Goal: Task Accomplishment & Management: Manage account settings

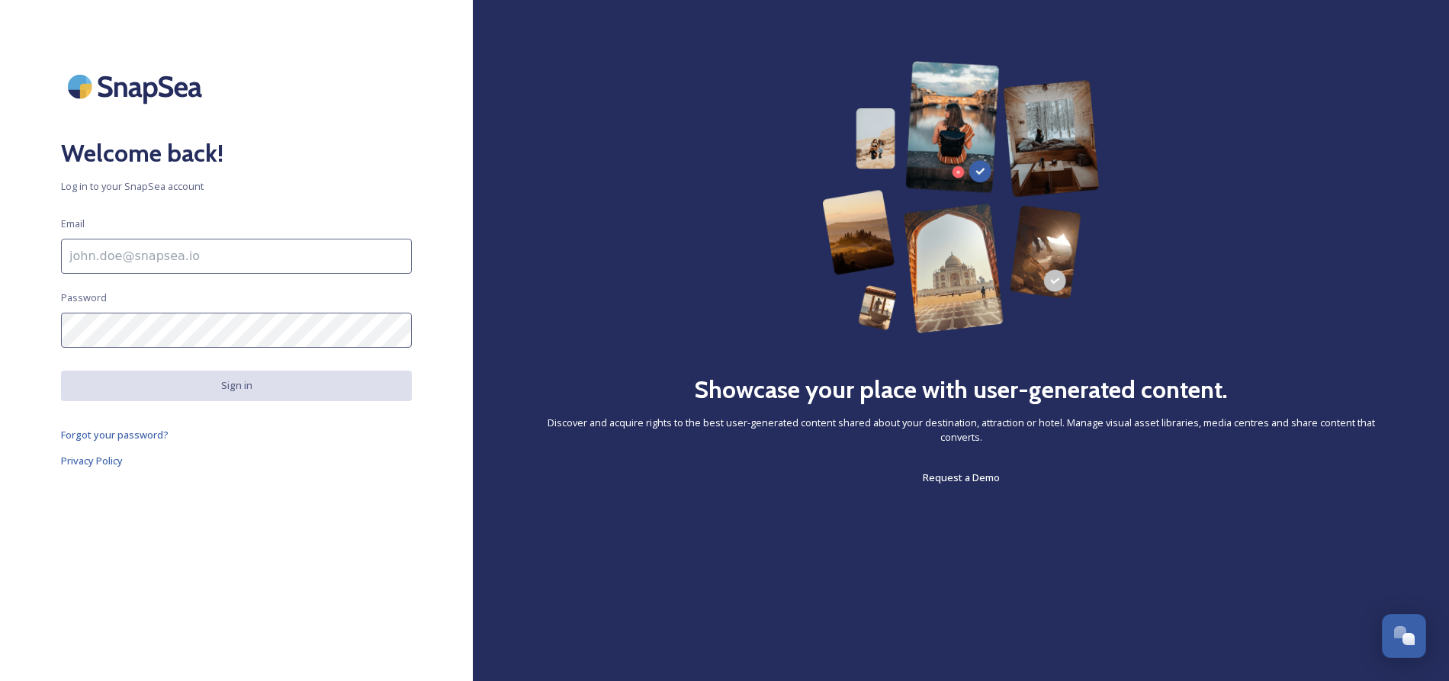
click at [220, 249] on input at bounding box center [236, 256] width 351 height 35
type input "[EMAIL_ADDRESS][DOMAIN_NAME]"
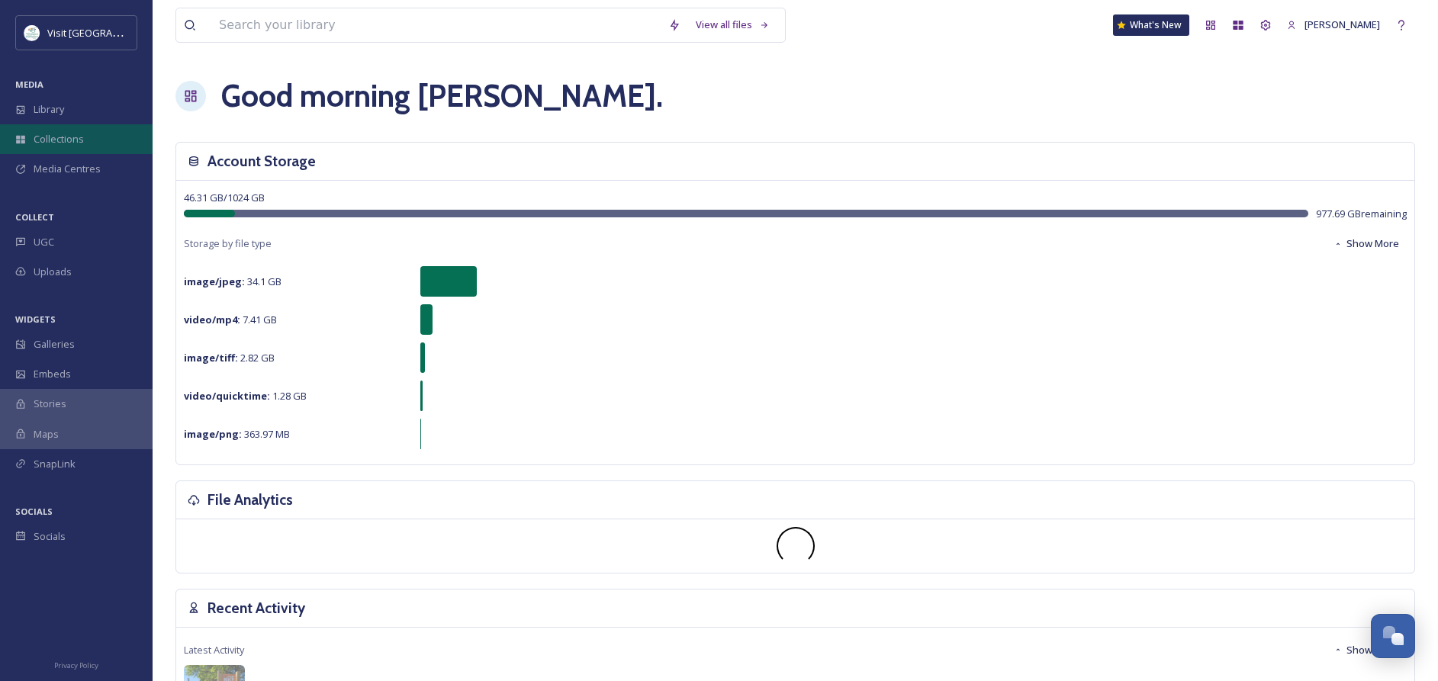
click at [66, 140] on span "Collections" at bounding box center [59, 139] width 50 height 14
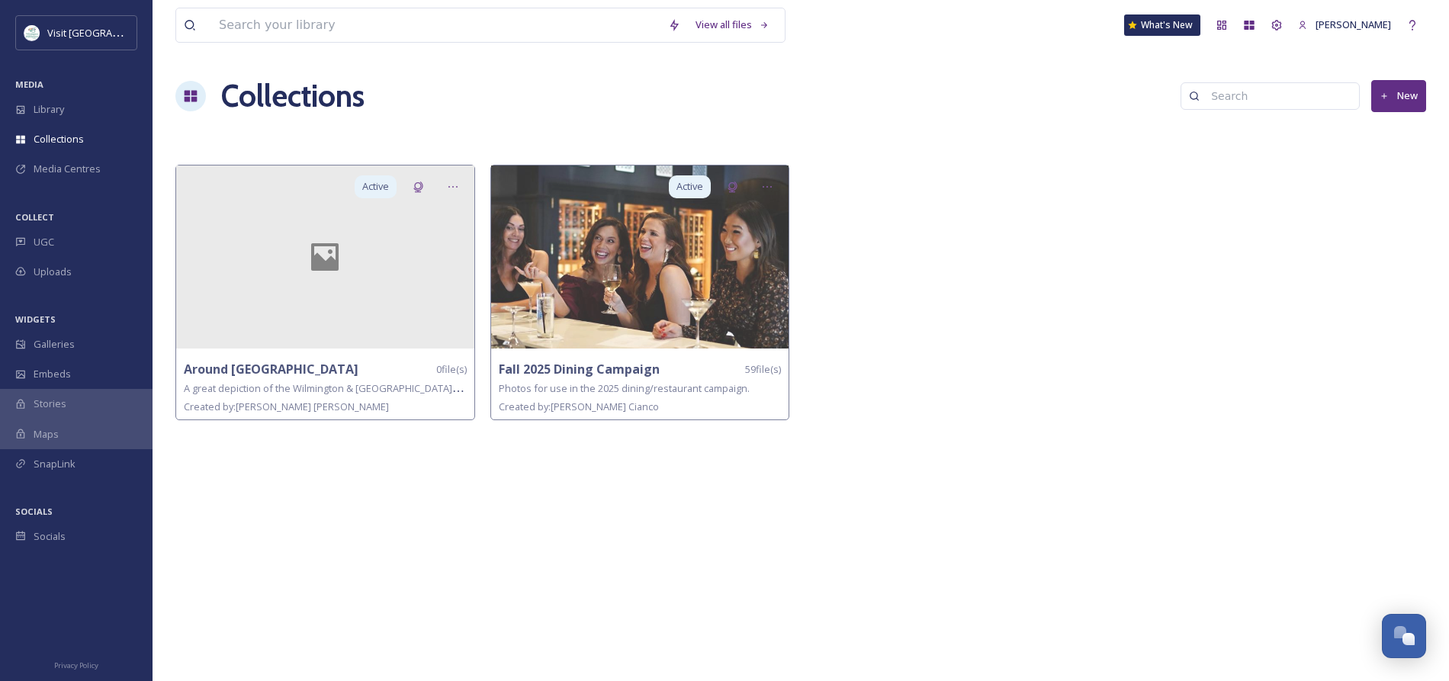
click at [1368, 95] on div "Collections New" at bounding box center [800, 96] width 1251 height 46
click at [1381, 94] on icon at bounding box center [1385, 97] width 10 height 10
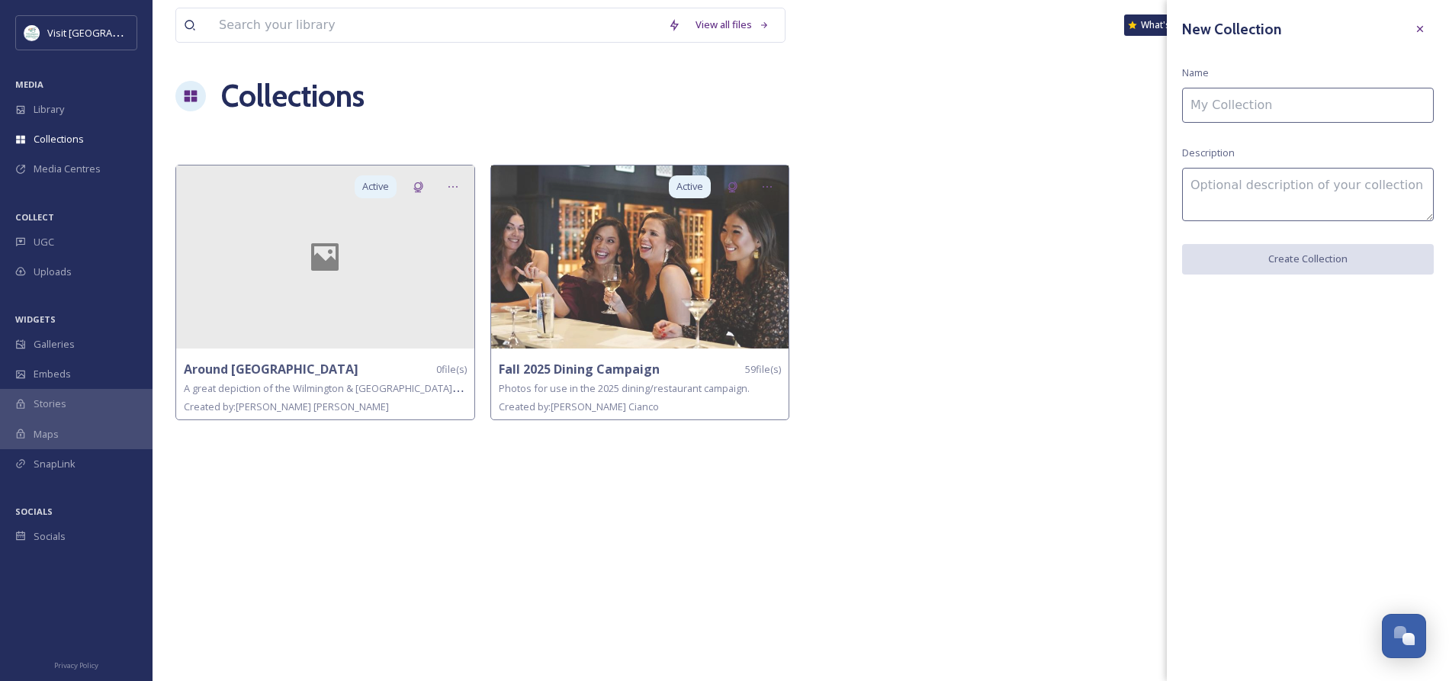
click at [1281, 107] on input at bounding box center [1308, 105] width 252 height 35
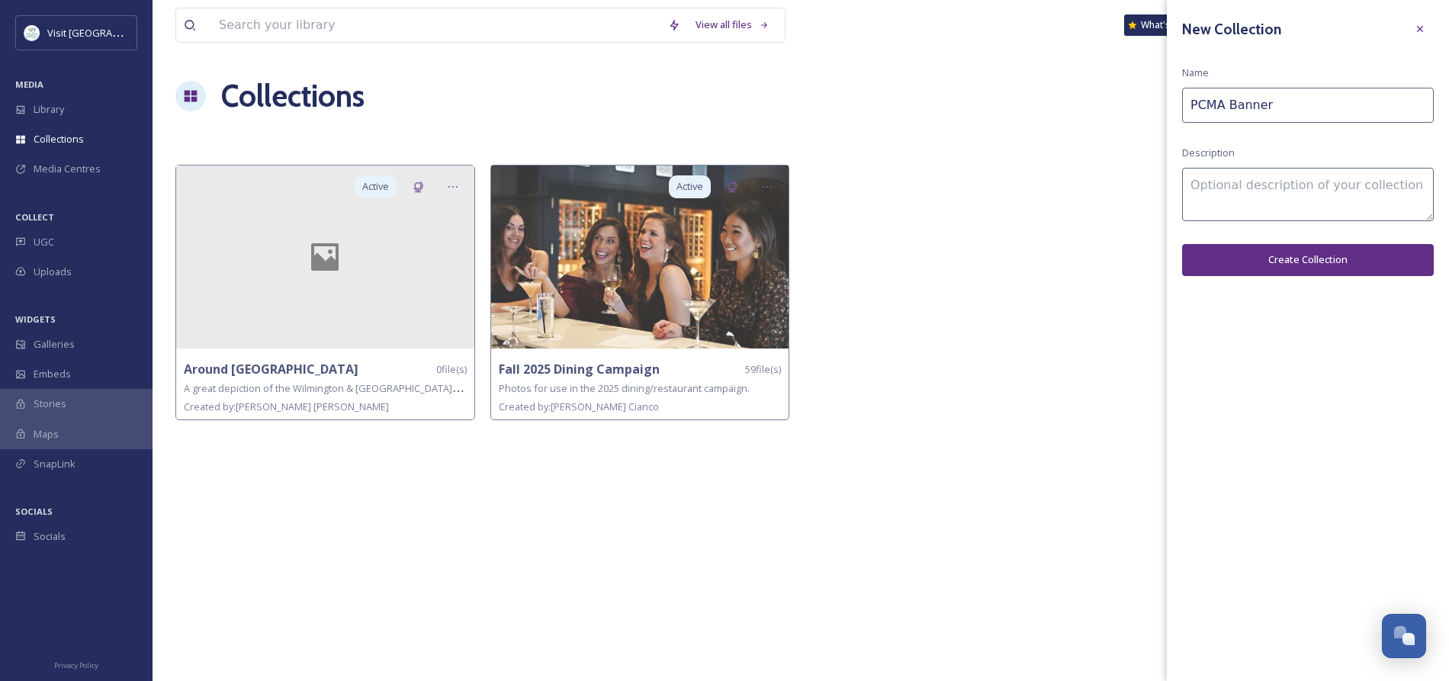
type input "PCMA Banner"
click at [1294, 263] on button "Create Collection" at bounding box center [1308, 259] width 252 height 31
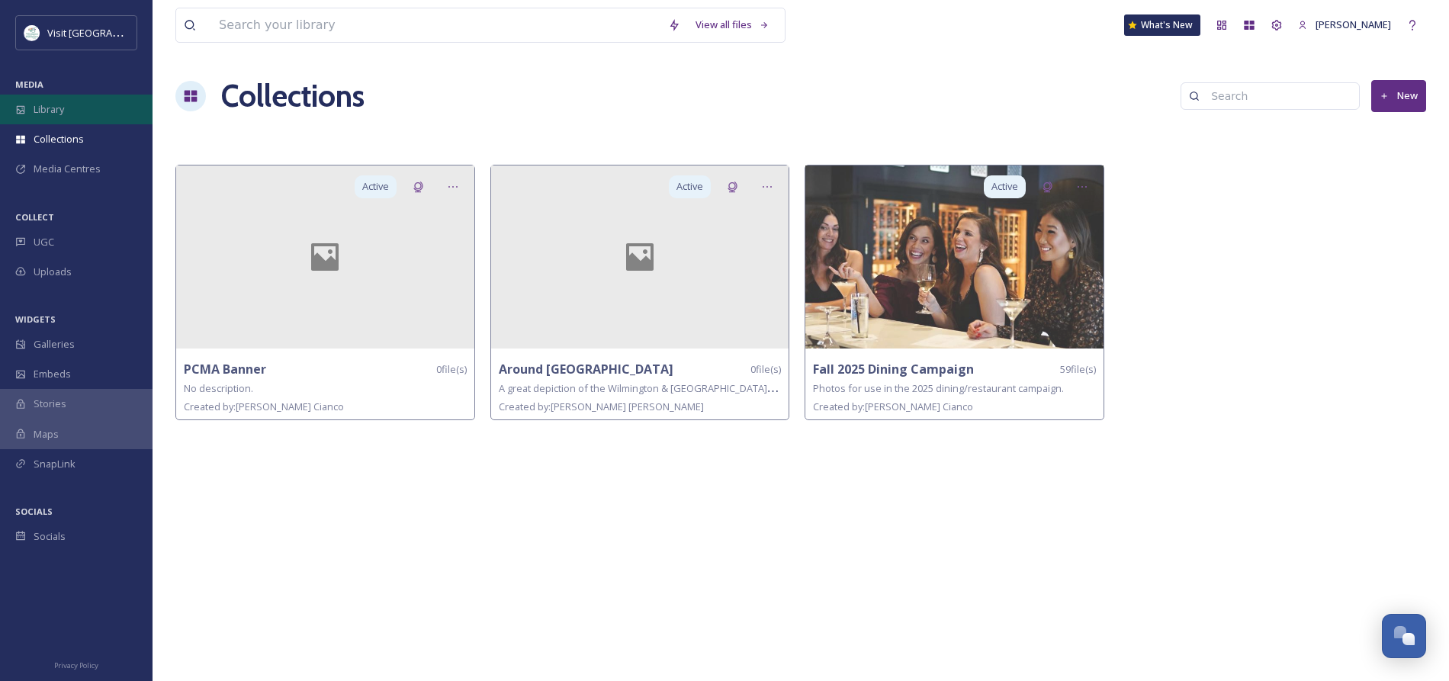
click at [39, 114] on span "Library" at bounding box center [49, 109] width 31 height 14
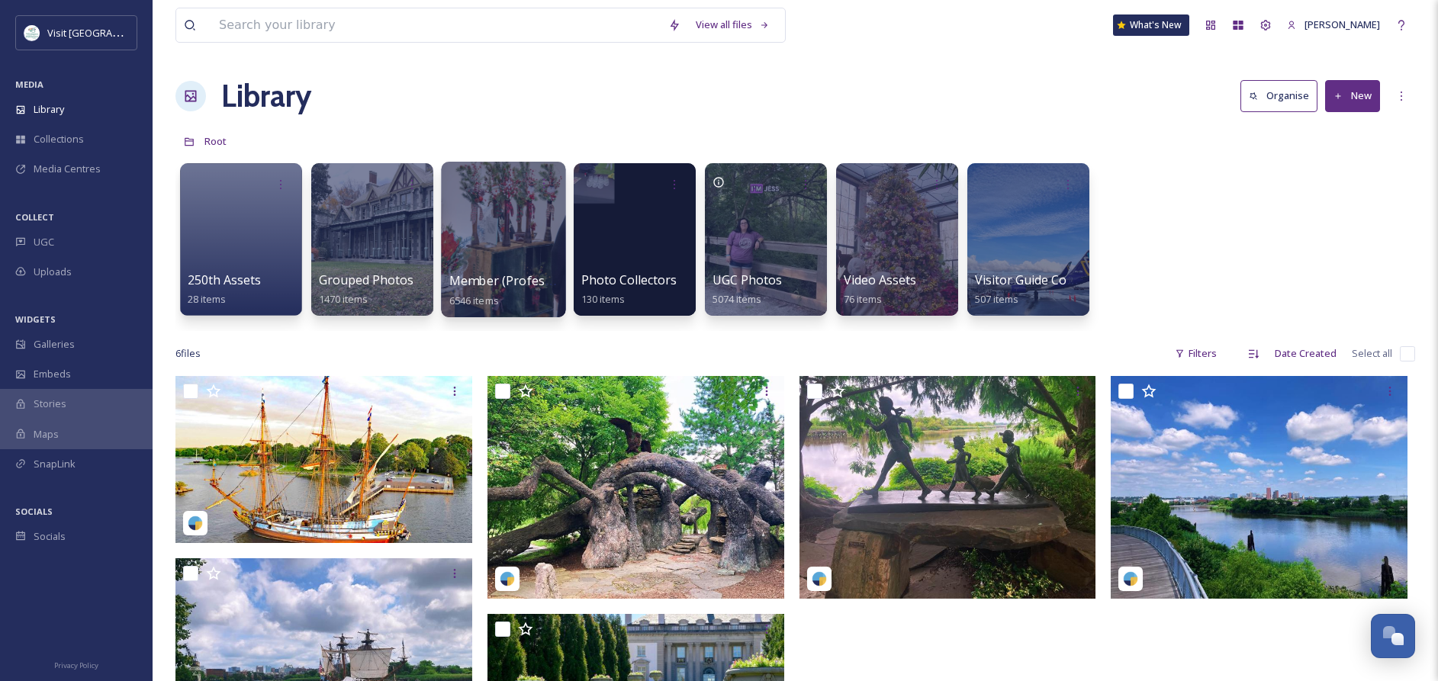
click at [500, 274] on span "Member (Professional)" at bounding box center [516, 280] width 134 height 17
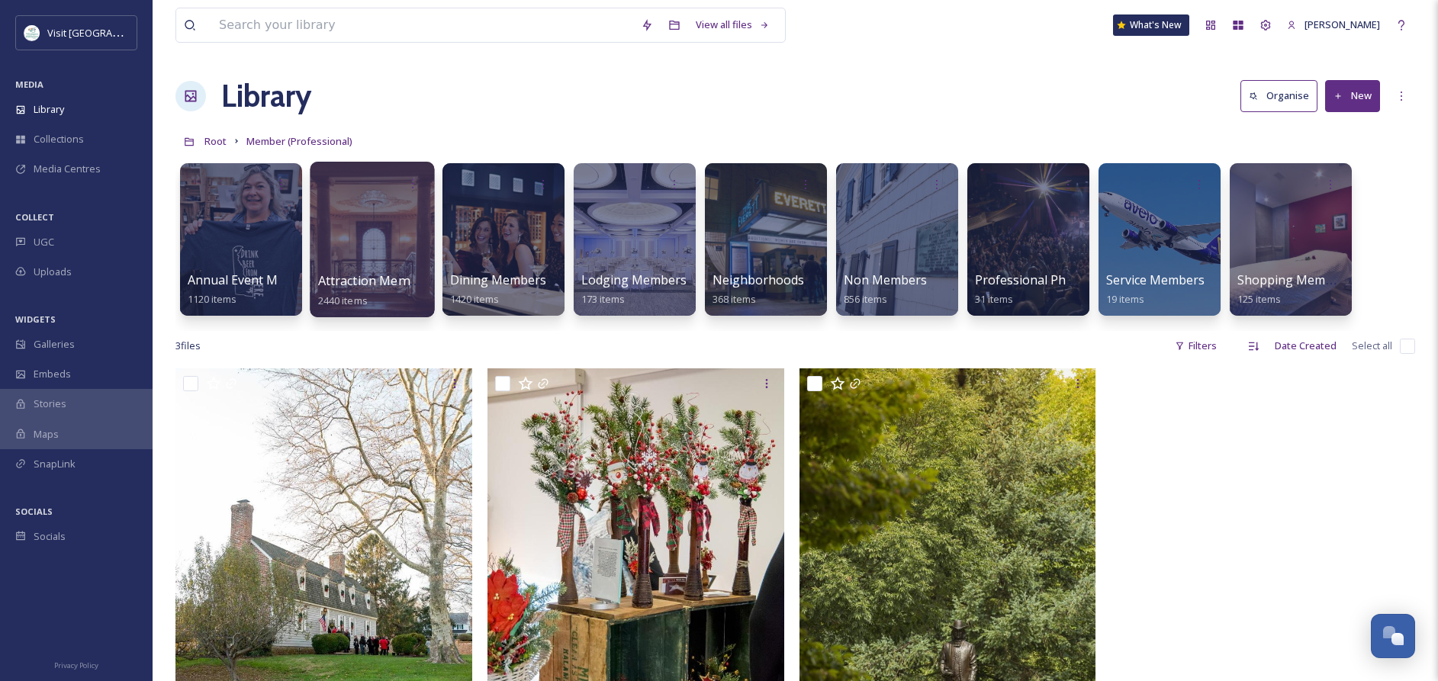
click at [366, 248] on div at bounding box center [372, 240] width 124 height 156
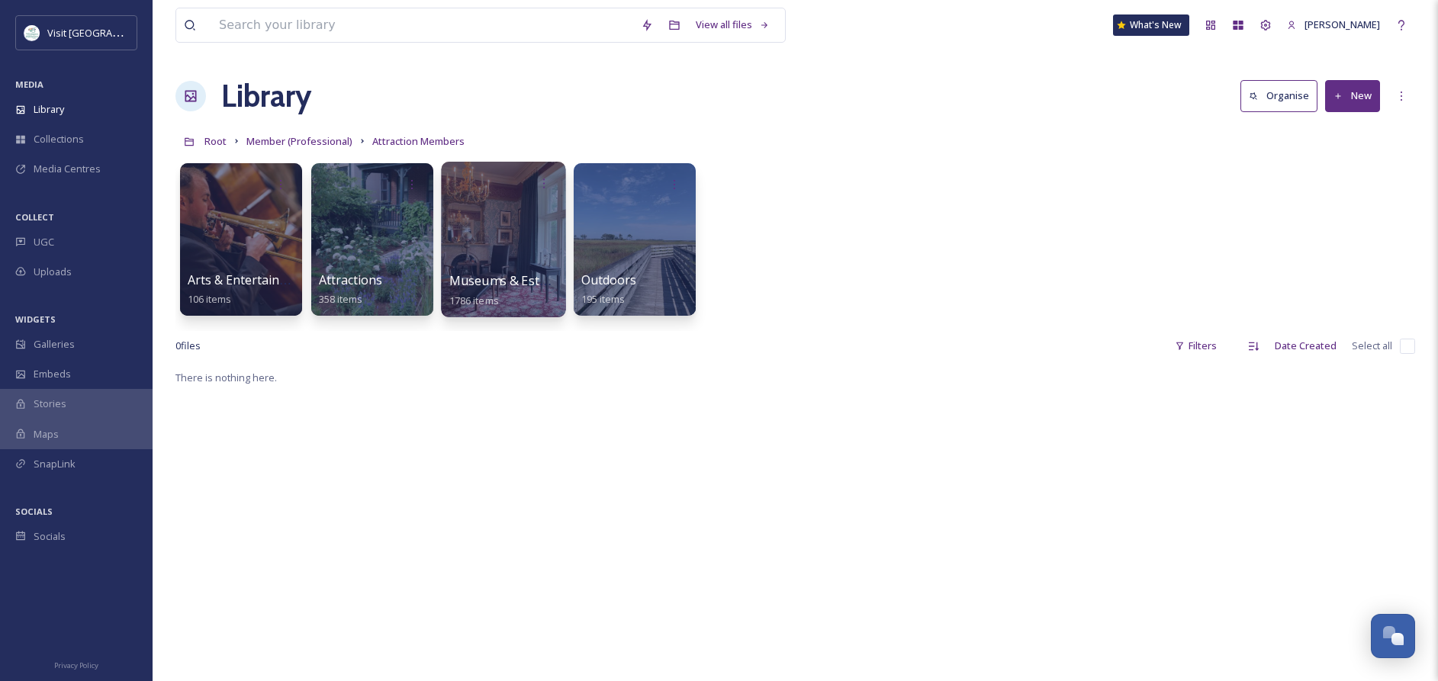
click at [495, 263] on div at bounding box center [503, 240] width 124 height 156
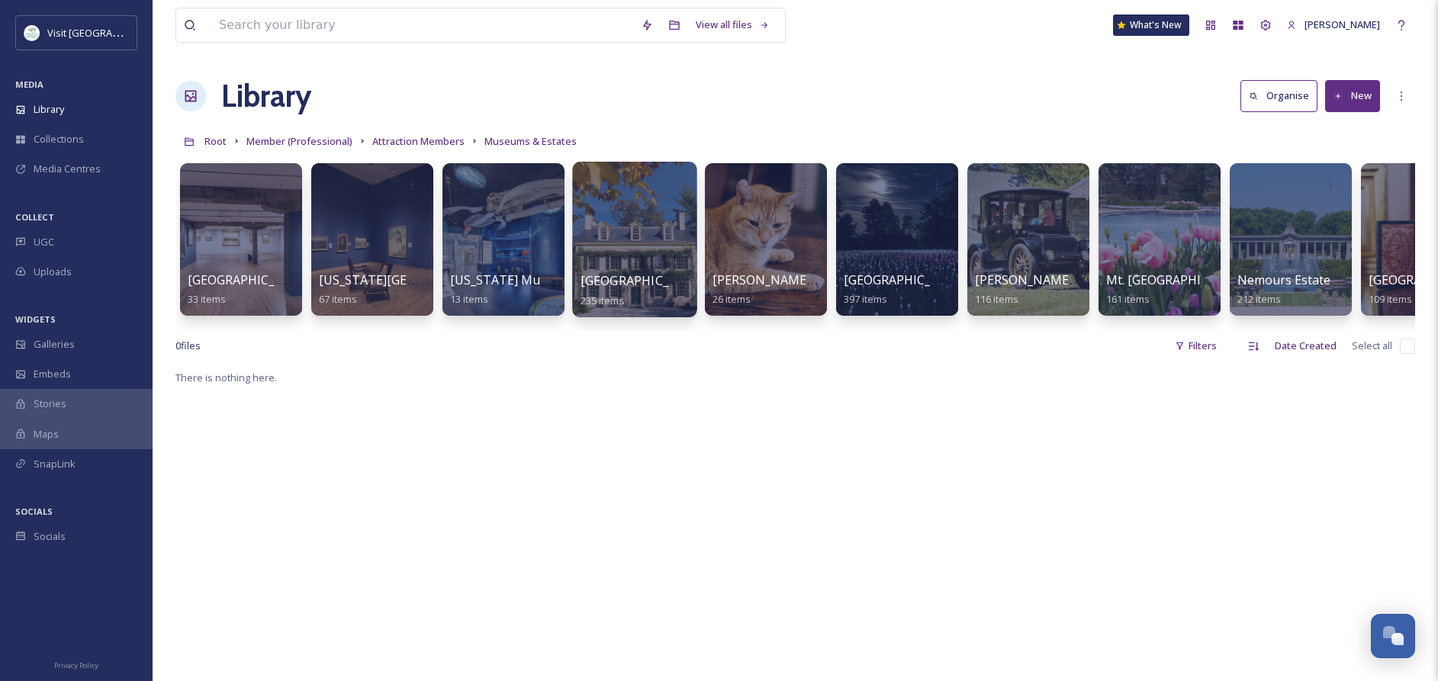
click at [623, 275] on span "[GEOGRAPHIC_DATA]" at bounding box center [642, 280] width 125 height 17
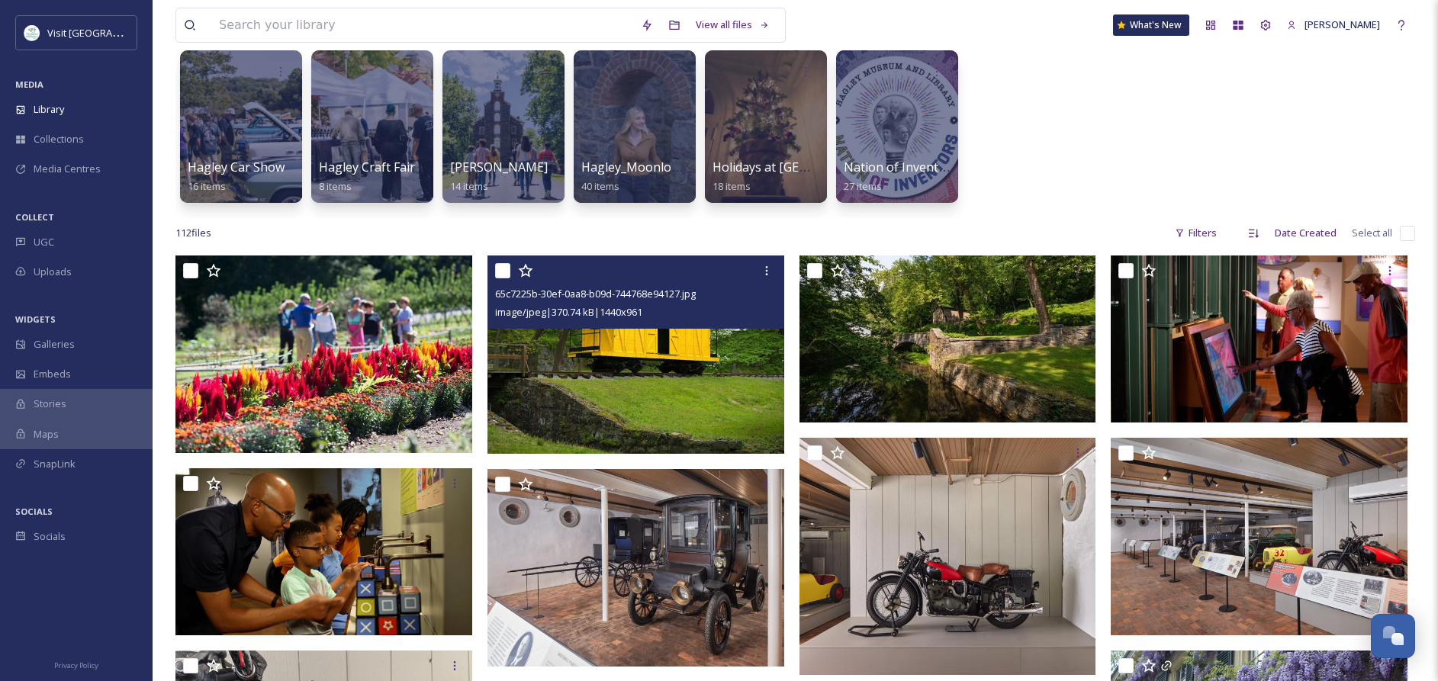
scroll to position [114, 0]
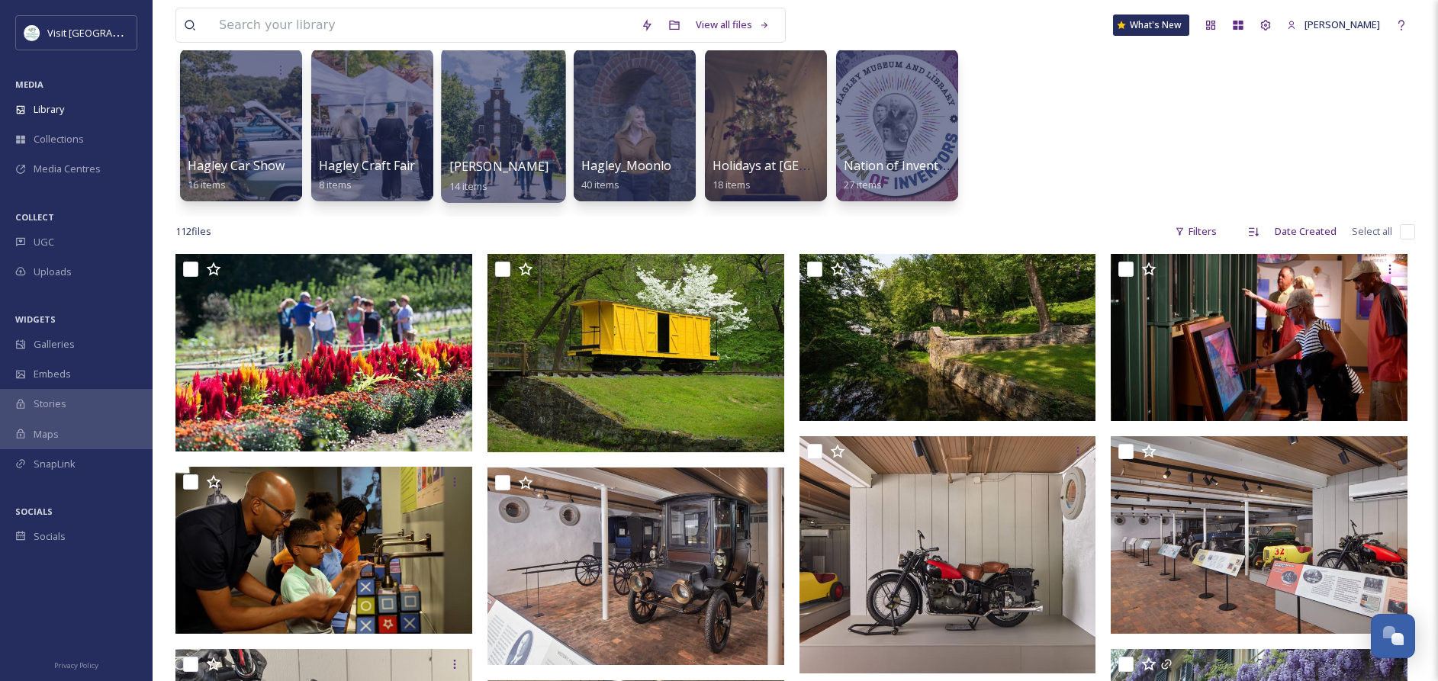
click at [507, 123] on div at bounding box center [503, 125] width 124 height 156
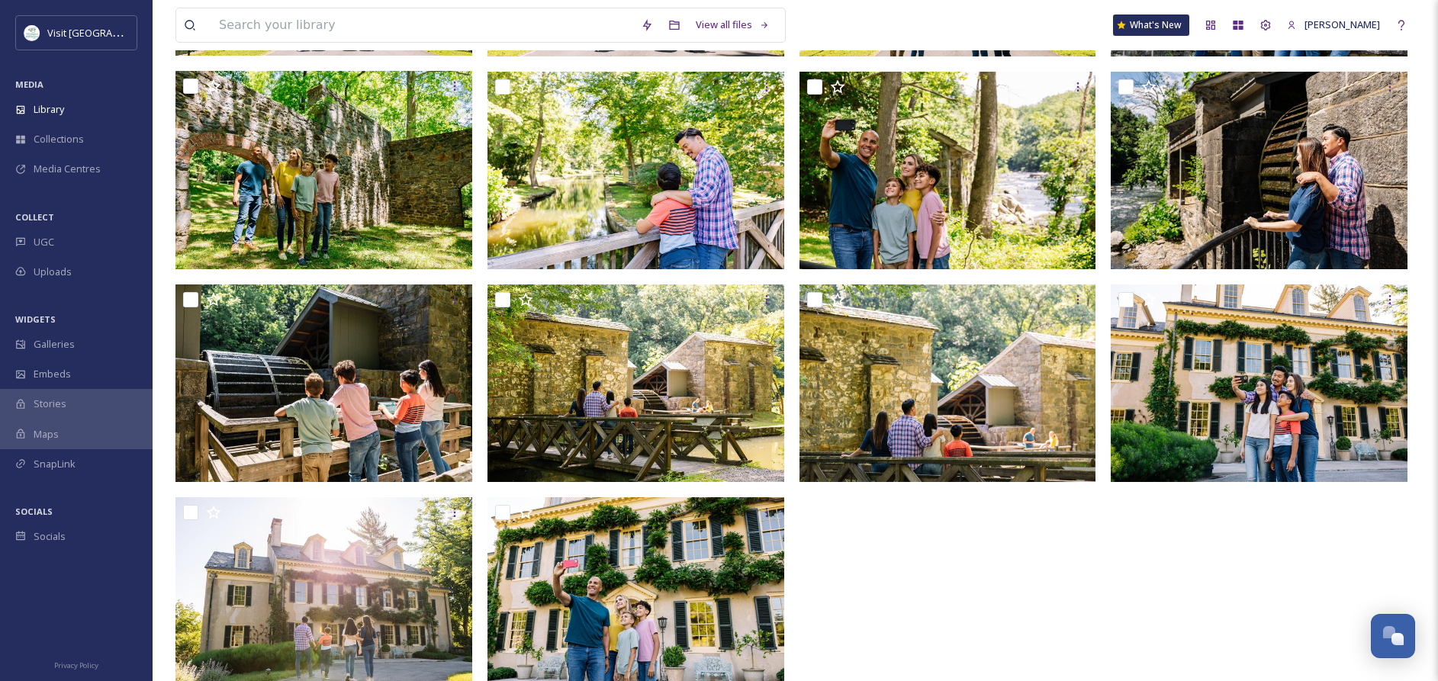
scroll to position [391, 0]
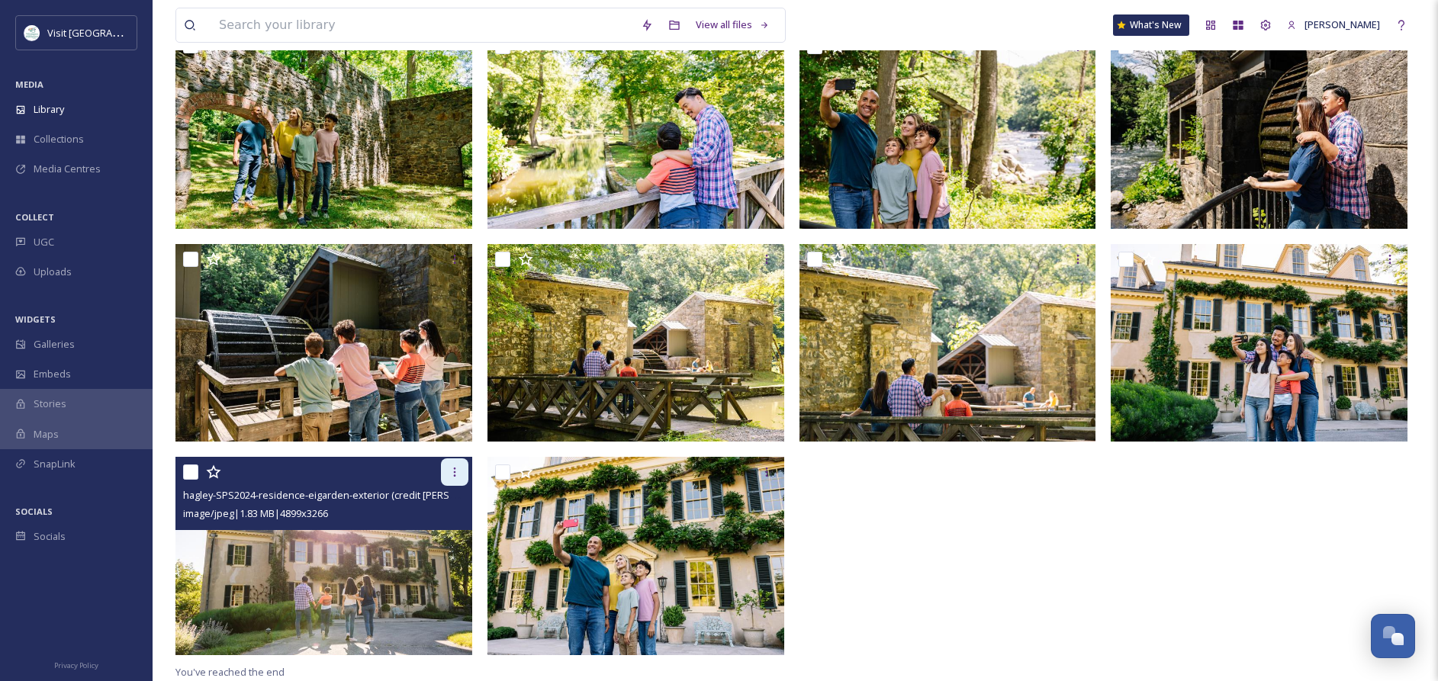
click at [452, 472] on icon at bounding box center [454, 472] width 12 height 12
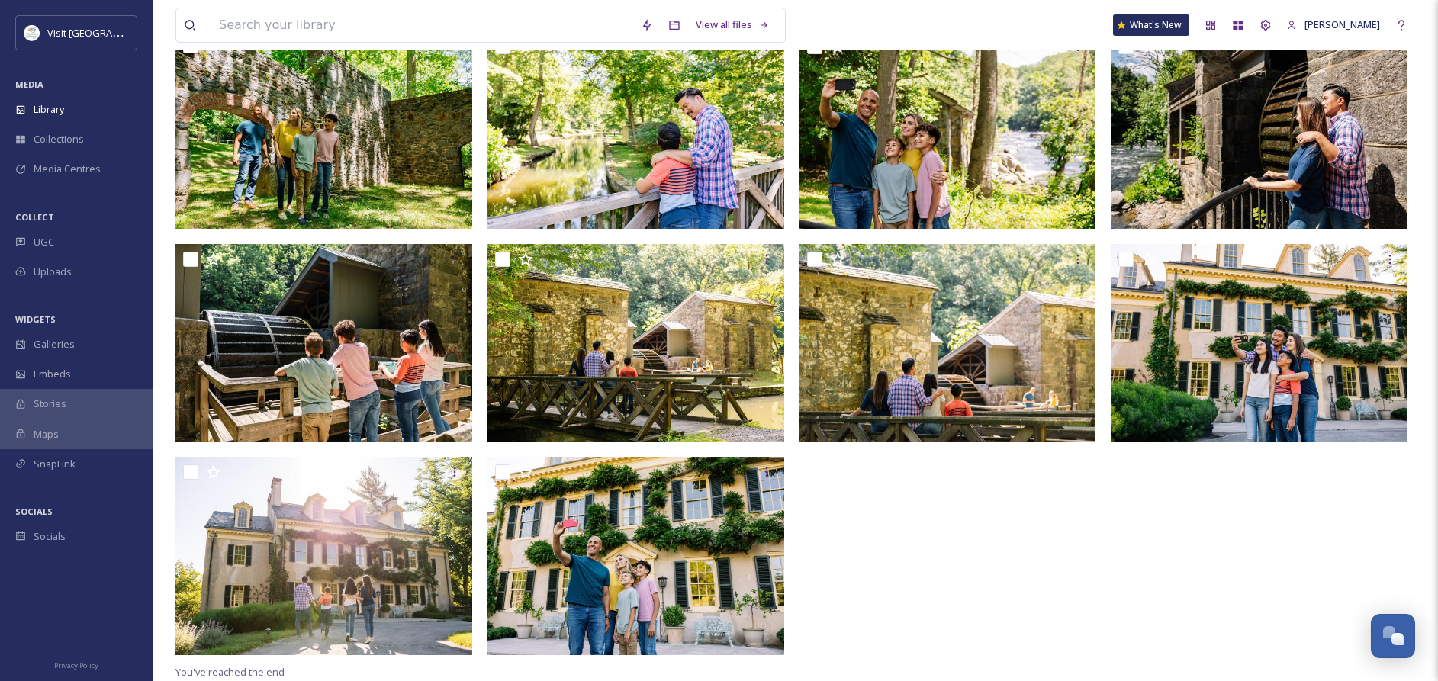
drag, startPoint x: 1018, startPoint y: 551, endPoint x: 690, endPoint y: 551, distance: 328.0
click at [1012, 551] on div at bounding box center [951, 240] width 304 height 844
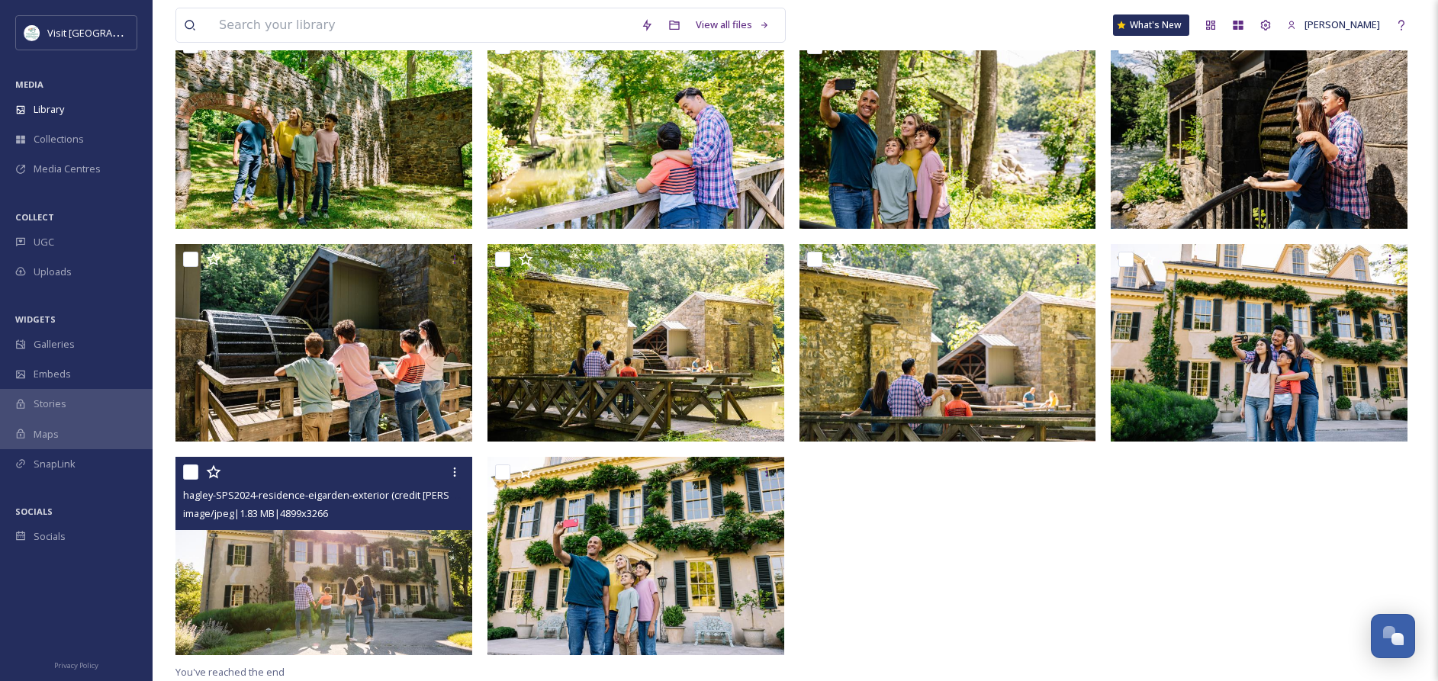
click at [194, 471] on input "checkbox" at bounding box center [190, 471] width 15 height 15
checkbox input "true"
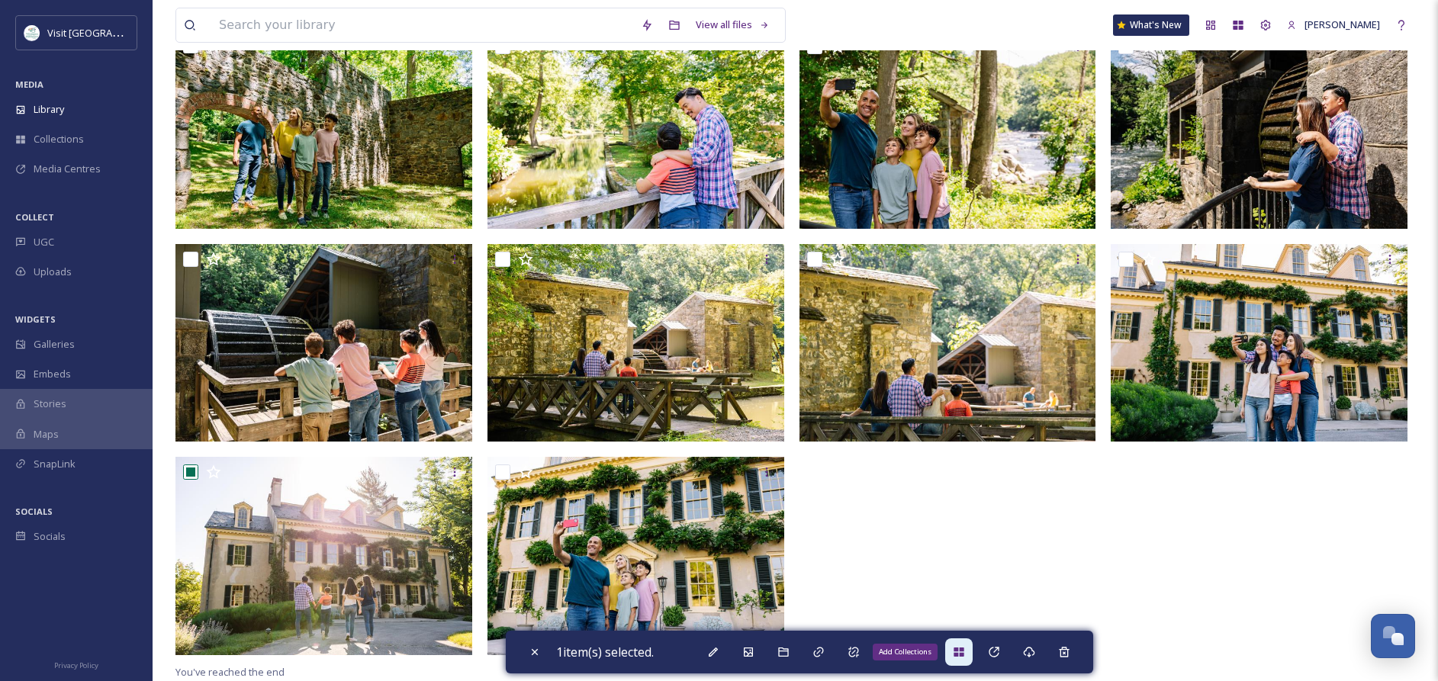
click at [963, 654] on icon at bounding box center [958, 652] width 10 height 9
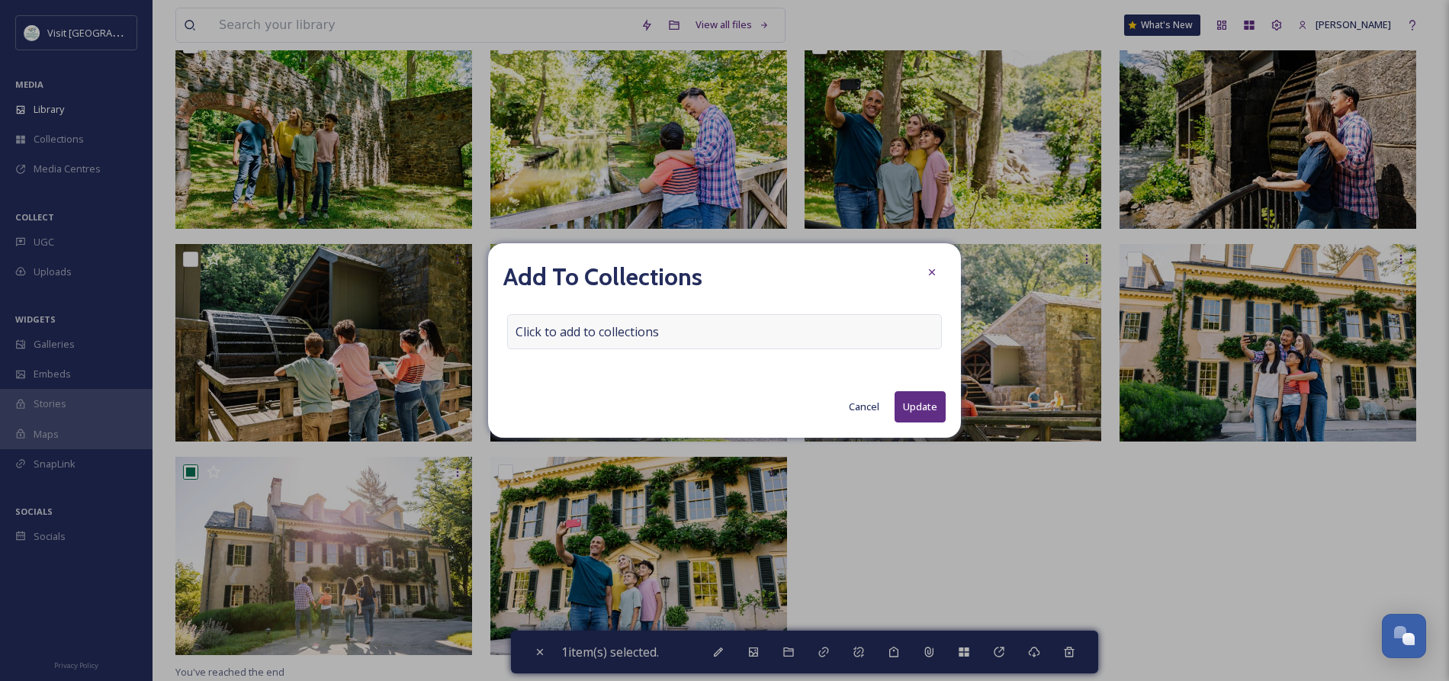
click at [769, 335] on div "Click to add to collections" at bounding box center [724, 331] width 435 height 35
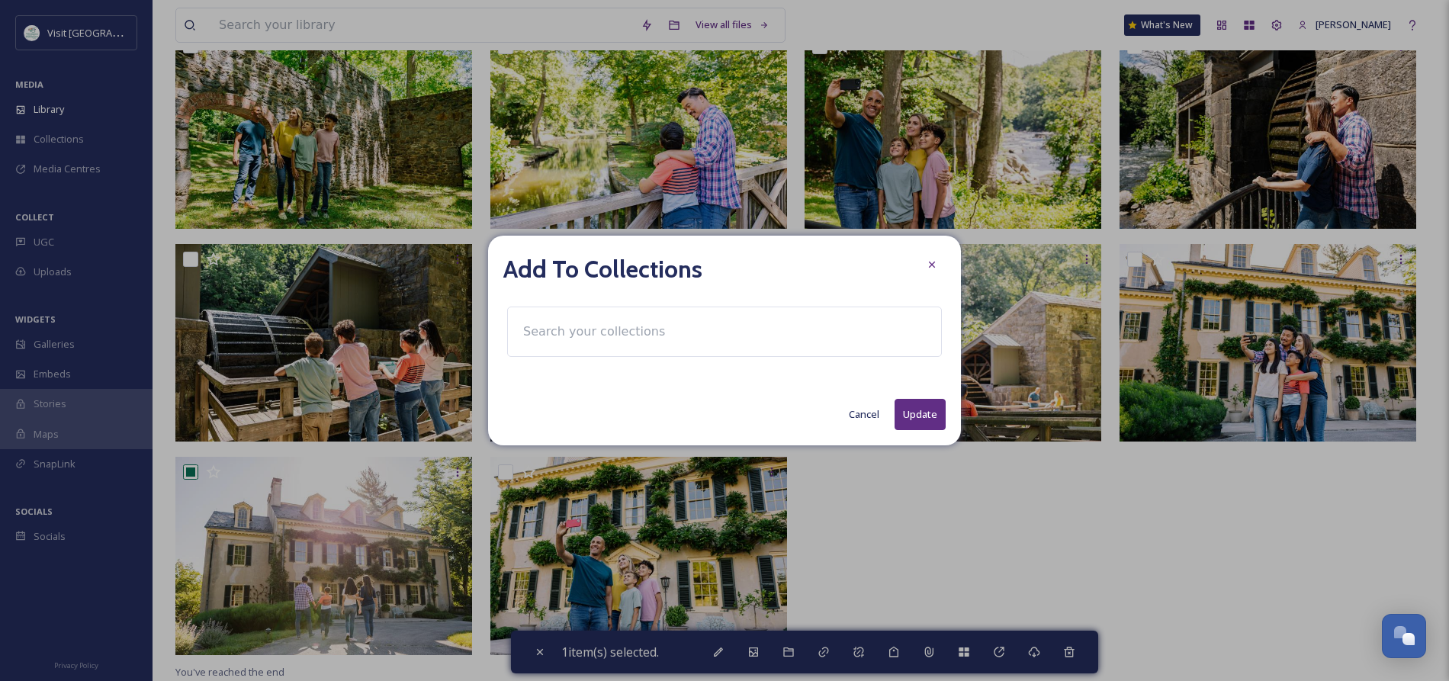
click at [569, 331] on input at bounding box center [600, 332] width 168 height 34
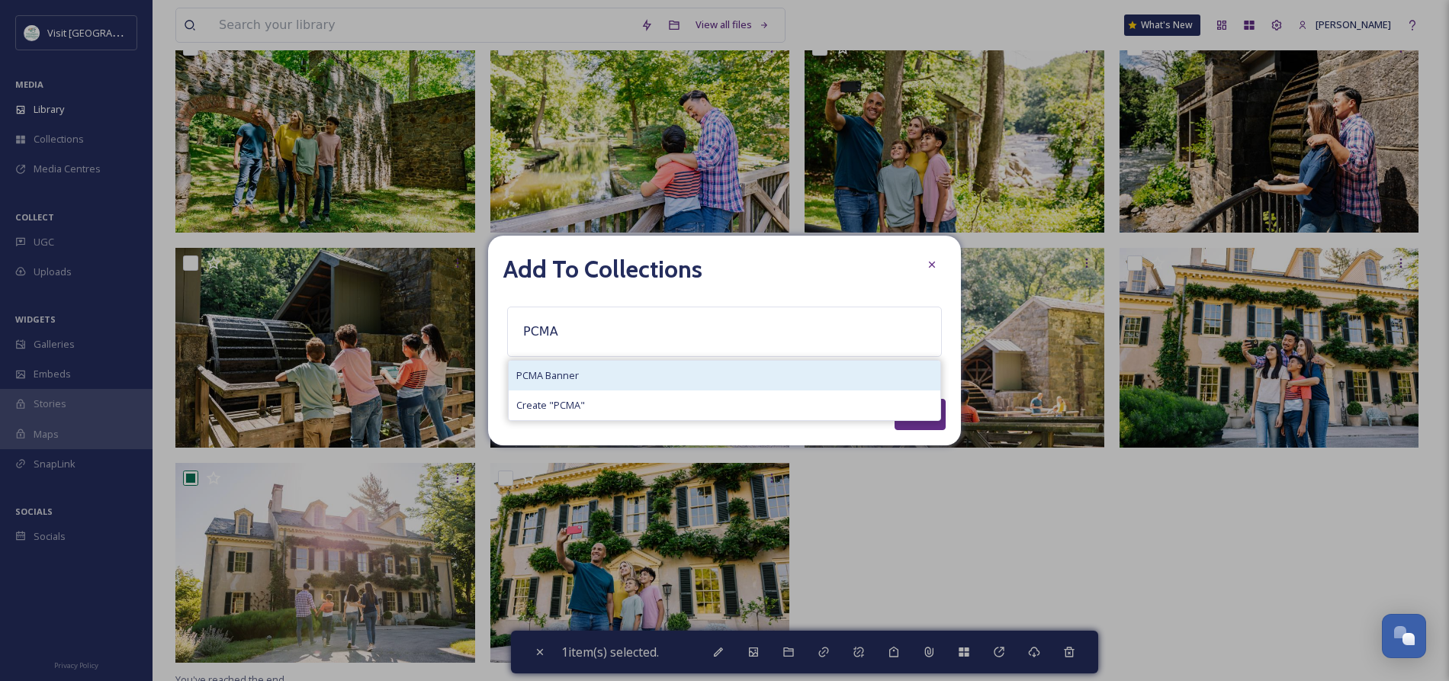
type input "PCMA"
click at [551, 374] on span "PCMA Banner" at bounding box center [547, 375] width 63 height 14
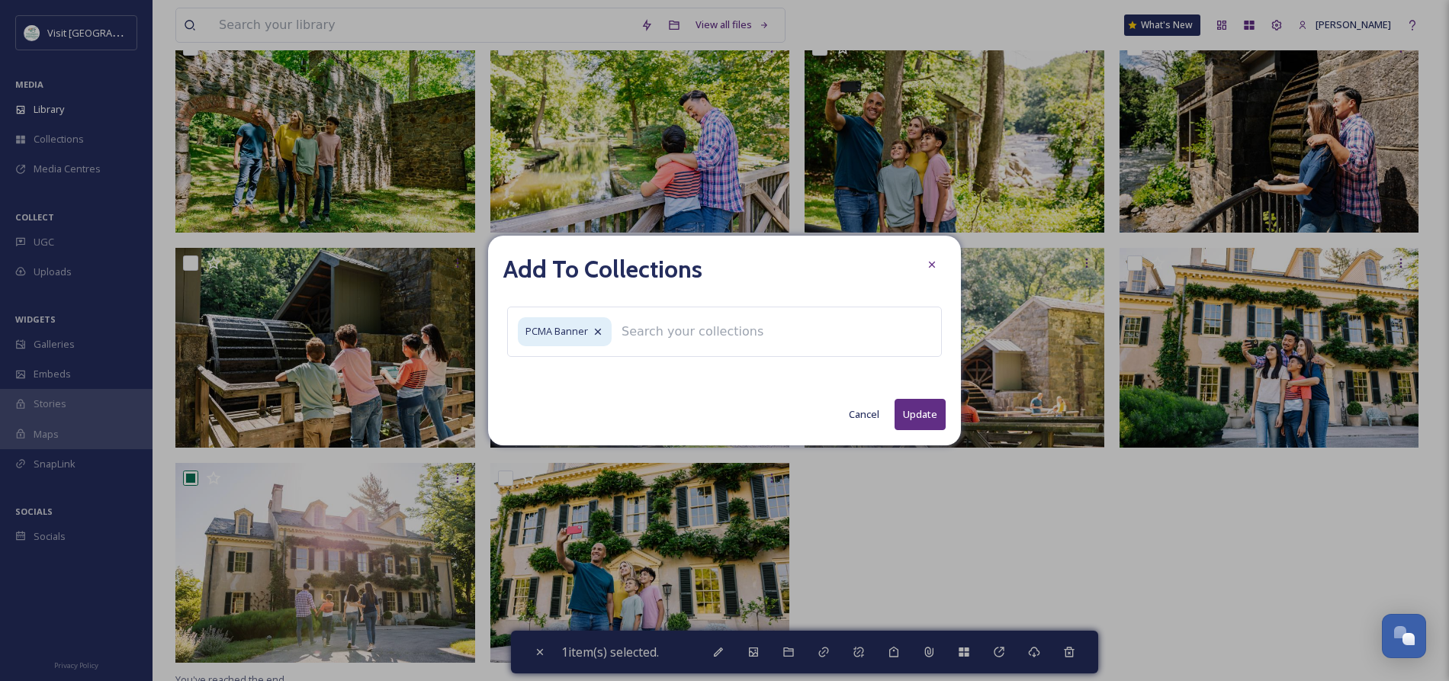
click at [920, 416] on button "Update" at bounding box center [920, 414] width 51 height 31
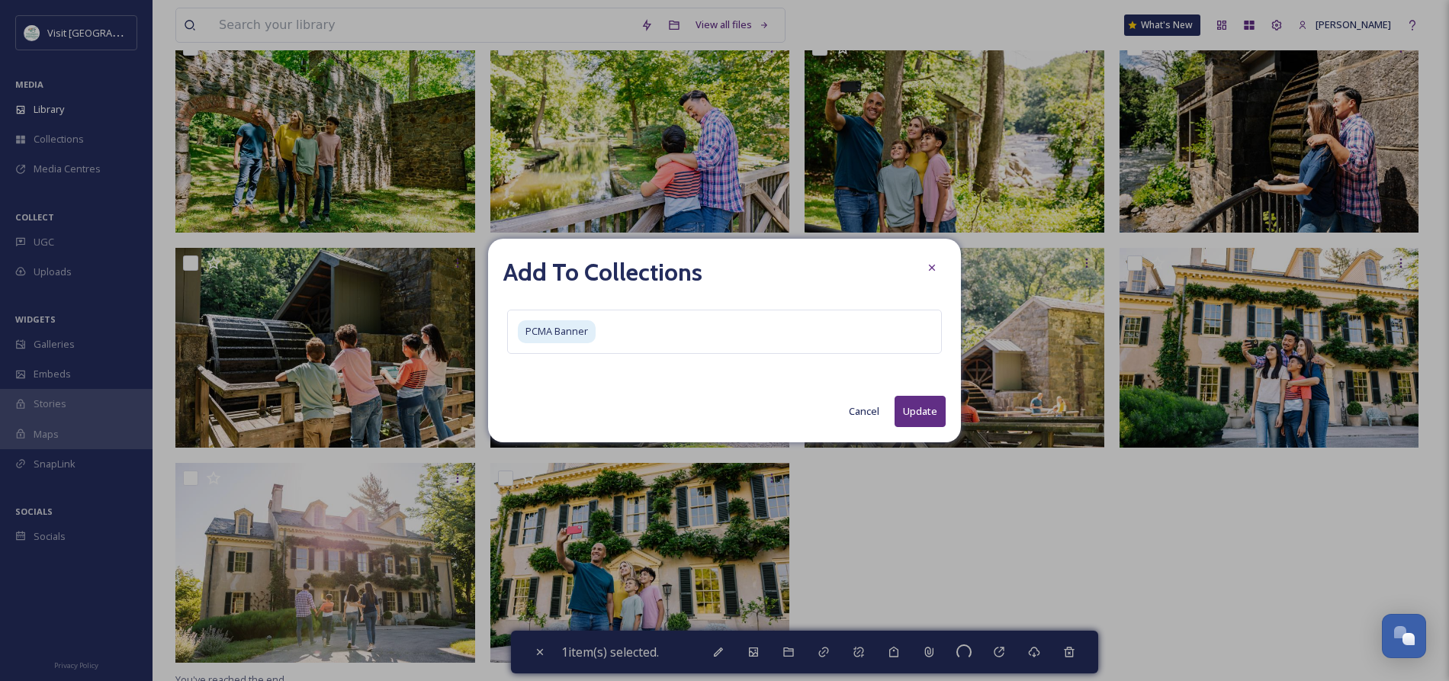
checkbox input "false"
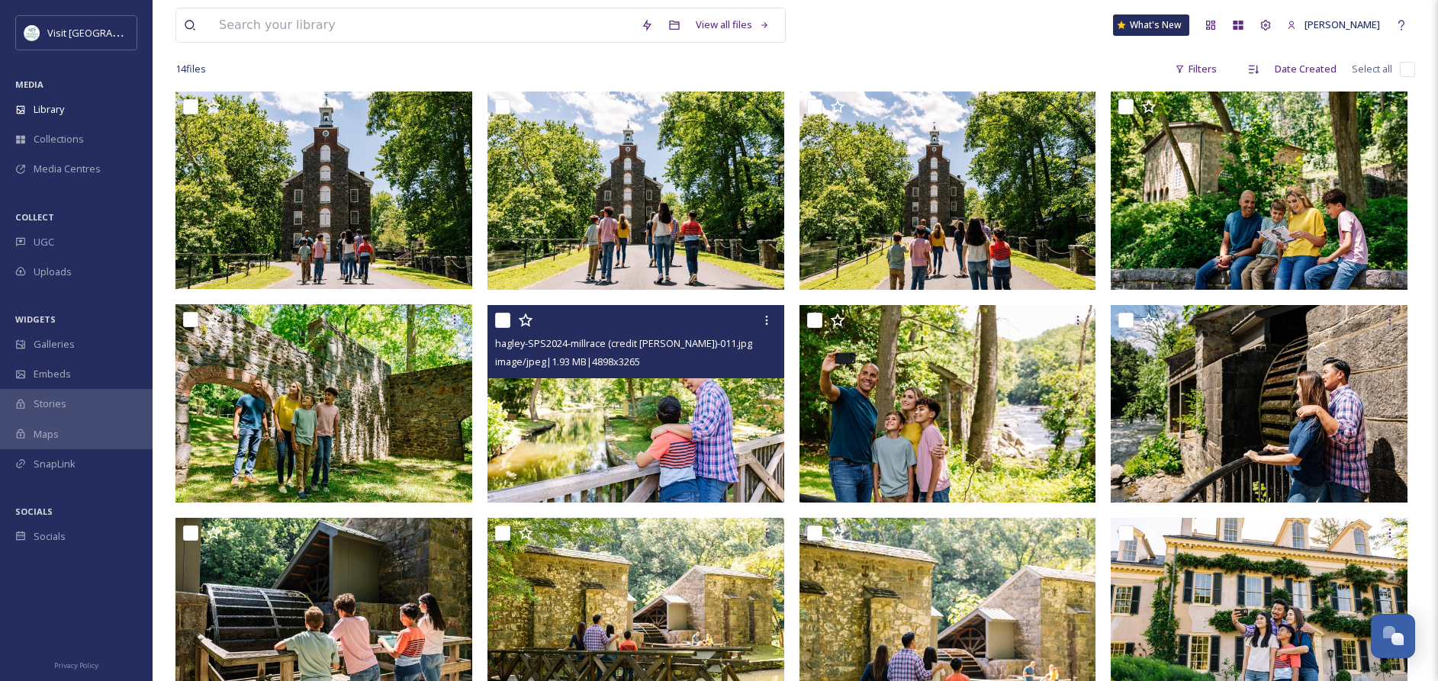
scroll to position [0, 0]
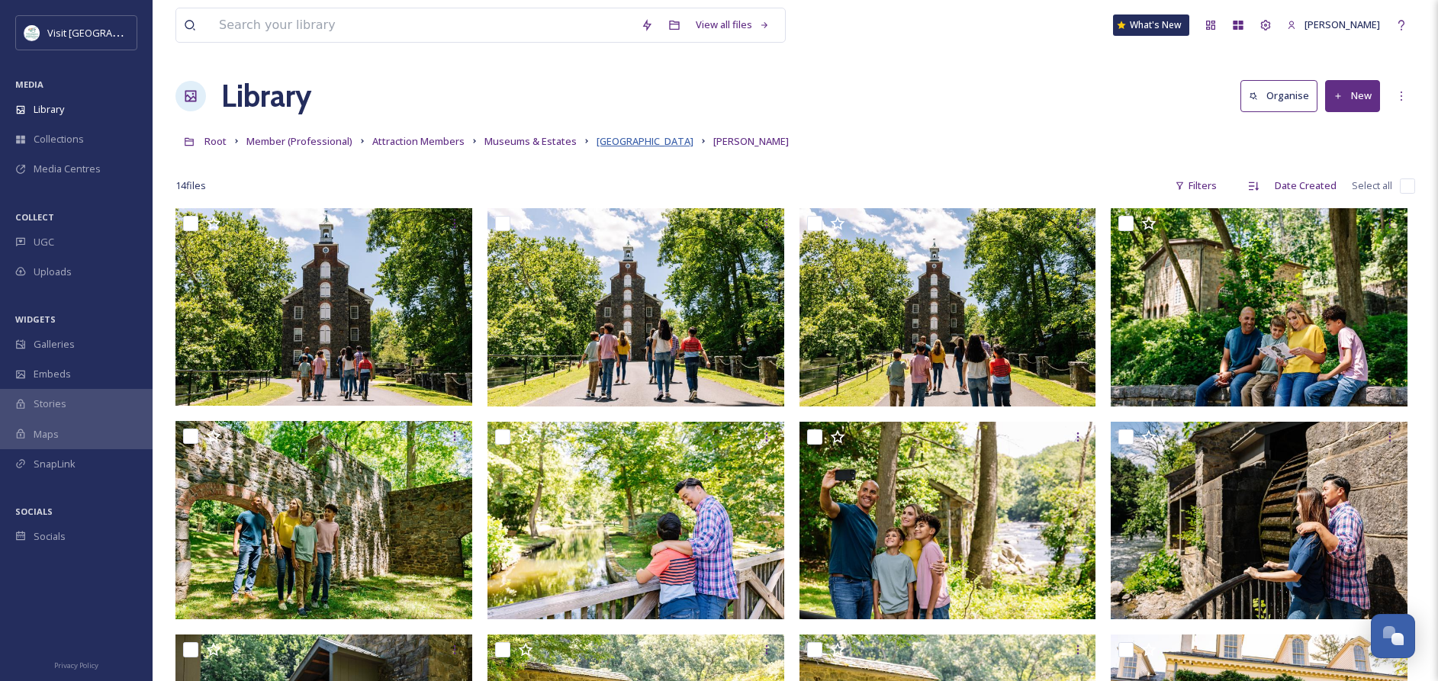
click at [626, 139] on span "[GEOGRAPHIC_DATA]" at bounding box center [644, 141] width 97 height 14
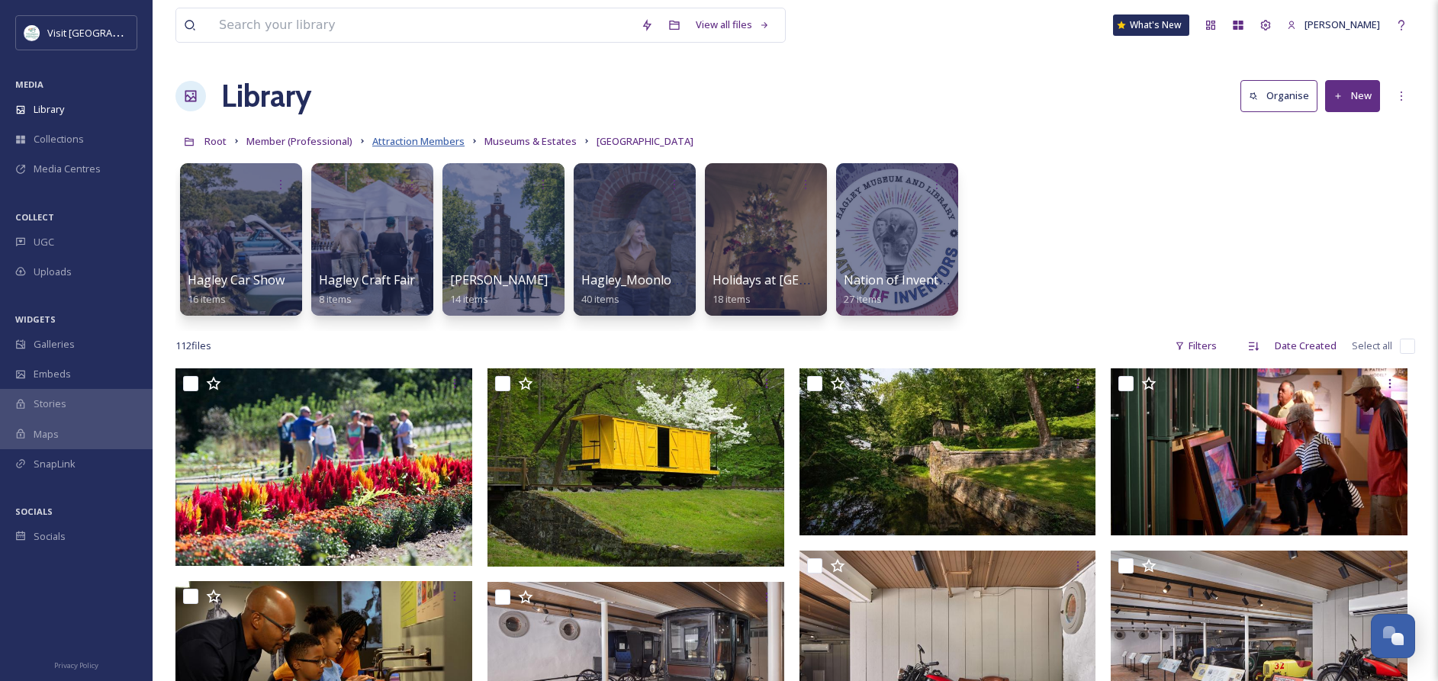
click at [421, 141] on span "Attraction Members" at bounding box center [418, 141] width 92 height 14
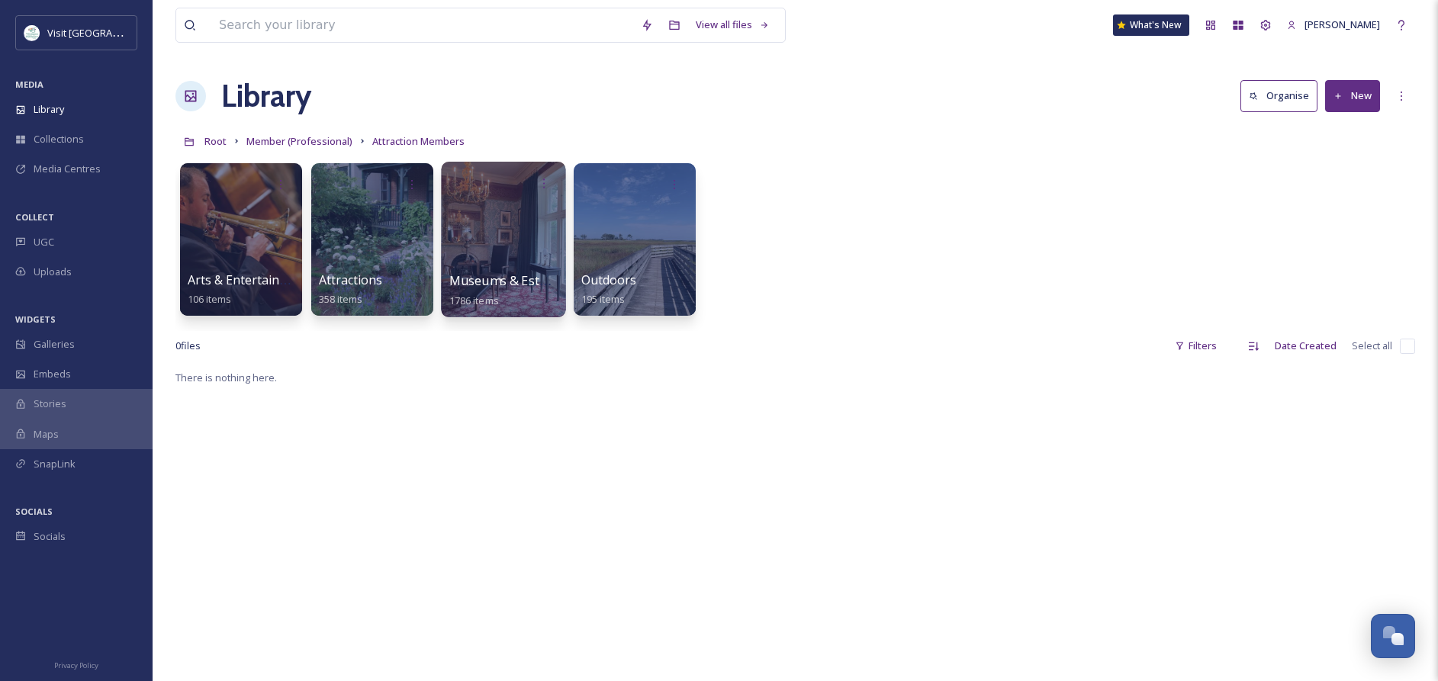
click at [478, 262] on div at bounding box center [503, 240] width 124 height 156
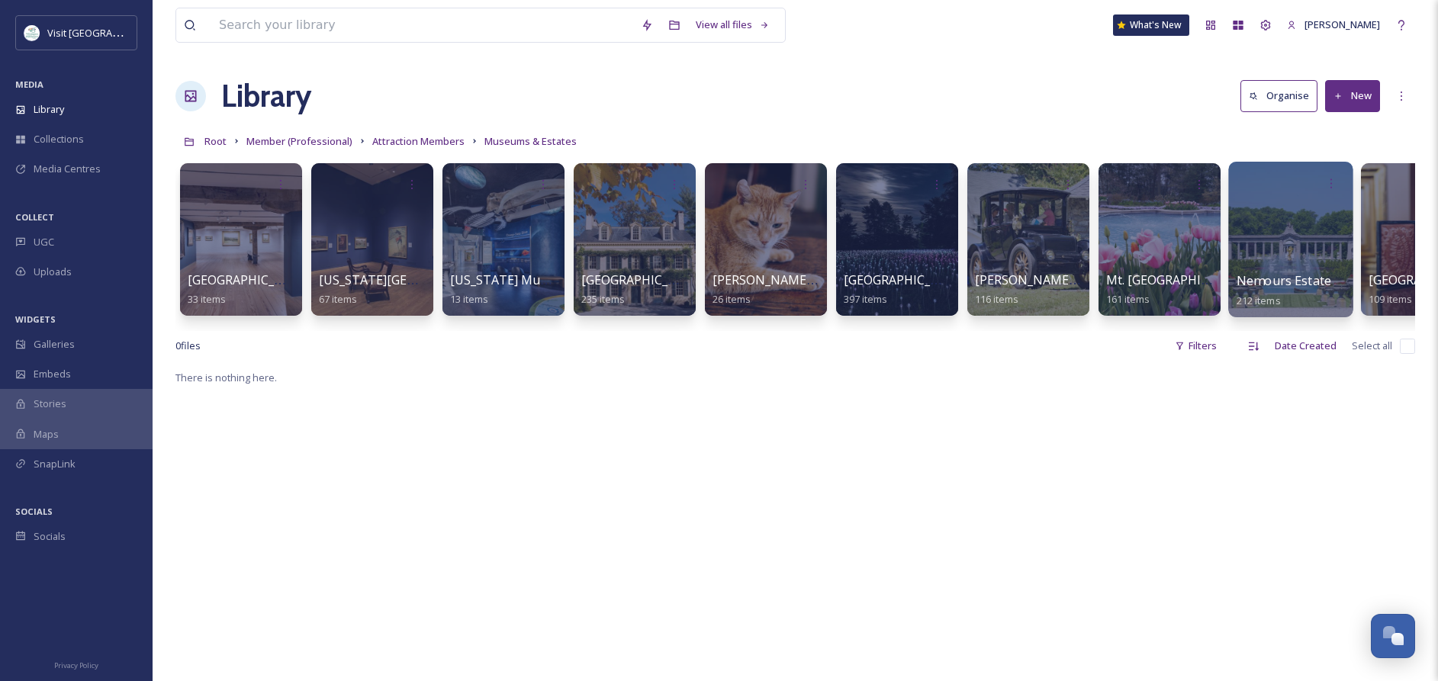
click at [1281, 276] on span "Nemours Estate" at bounding box center [1283, 280] width 95 height 17
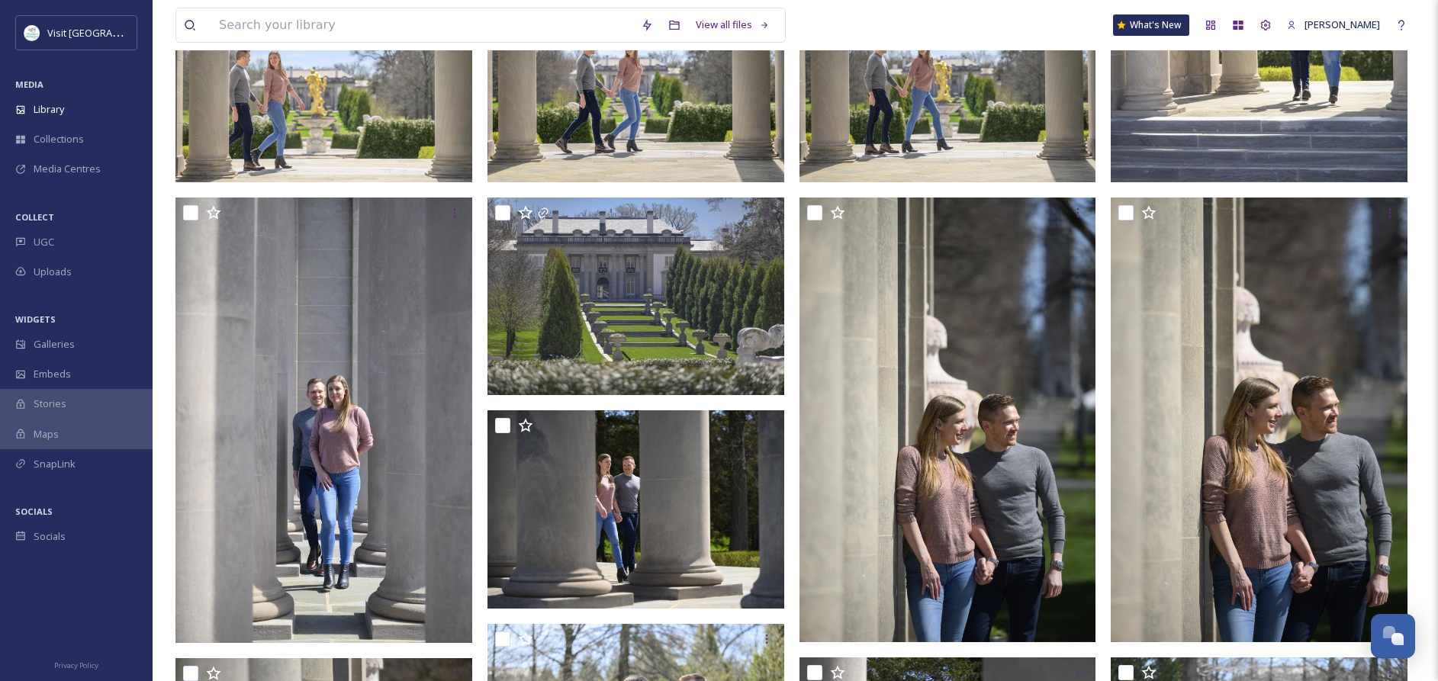
scroll to position [838, 0]
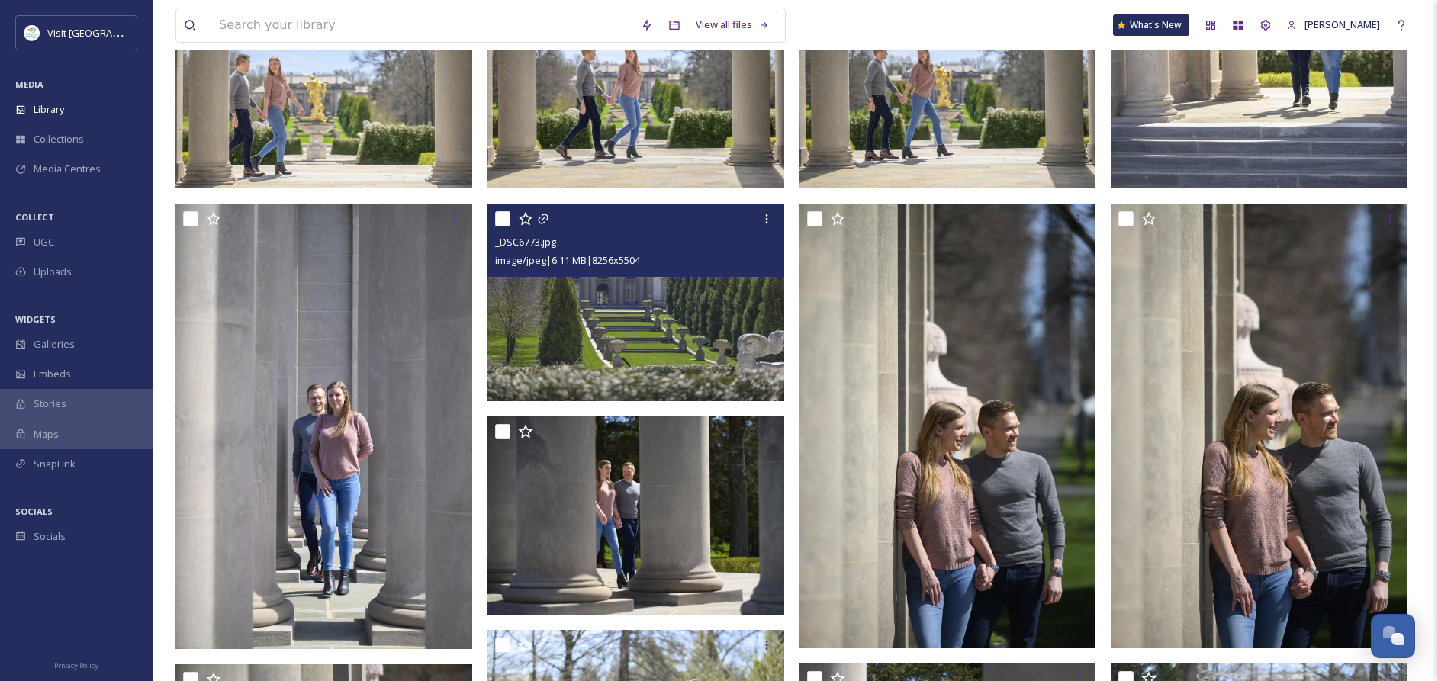
click at [503, 218] on input "checkbox" at bounding box center [502, 218] width 15 height 15
checkbox input "true"
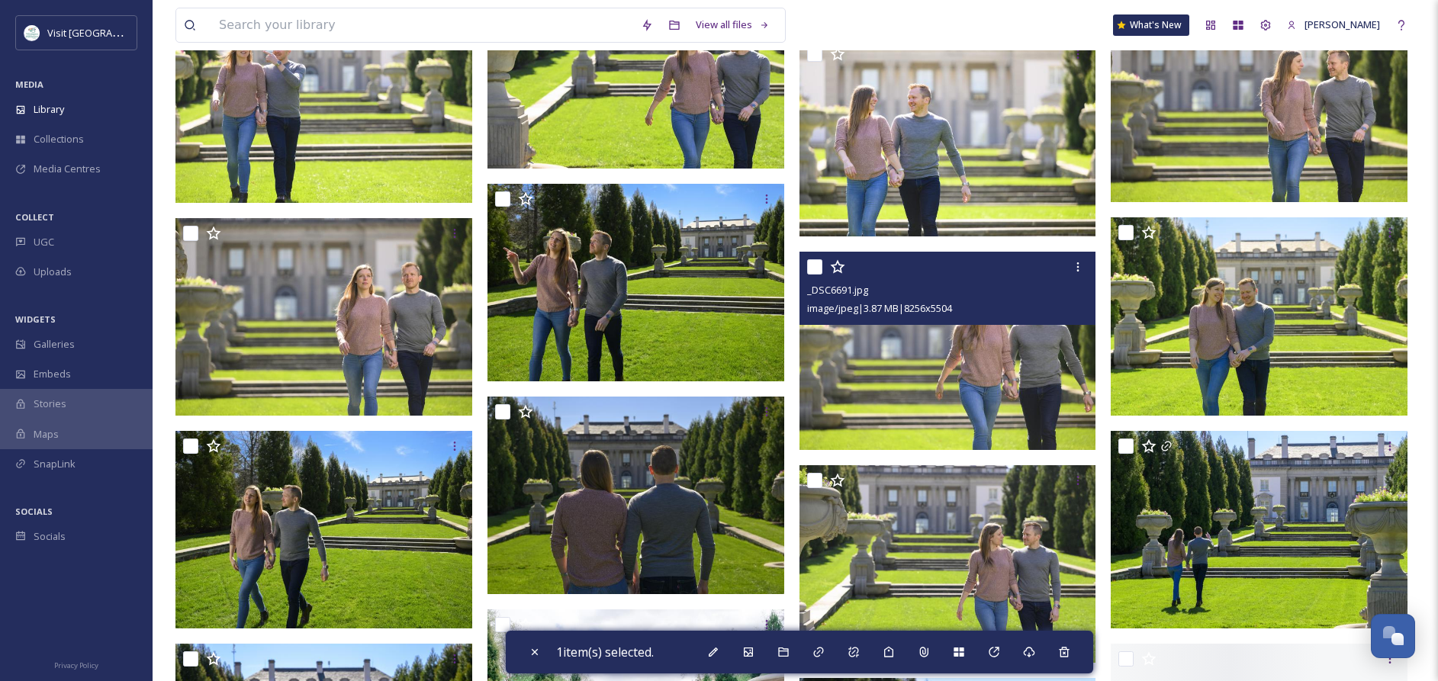
scroll to position [1925, 0]
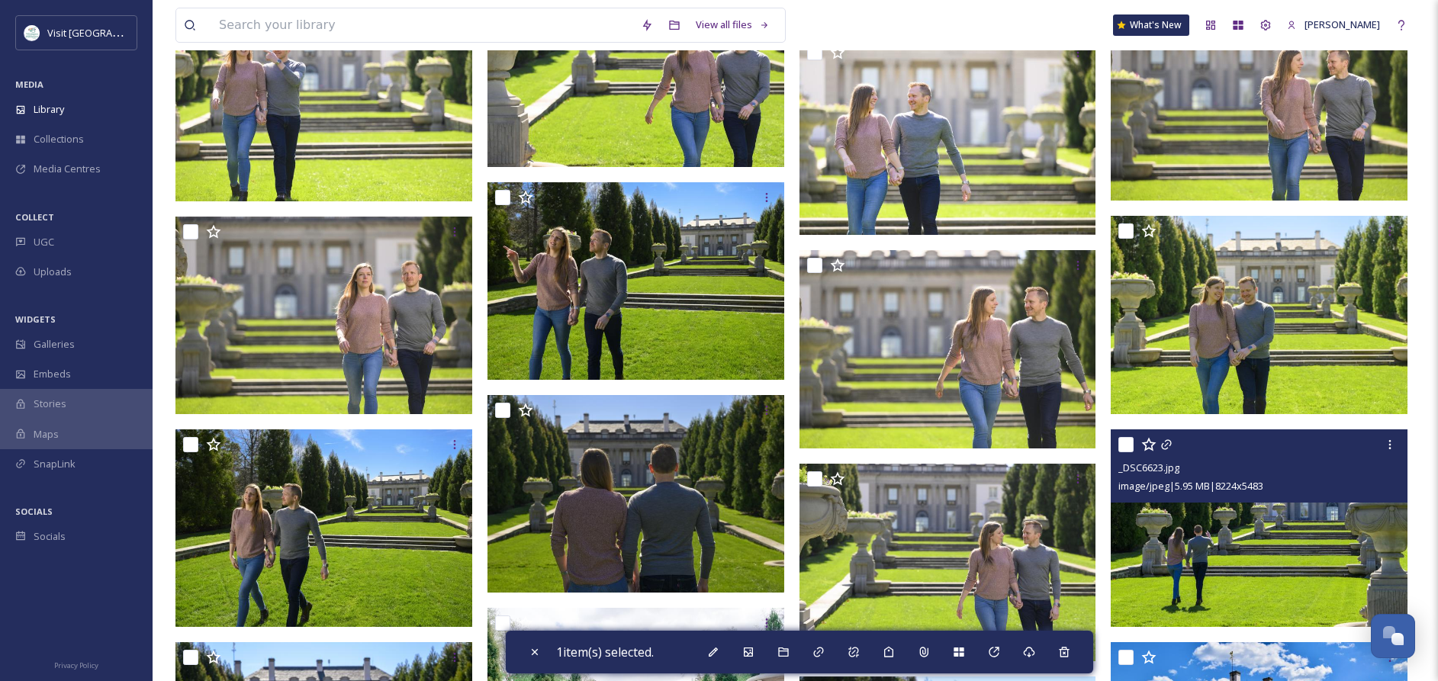
click at [1124, 448] on input "checkbox" at bounding box center [1125, 444] width 15 height 15
checkbox input "true"
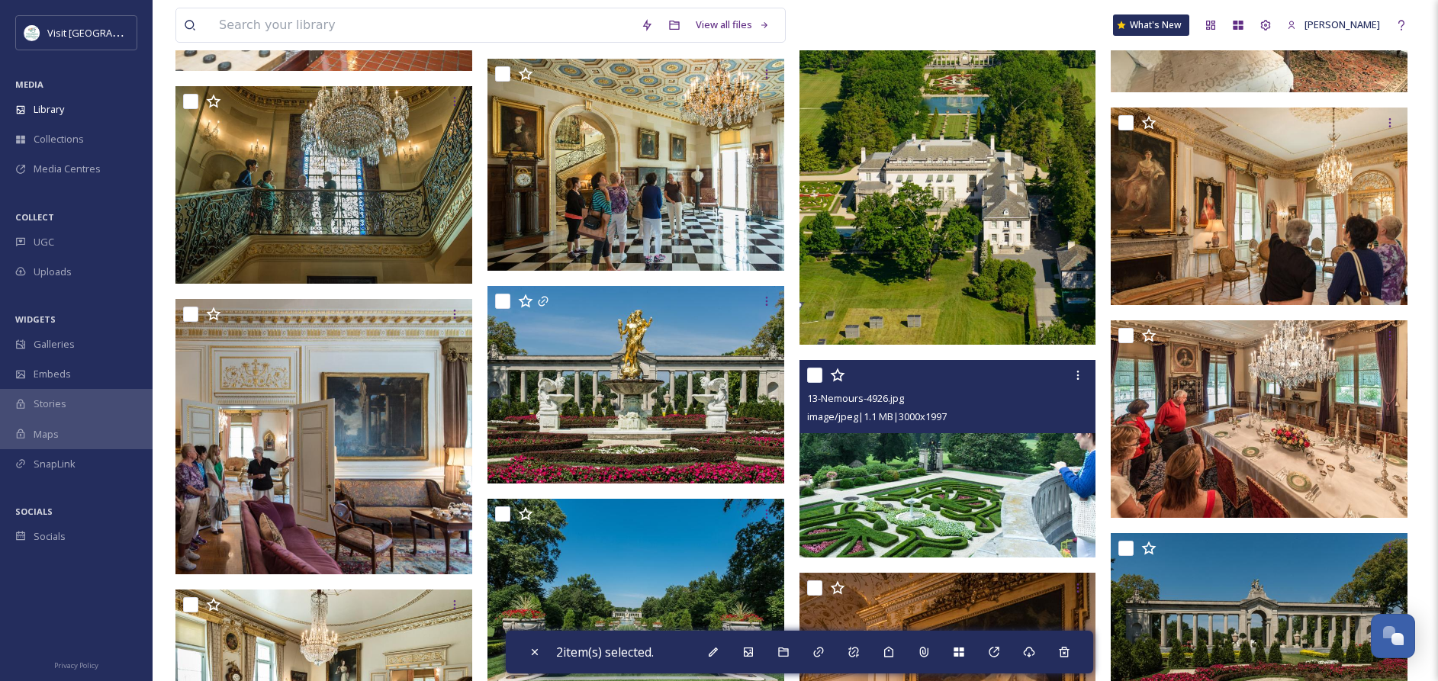
scroll to position [6987, 0]
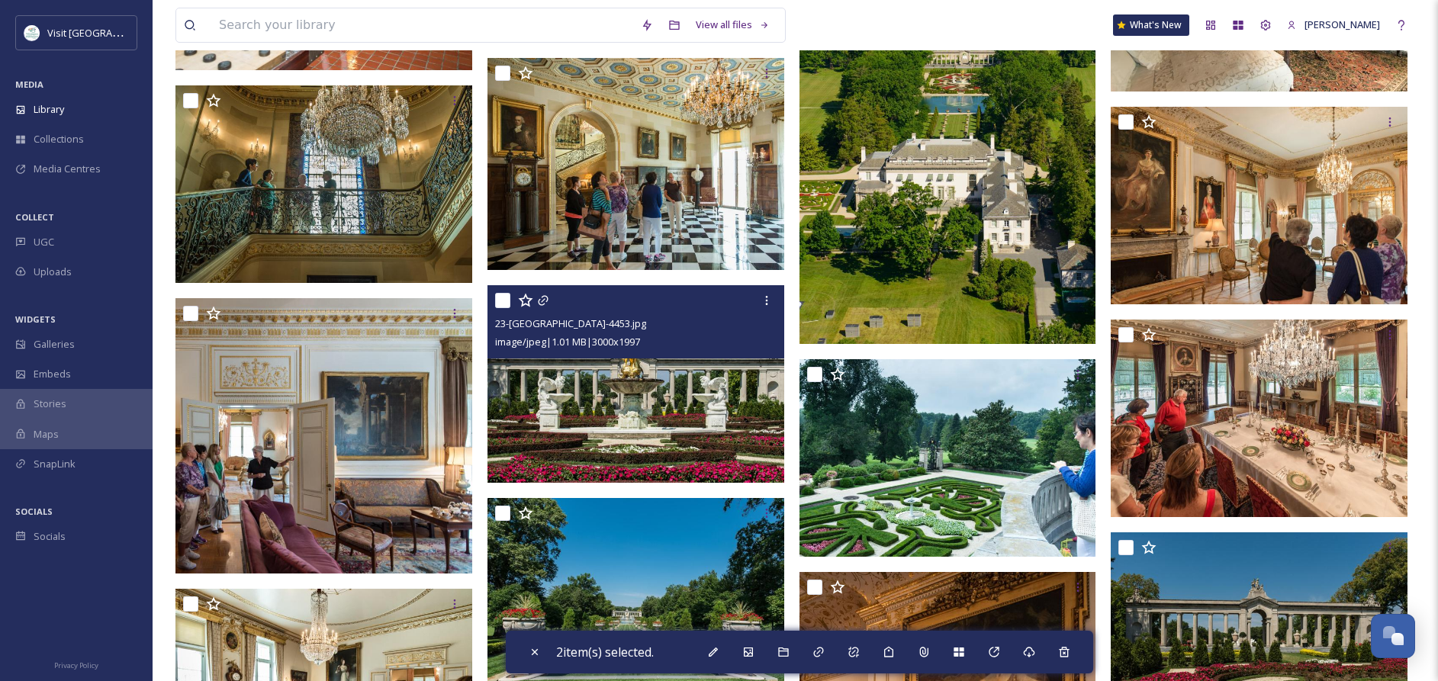
click at [503, 300] on input "checkbox" at bounding box center [502, 300] width 15 height 15
checkbox input "true"
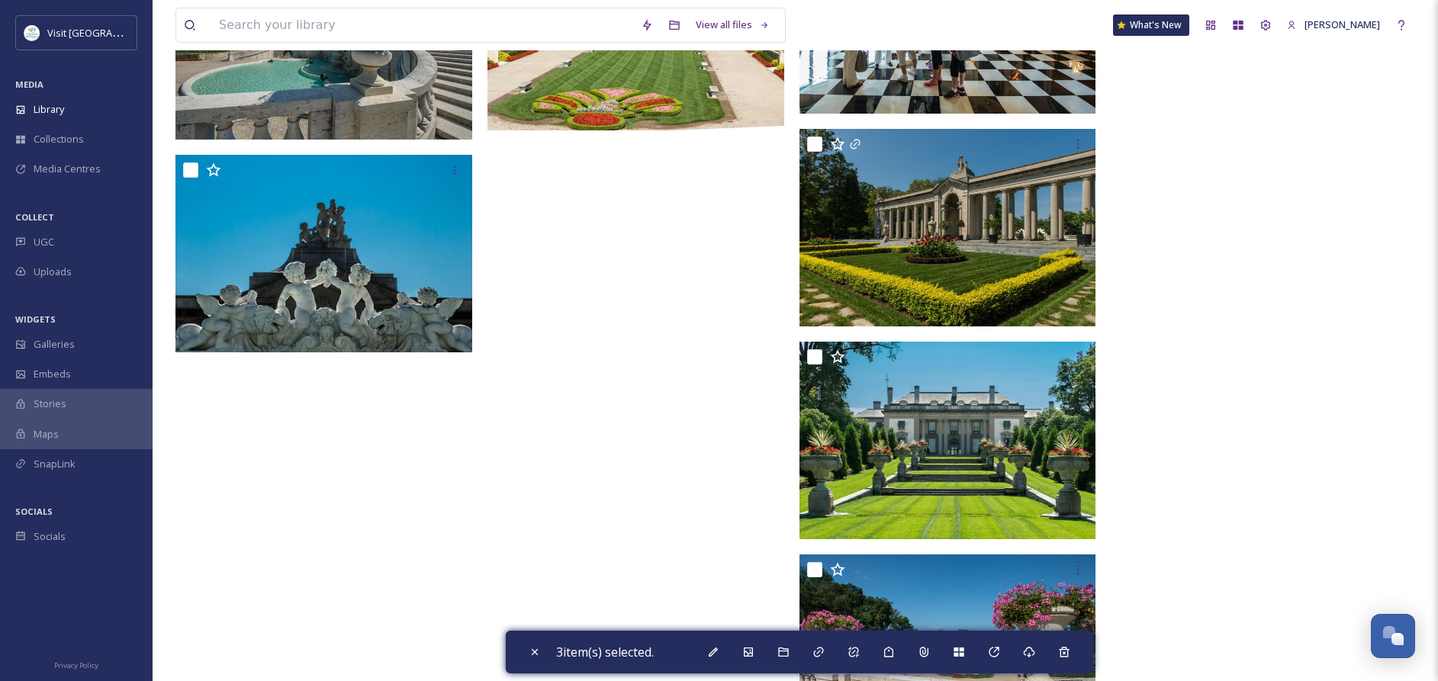
scroll to position [8079, 0]
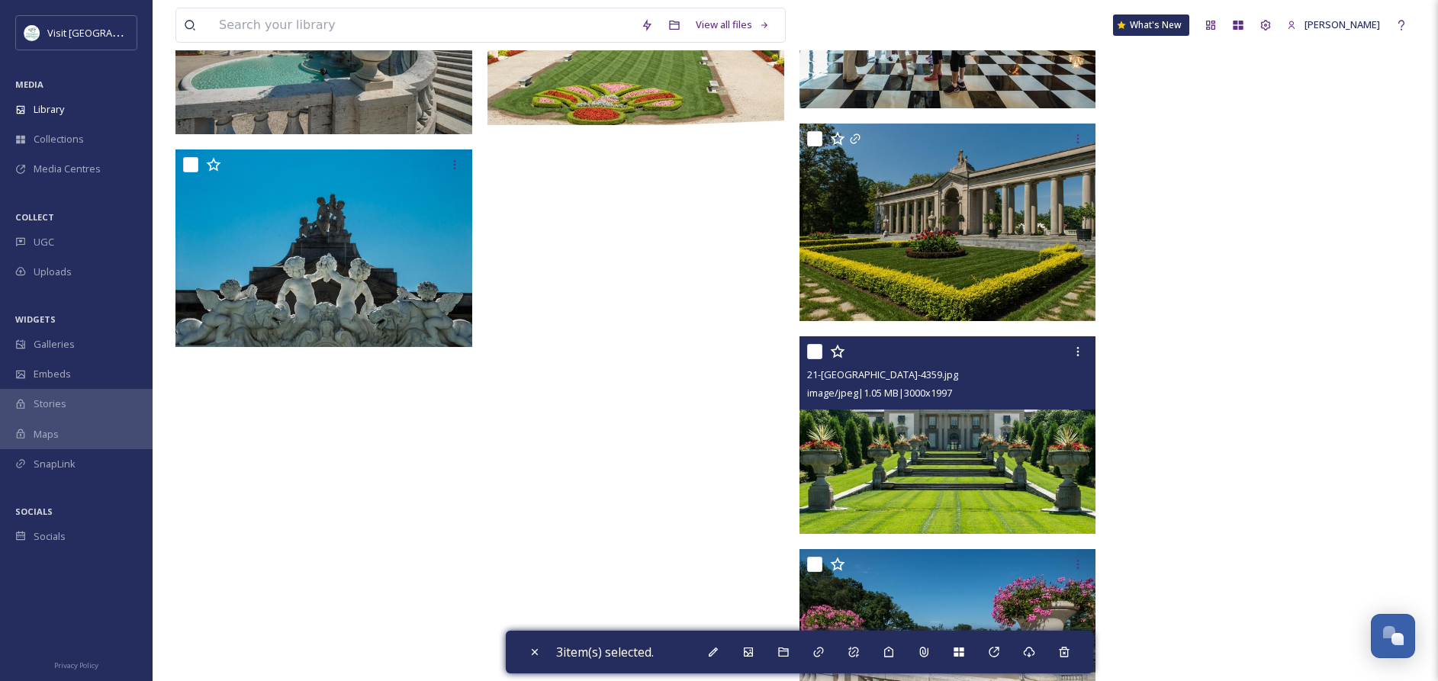
click at [812, 352] on input "checkbox" at bounding box center [814, 351] width 15 height 15
checkbox input "true"
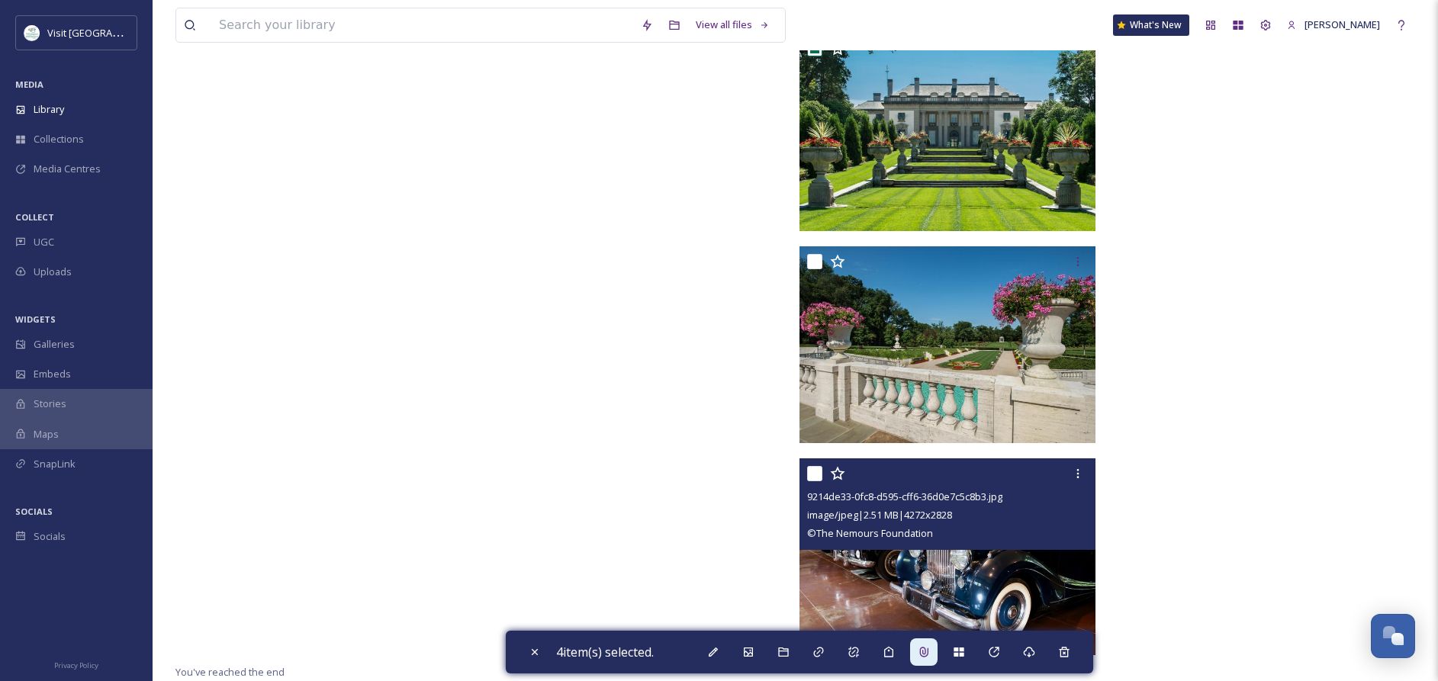
scroll to position [8379, 0]
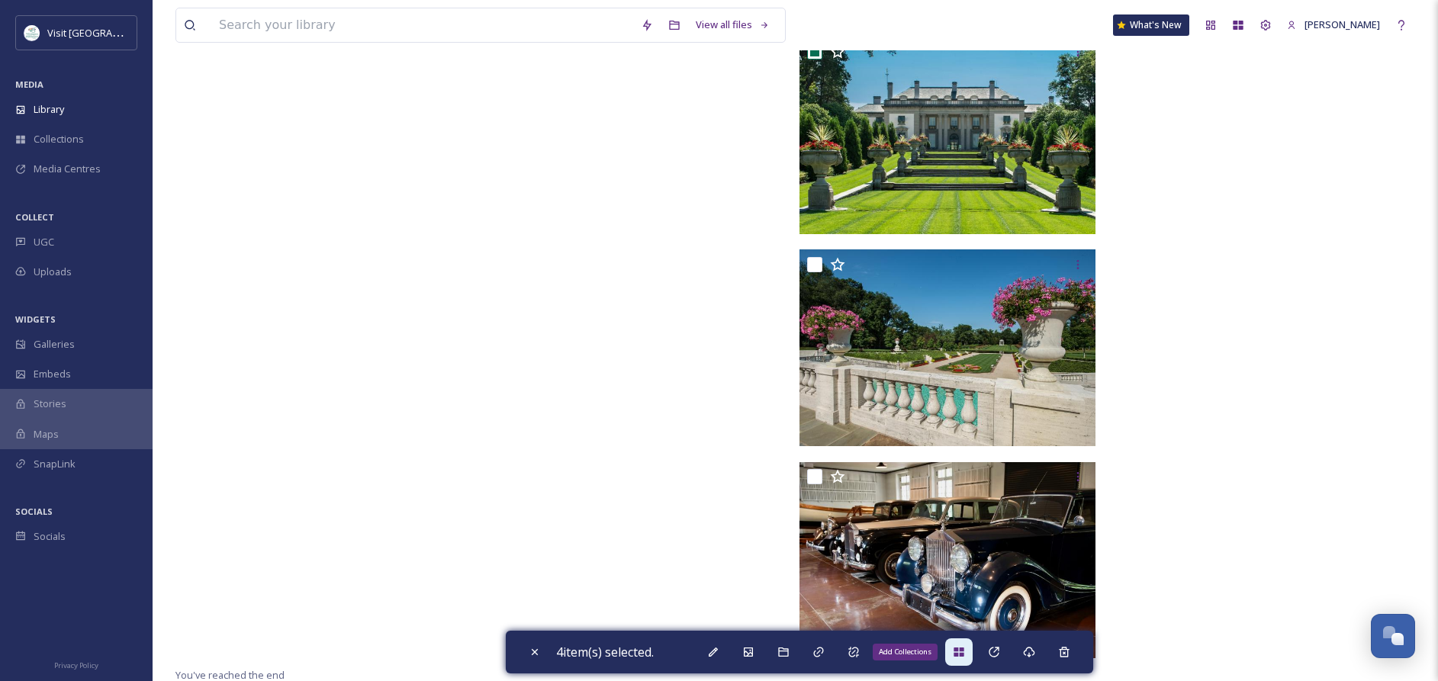
click at [965, 657] on icon at bounding box center [959, 652] width 12 height 12
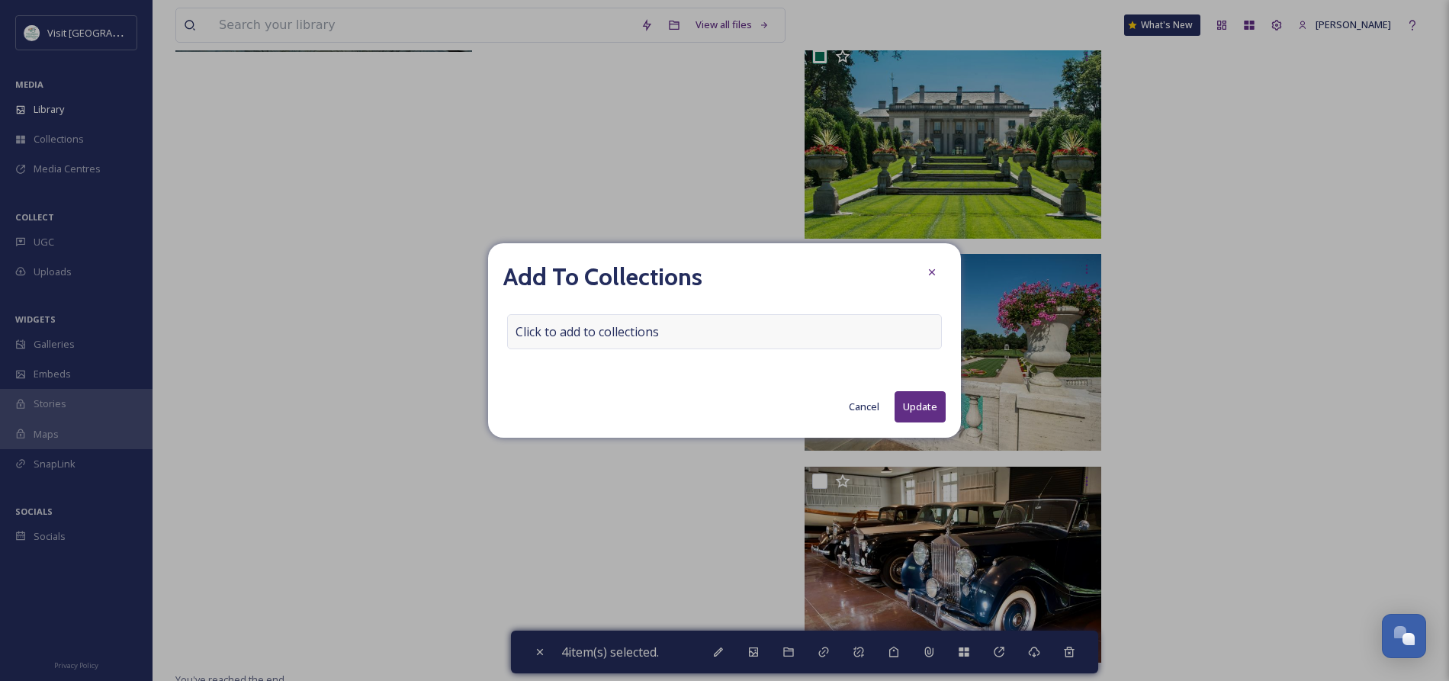
click at [607, 333] on span "Click to add to collections" at bounding box center [587, 332] width 143 height 18
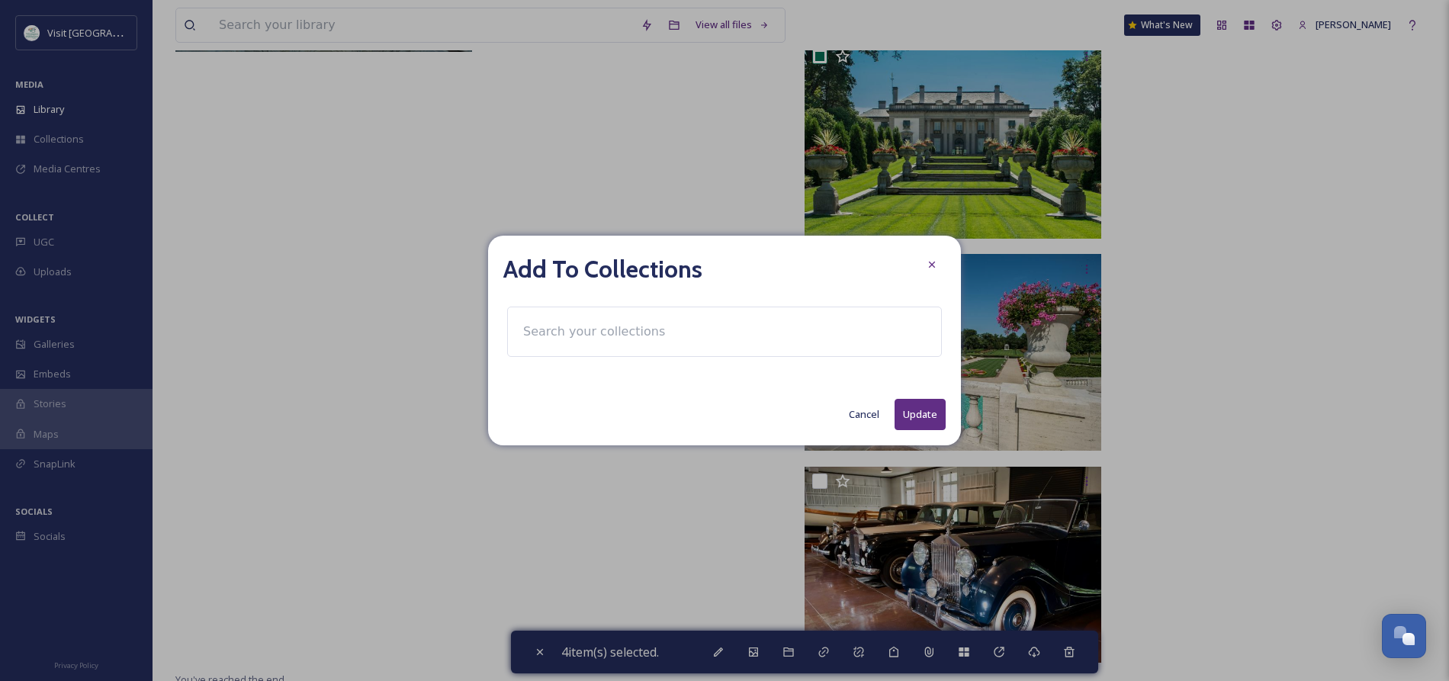
click at [607, 333] on input at bounding box center [600, 332] width 168 height 34
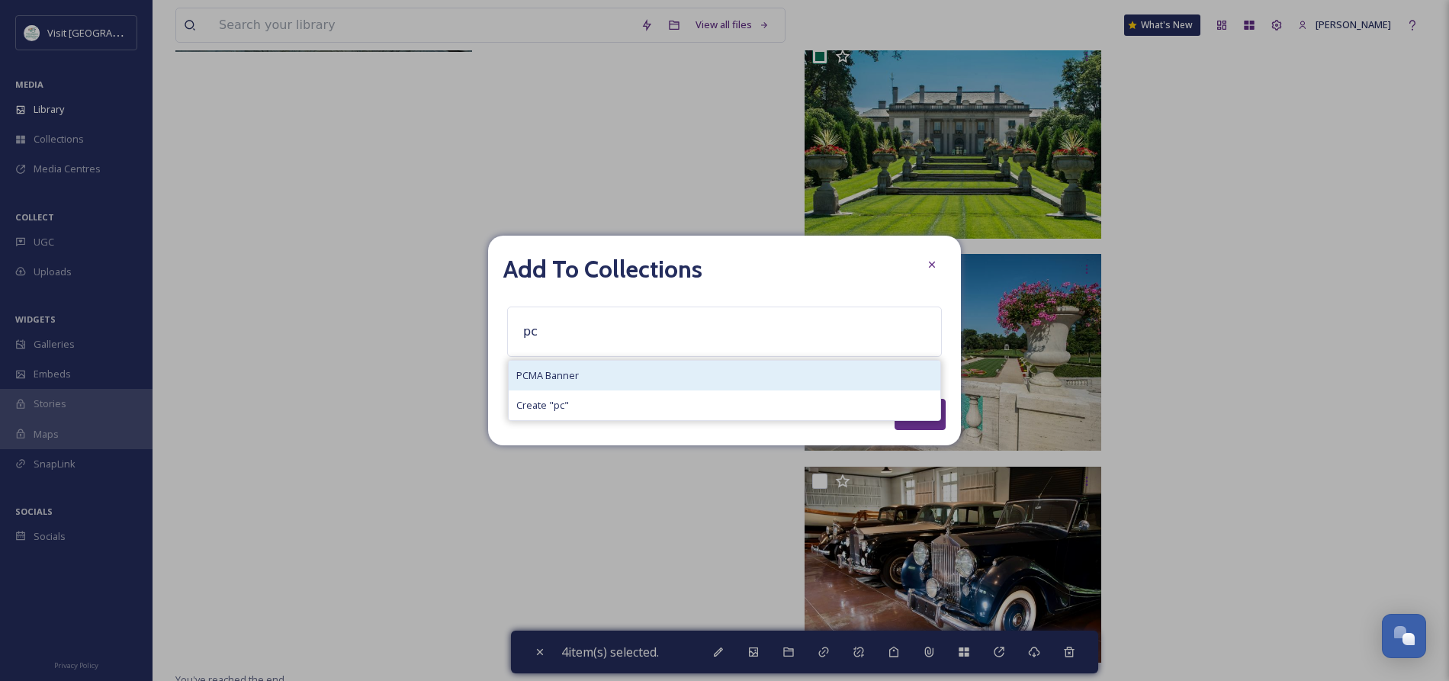
type input "pc"
click at [568, 374] on span "PCMA Banner" at bounding box center [547, 375] width 63 height 14
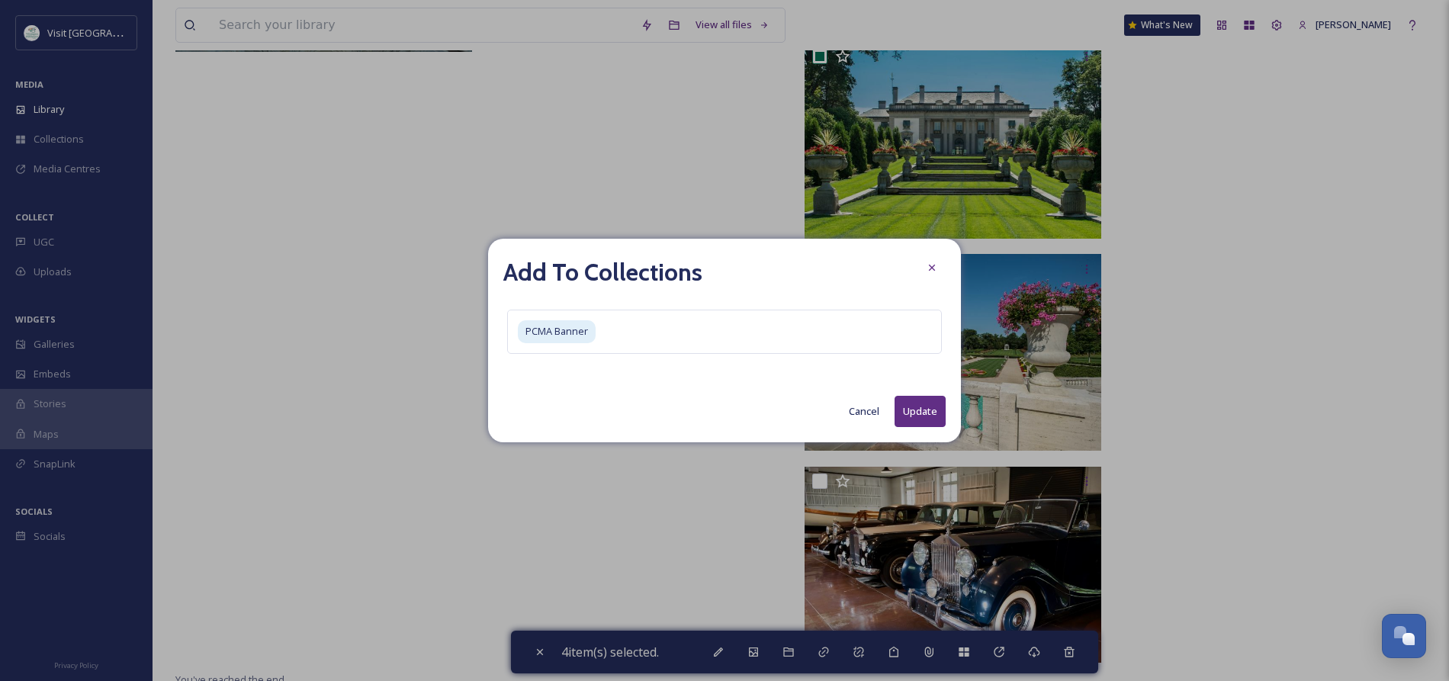
click at [909, 413] on button "Update" at bounding box center [920, 411] width 51 height 31
checkbox input "false"
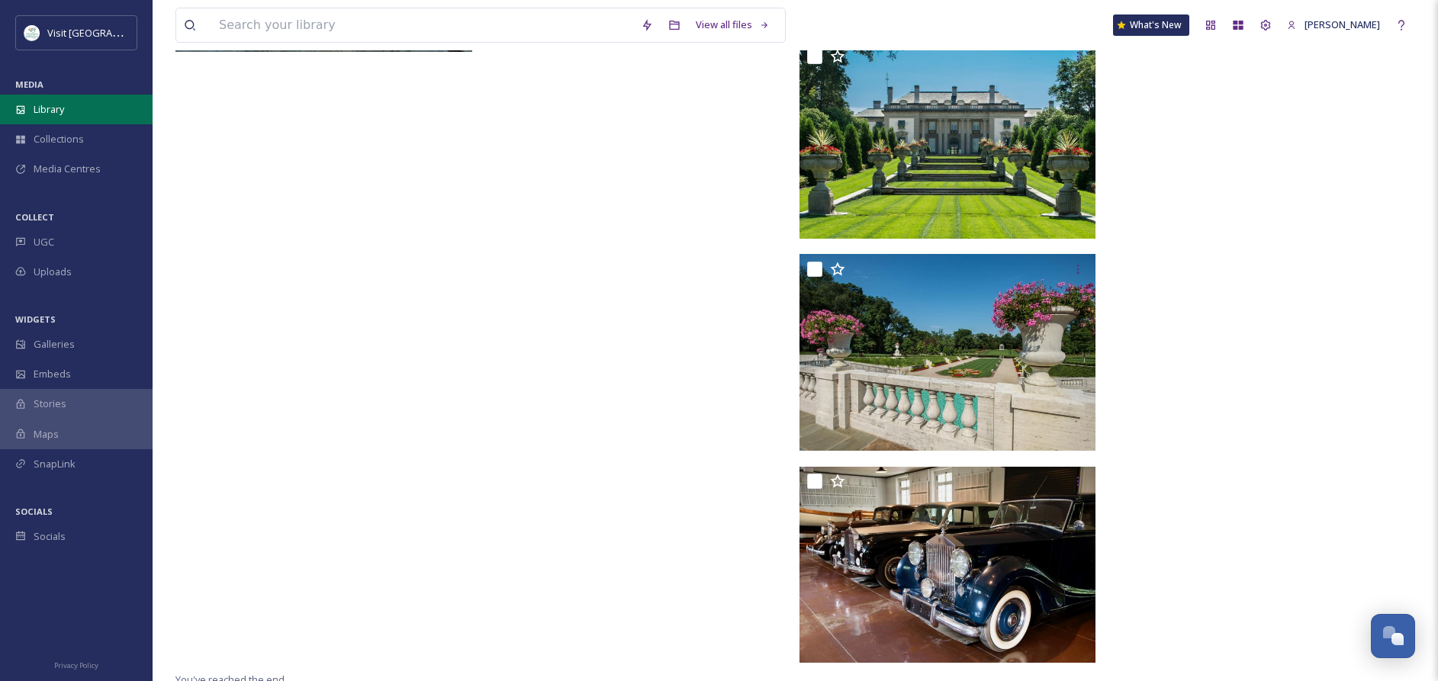
click at [50, 112] on span "Library" at bounding box center [49, 109] width 31 height 14
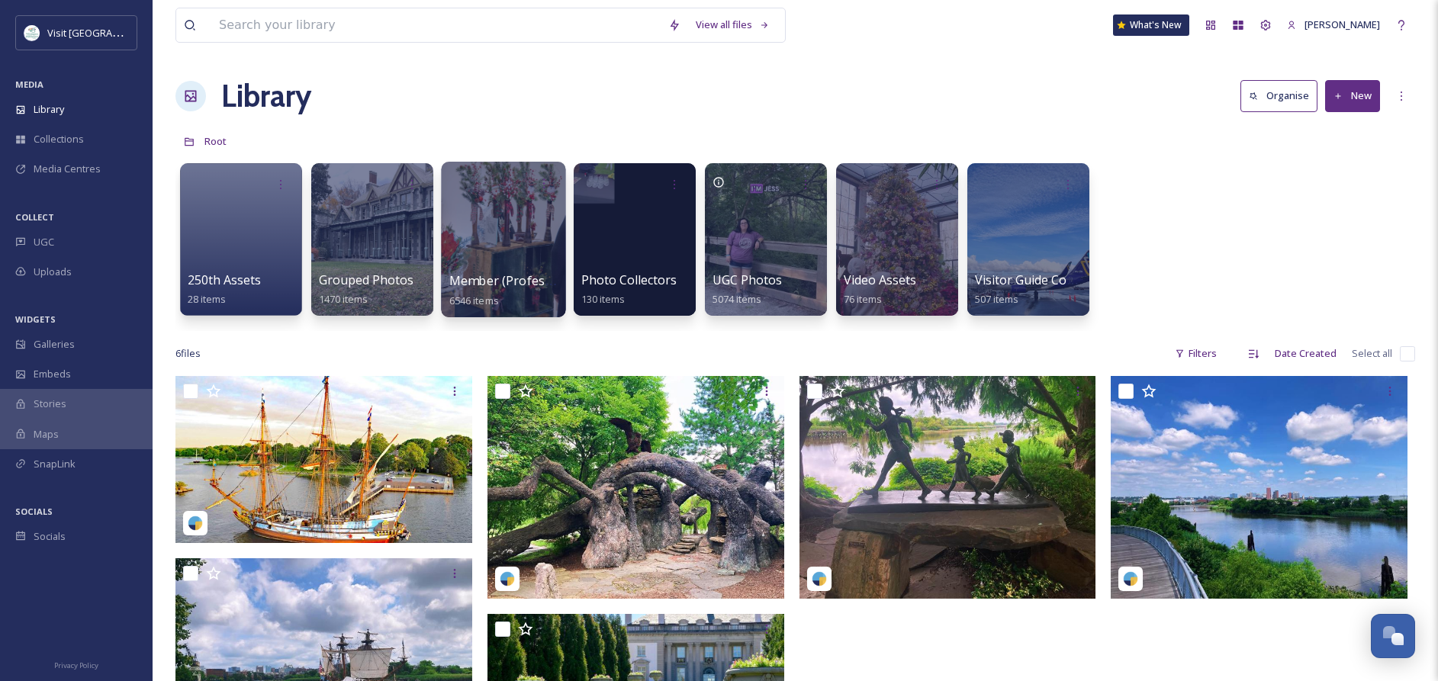
click at [495, 298] on span "6546 items" at bounding box center [474, 300] width 50 height 14
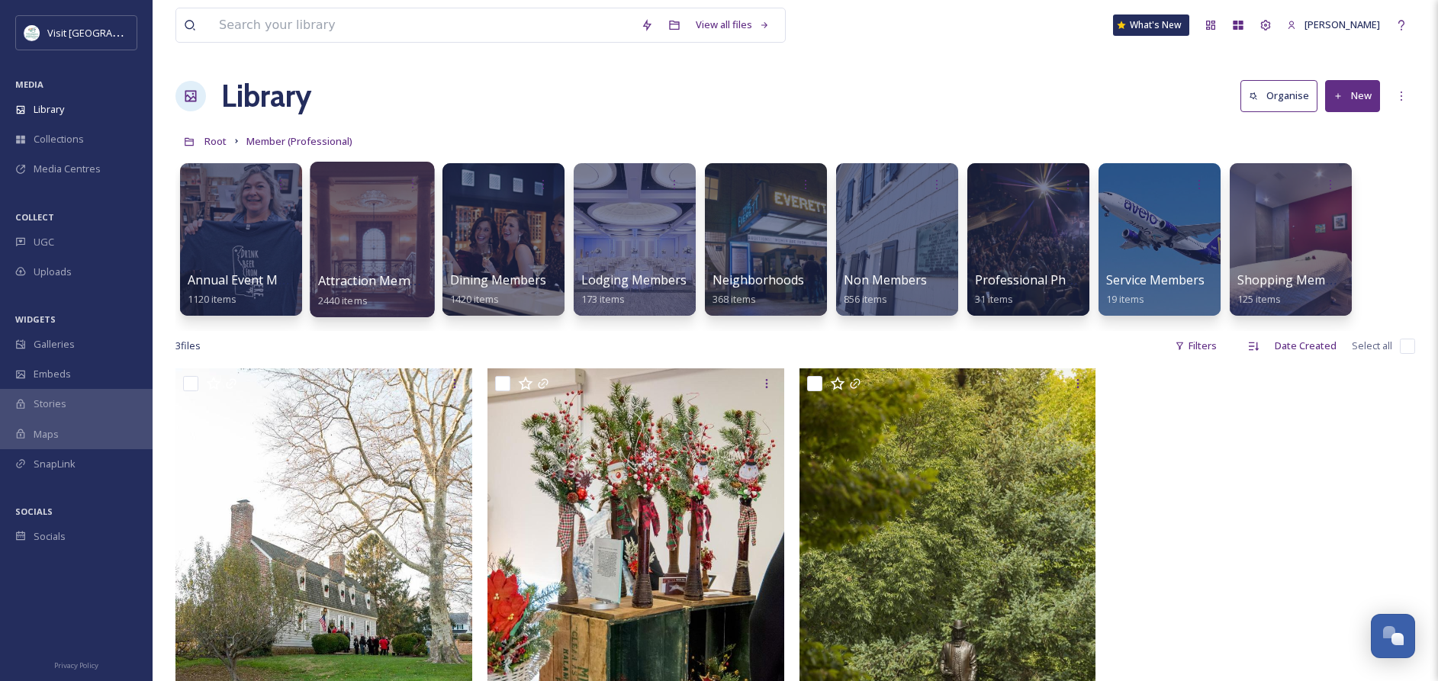
click at [371, 248] on div at bounding box center [372, 240] width 124 height 156
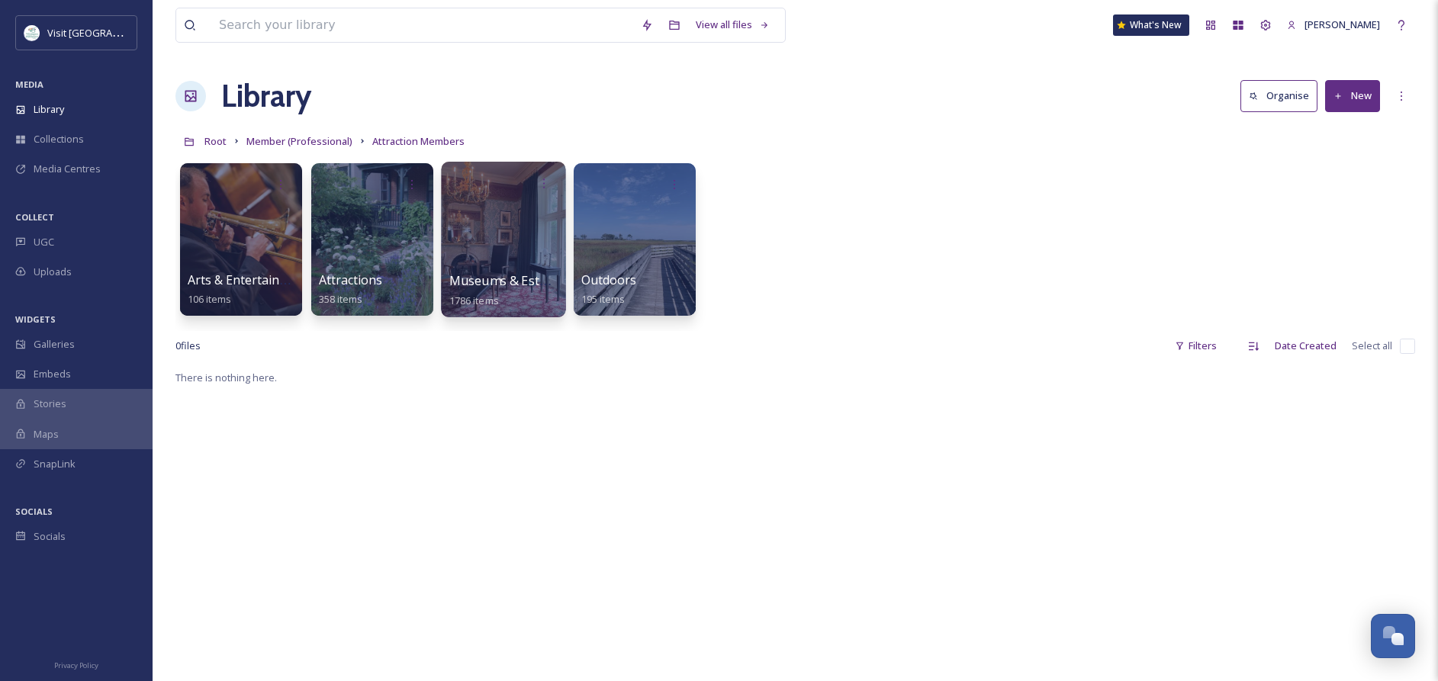
click at [506, 281] on span "Museums & Estates" at bounding box center [506, 280] width 115 height 17
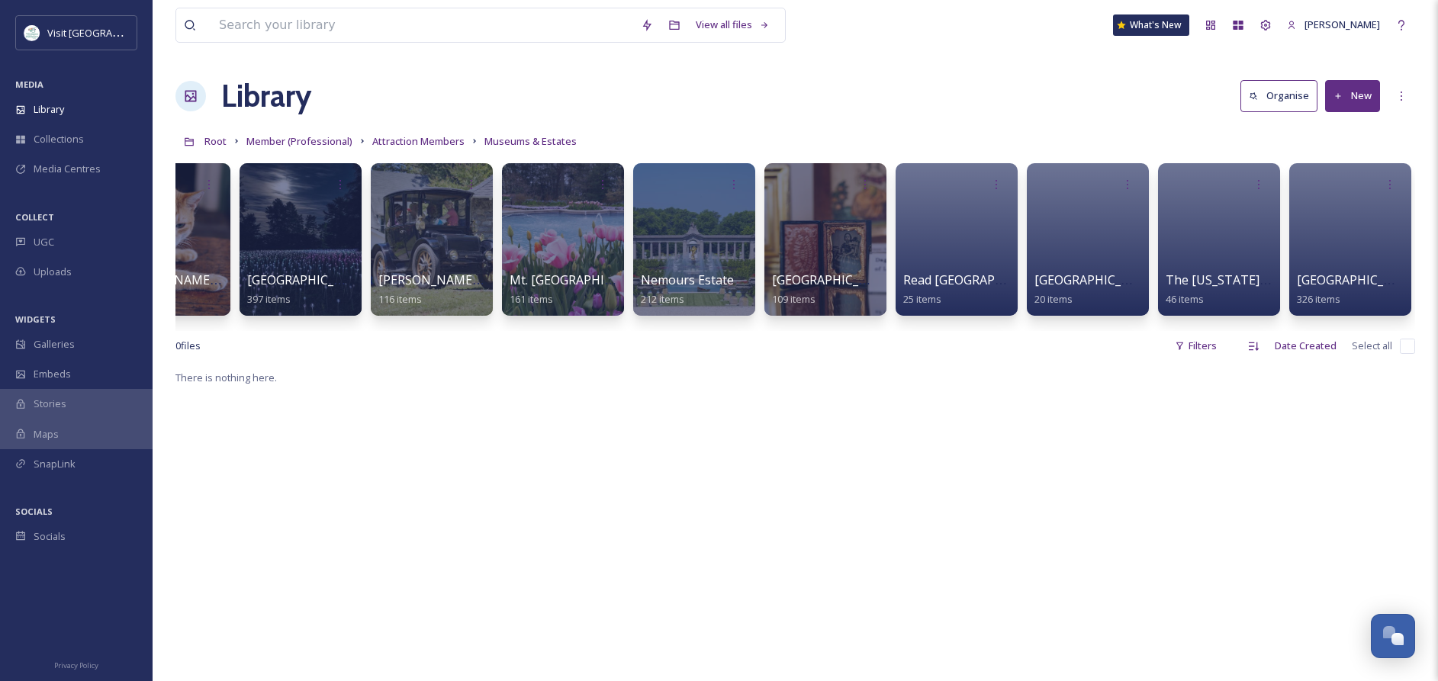
scroll to position [0, 597]
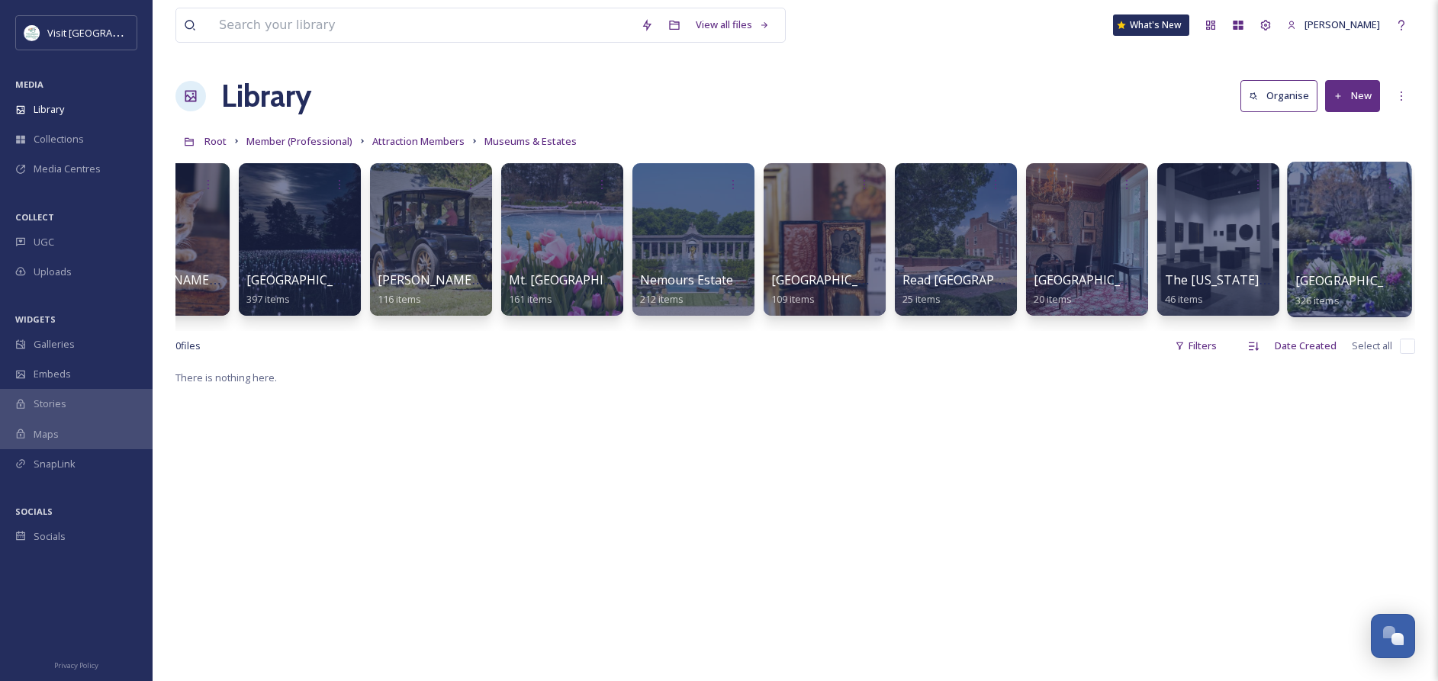
click at [1336, 258] on div at bounding box center [1349, 240] width 124 height 156
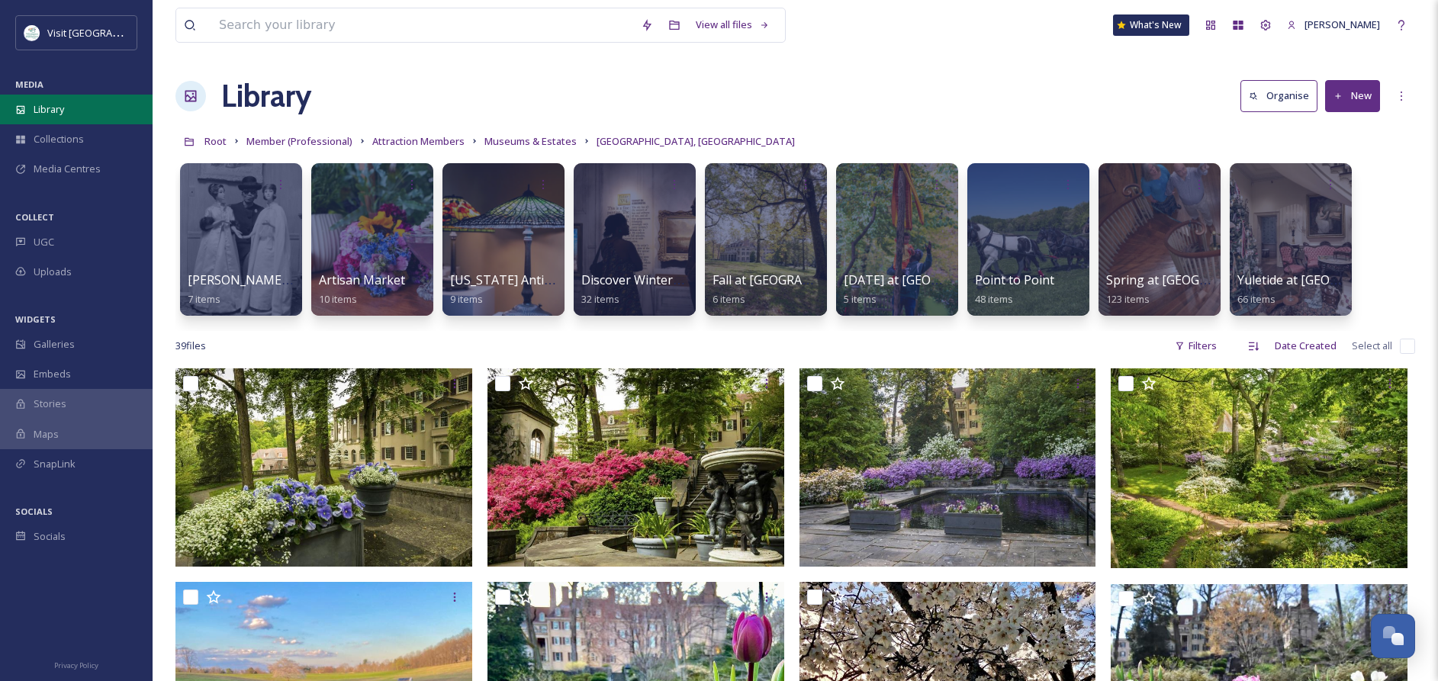
click at [55, 111] on span "Library" at bounding box center [49, 109] width 31 height 14
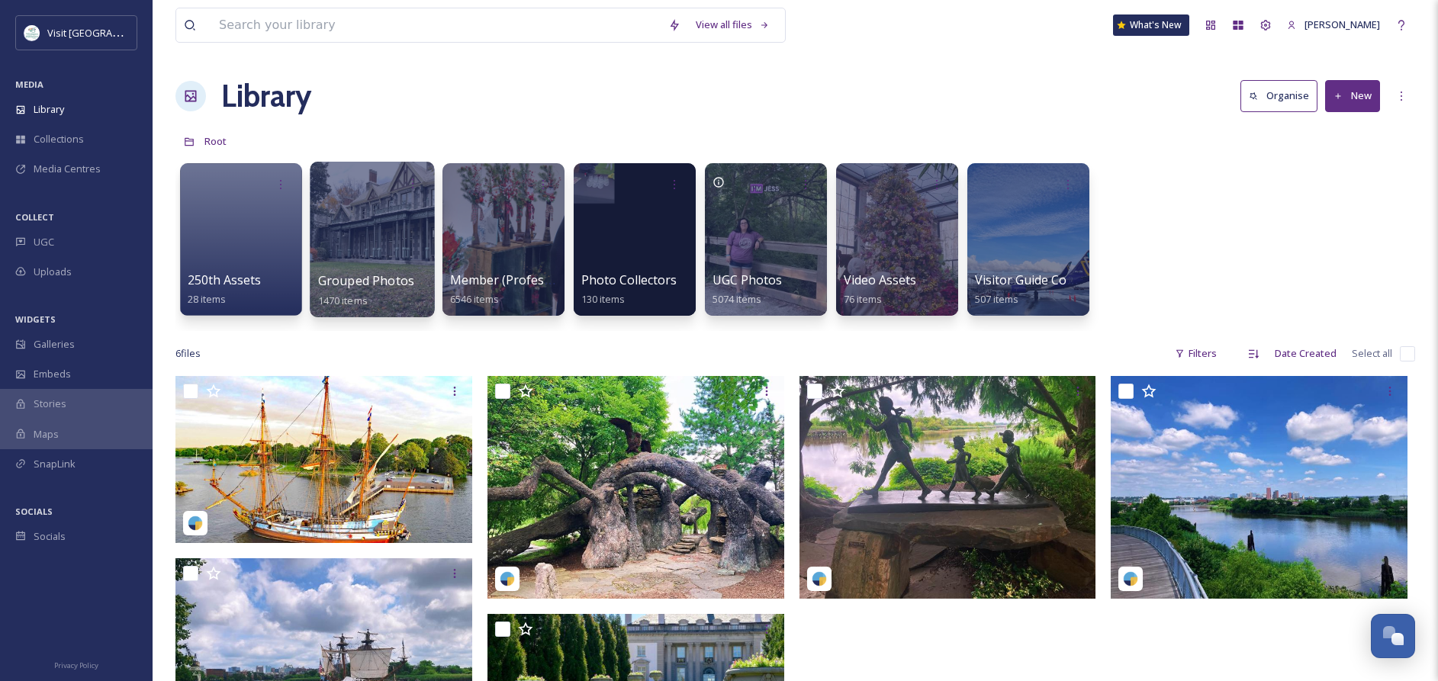
click at [374, 281] on span "Grouped Photos" at bounding box center [366, 280] width 96 height 17
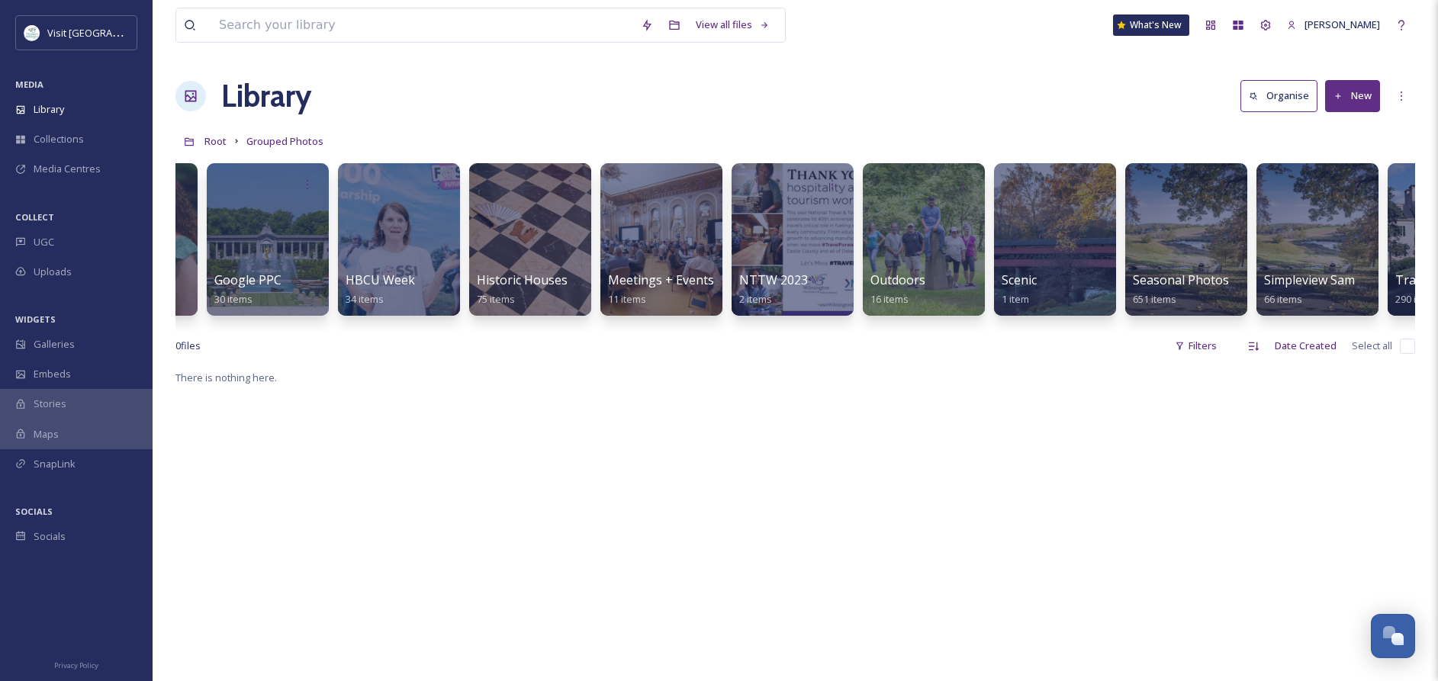
scroll to position [0, 991]
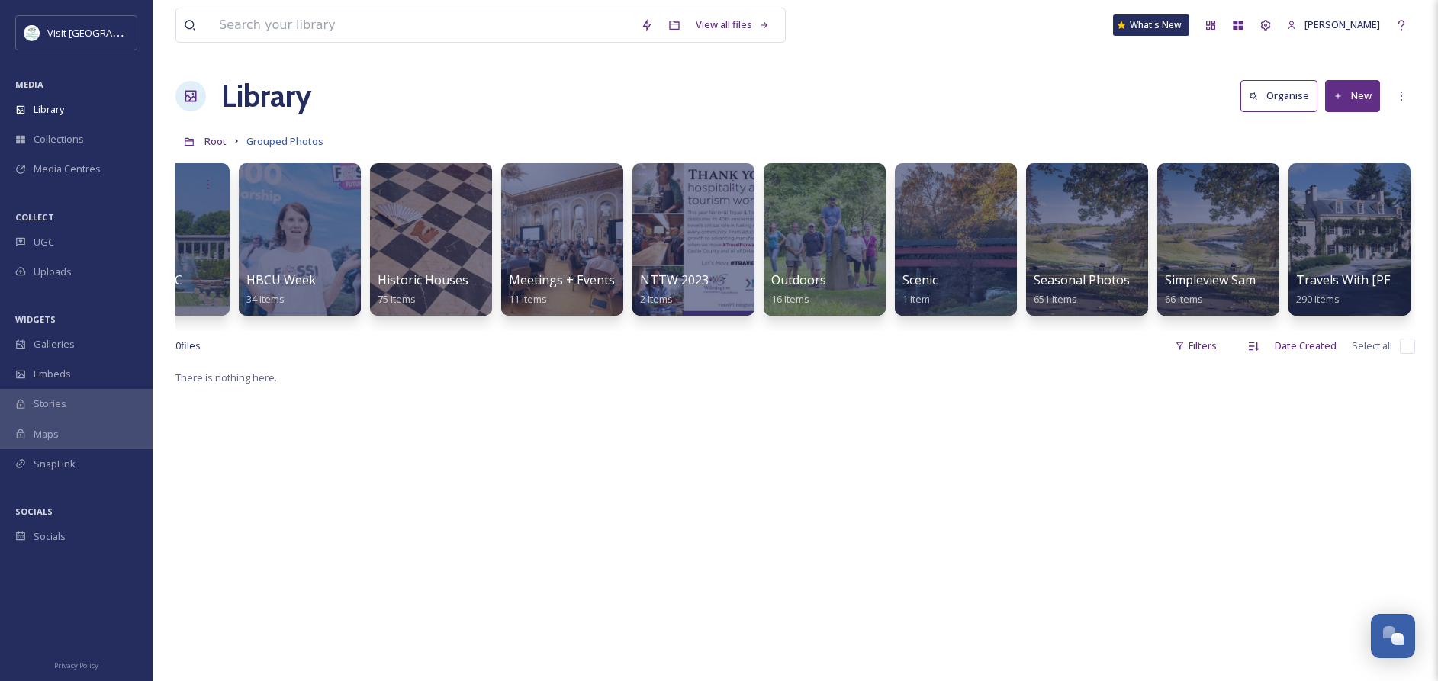
click at [272, 140] on span "Grouped Photos" at bounding box center [284, 141] width 77 height 14
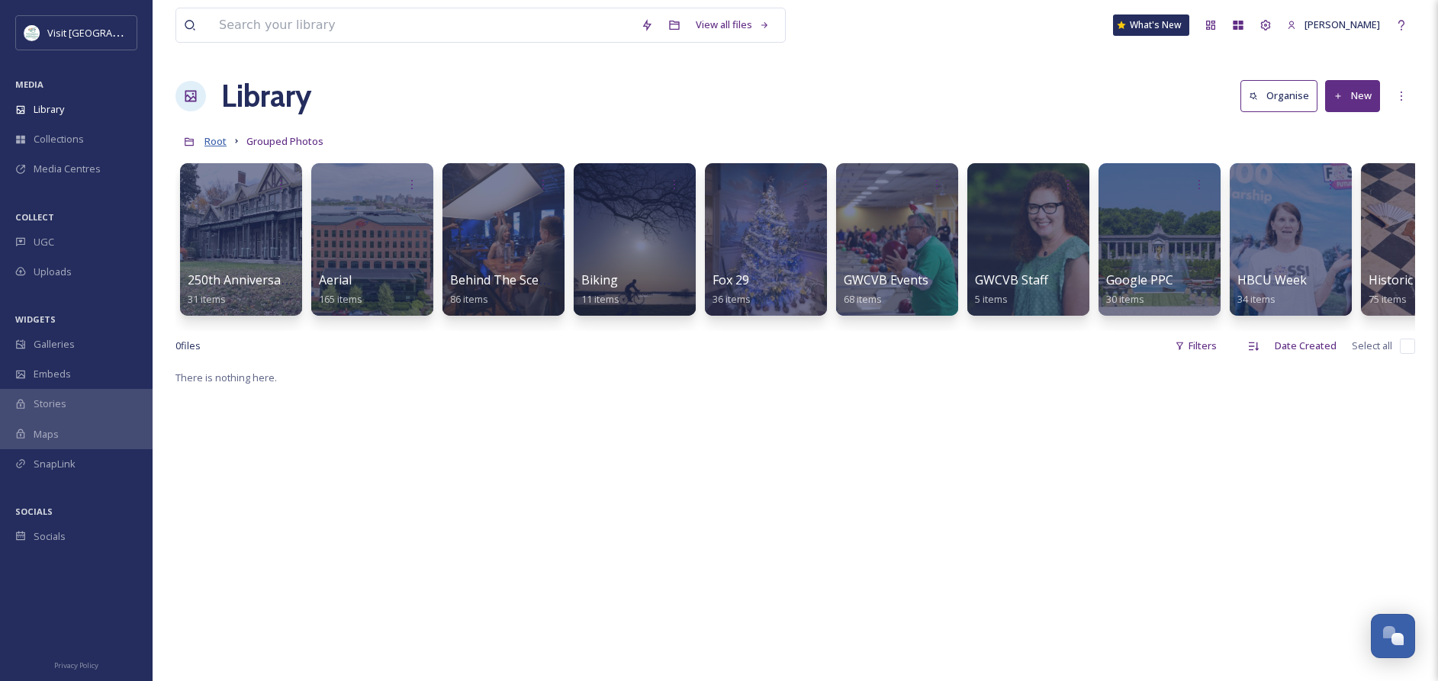
click at [211, 140] on span "Root" at bounding box center [215, 141] width 22 height 14
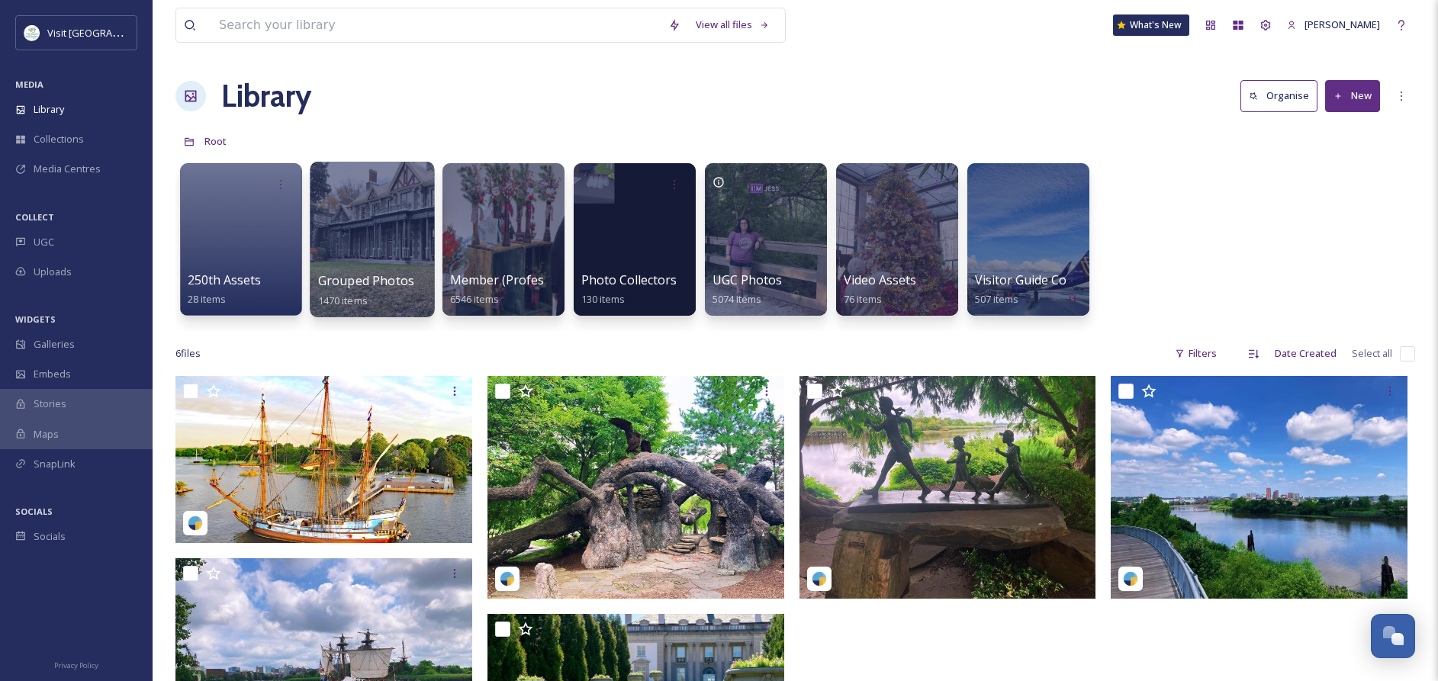
click at [384, 250] on div at bounding box center [372, 240] width 124 height 156
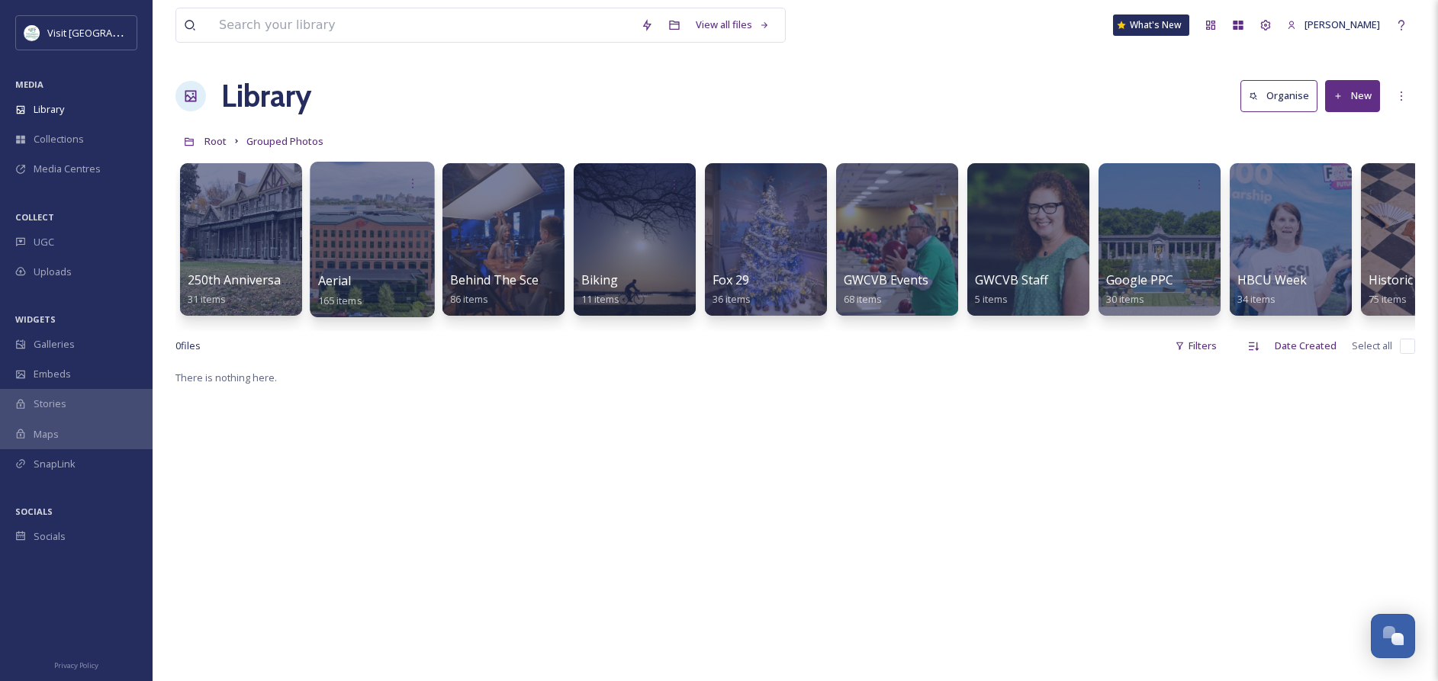
click at [367, 260] on div at bounding box center [372, 240] width 124 height 156
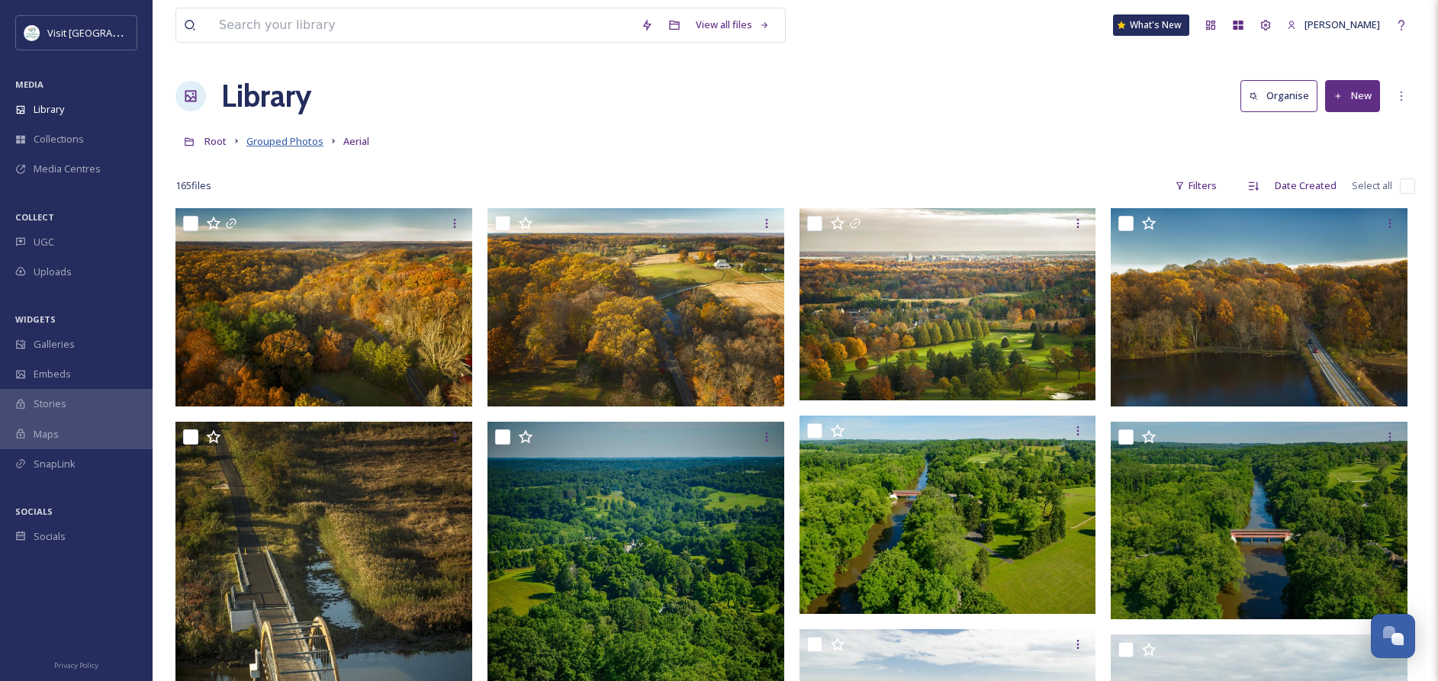
click at [272, 139] on span "Grouped Photos" at bounding box center [284, 141] width 77 height 14
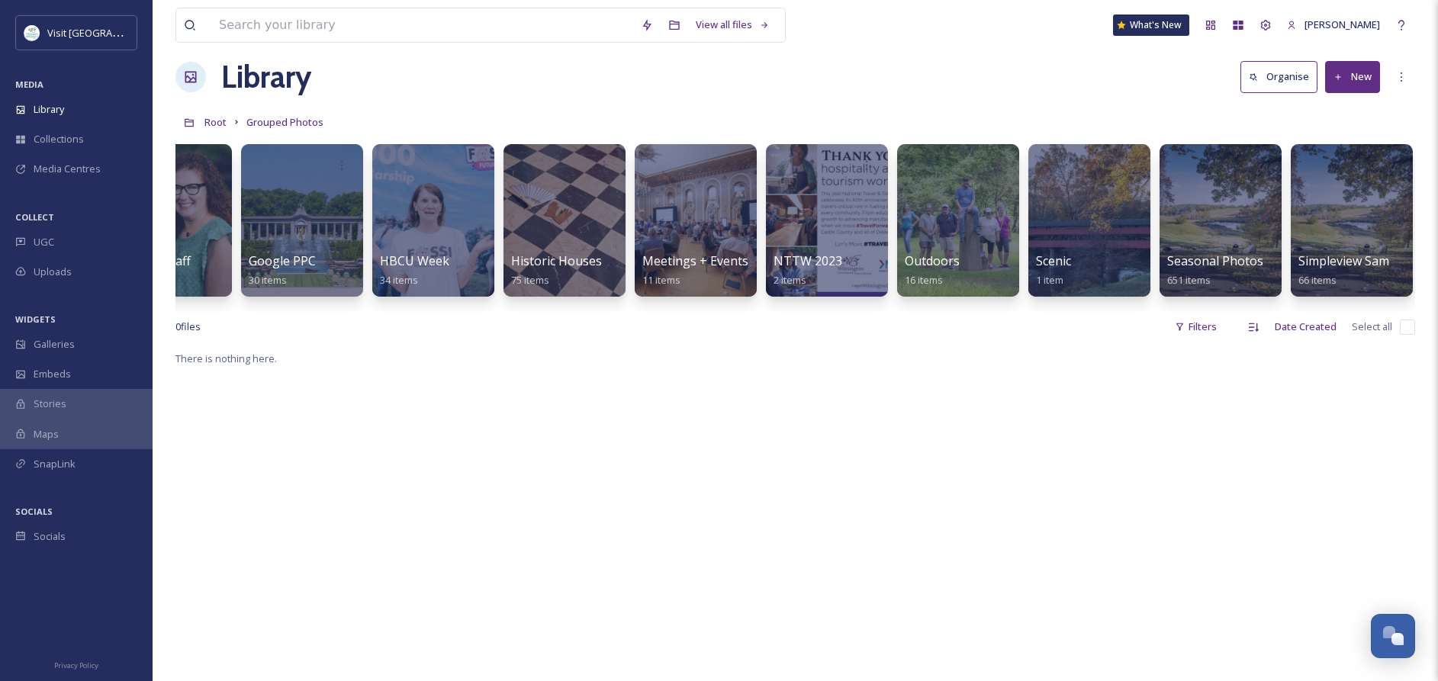
scroll to position [20, 0]
click at [277, 122] on span "Grouped Photos" at bounding box center [284, 121] width 77 height 14
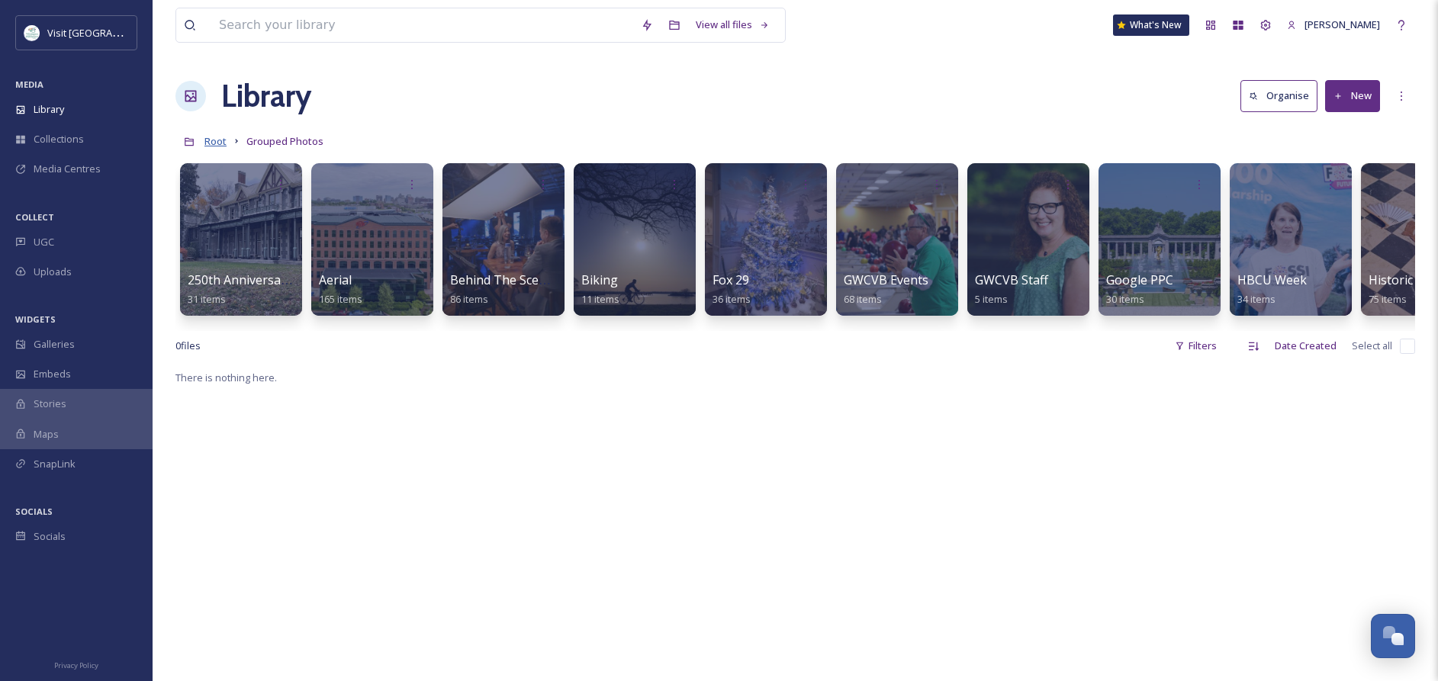
click at [211, 134] on span "Root" at bounding box center [215, 141] width 22 height 14
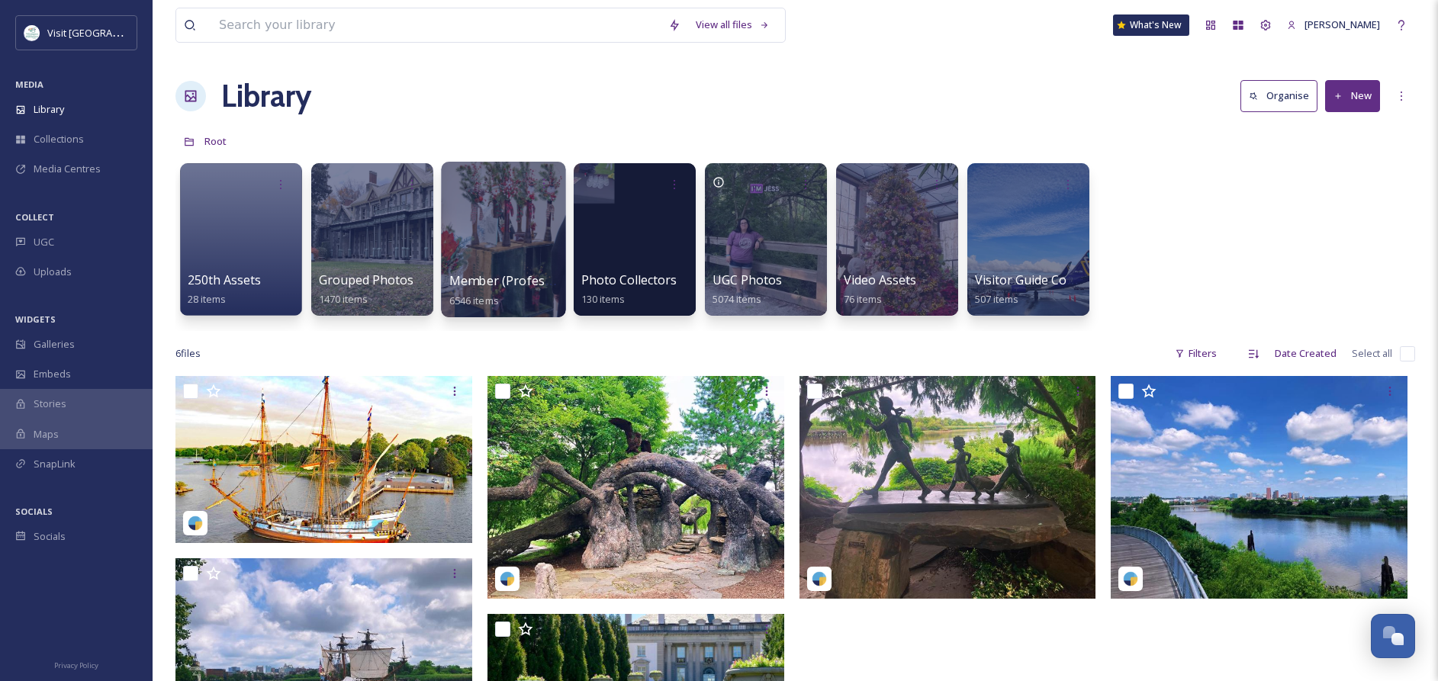
click at [492, 251] on div at bounding box center [503, 240] width 124 height 156
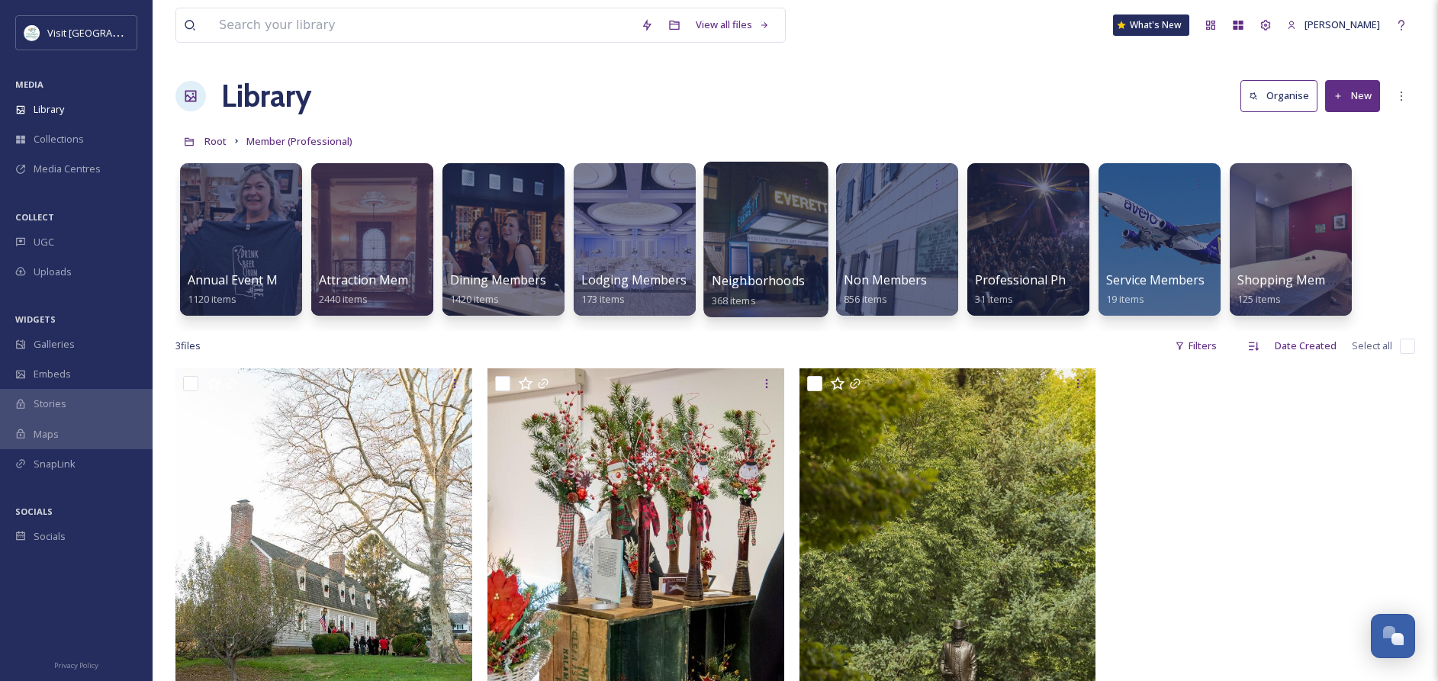
click at [744, 260] on div at bounding box center [765, 240] width 124 height 156
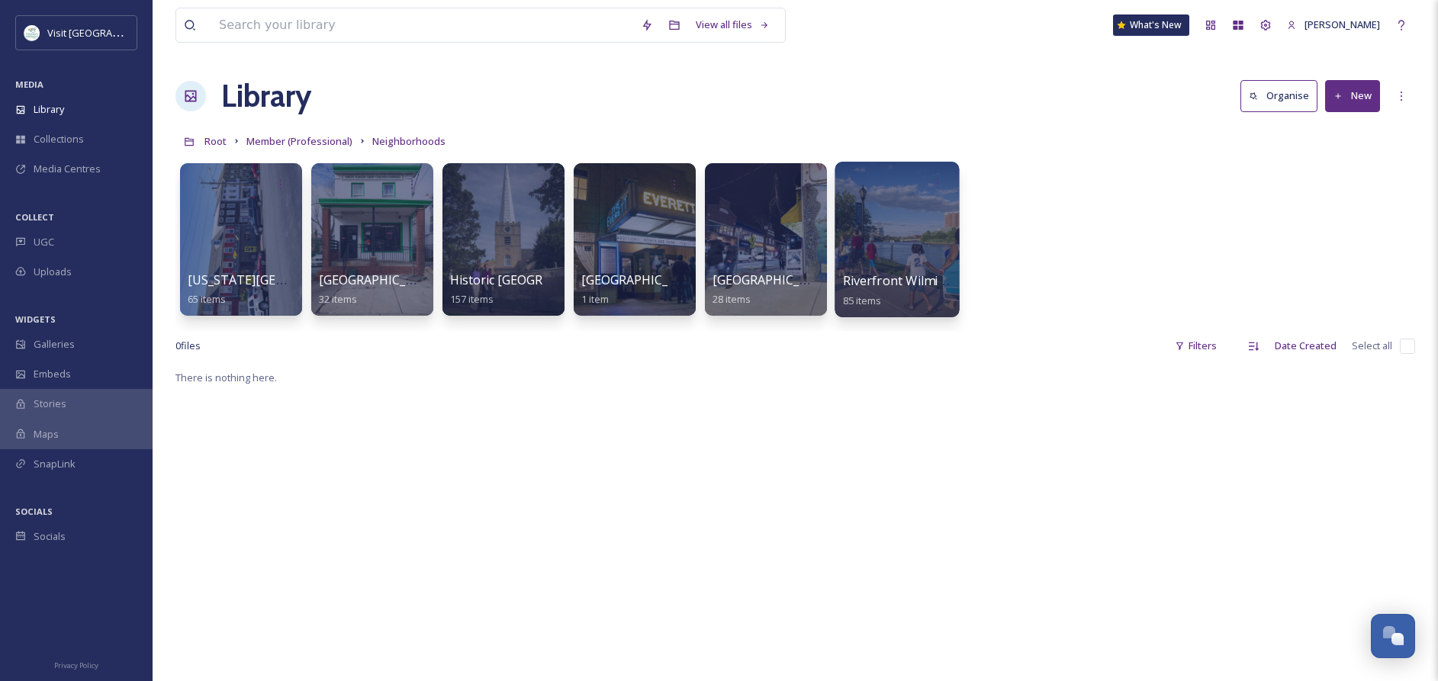
click at [907, 278] on span "Riverfront Wilmington" at bounding box center [908, 280] width 130 height 17
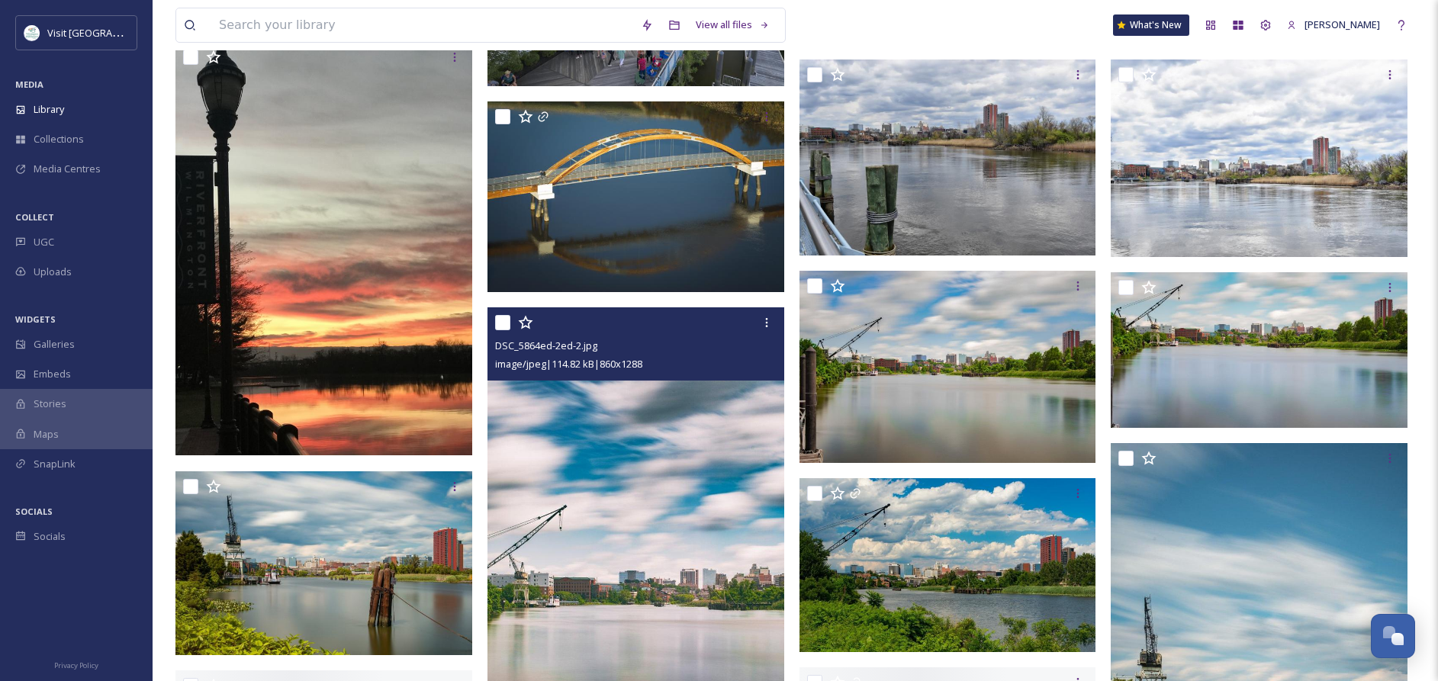
scroll to position [744, 0]
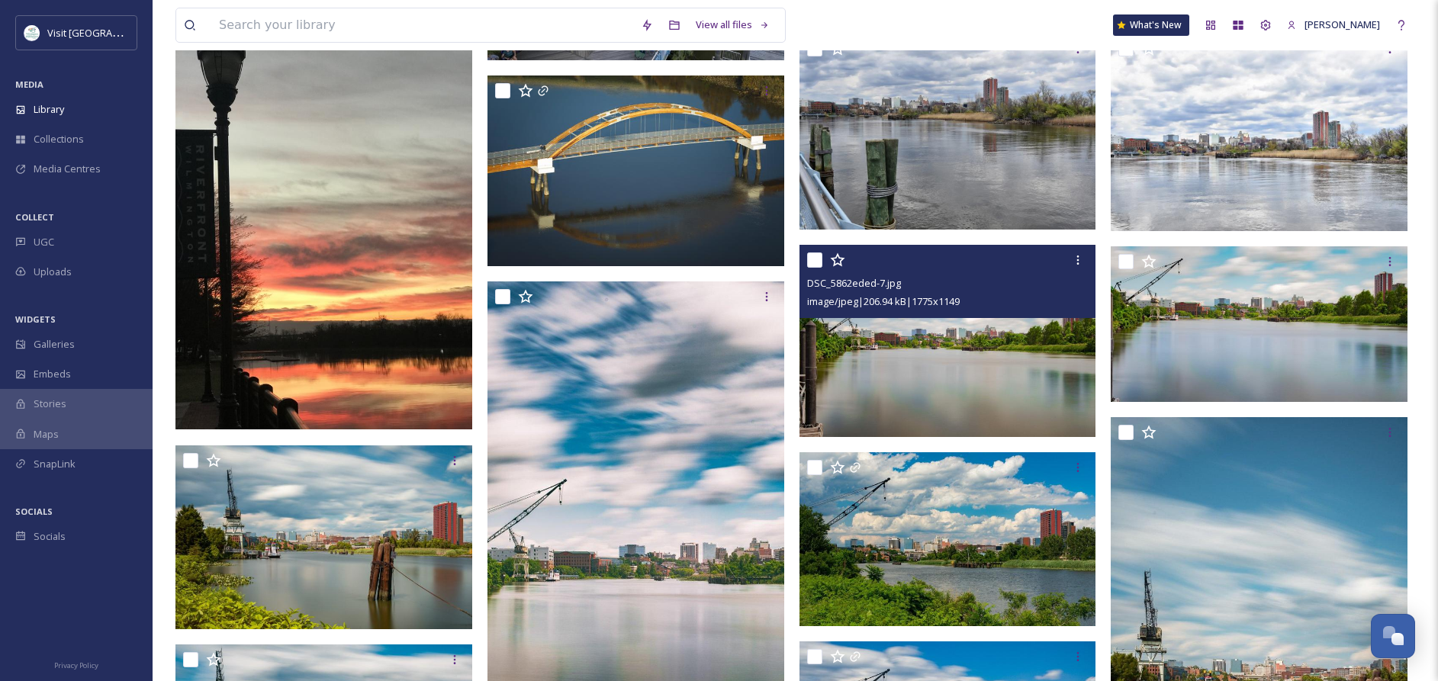
click at [819, 261] on input "checkbox" at bounding box center [814, 259] width 15 height 15
checkbox input "true"
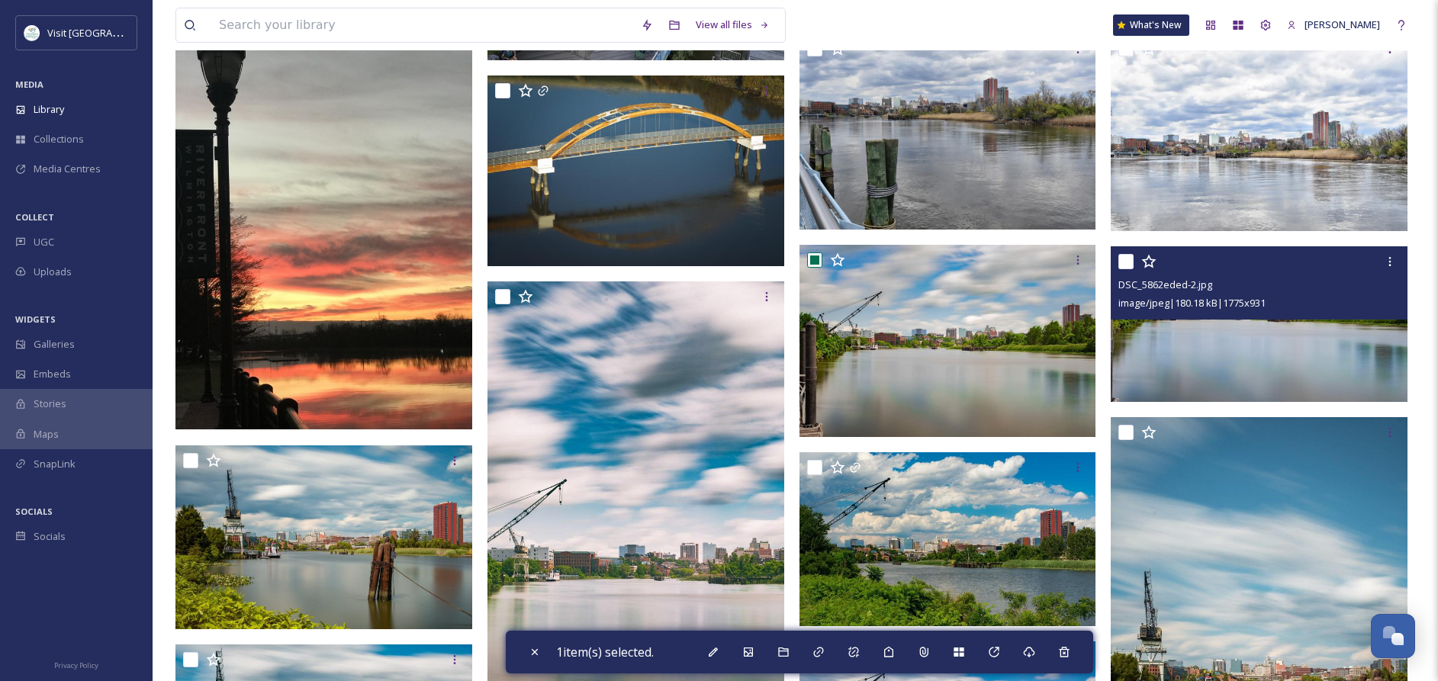
click at [1128, 263] on input "checkbox" at bounding box center [1125, 261] width 15 height 15
checkbox input "true"
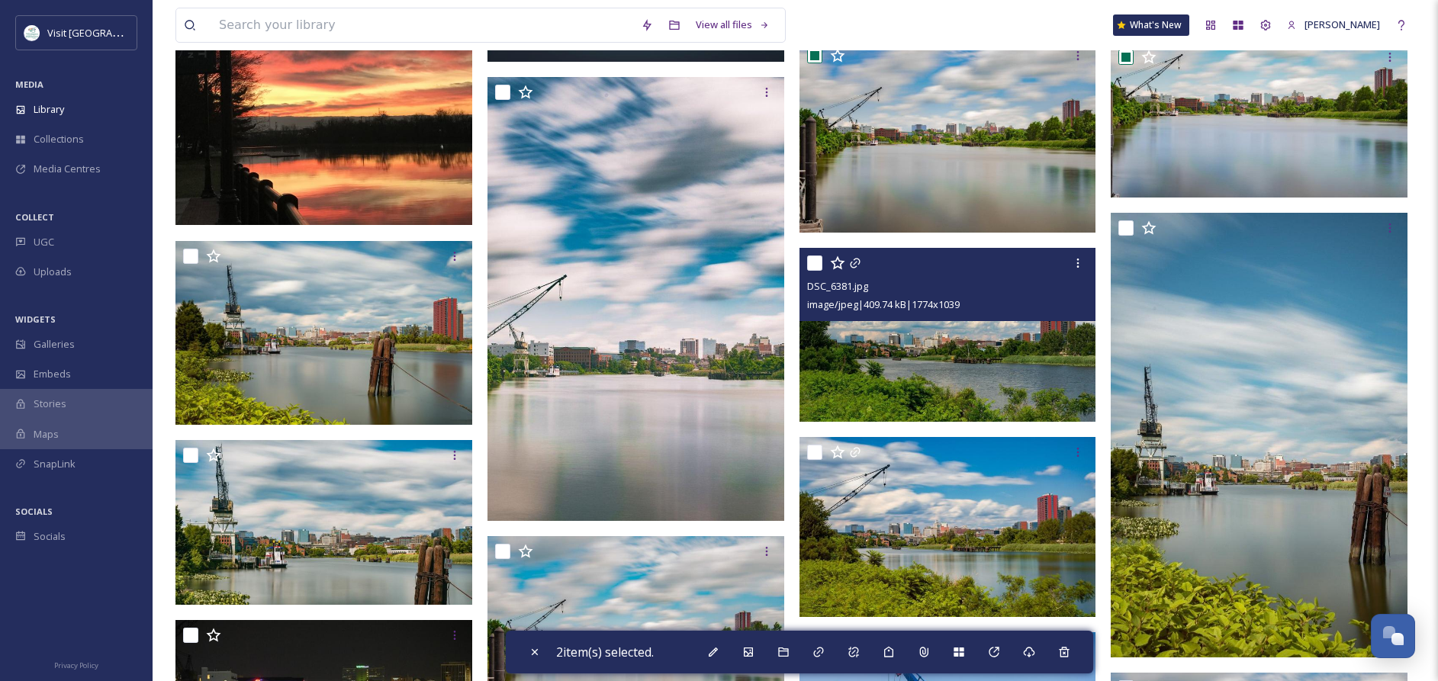
scroll to position [953, 0]
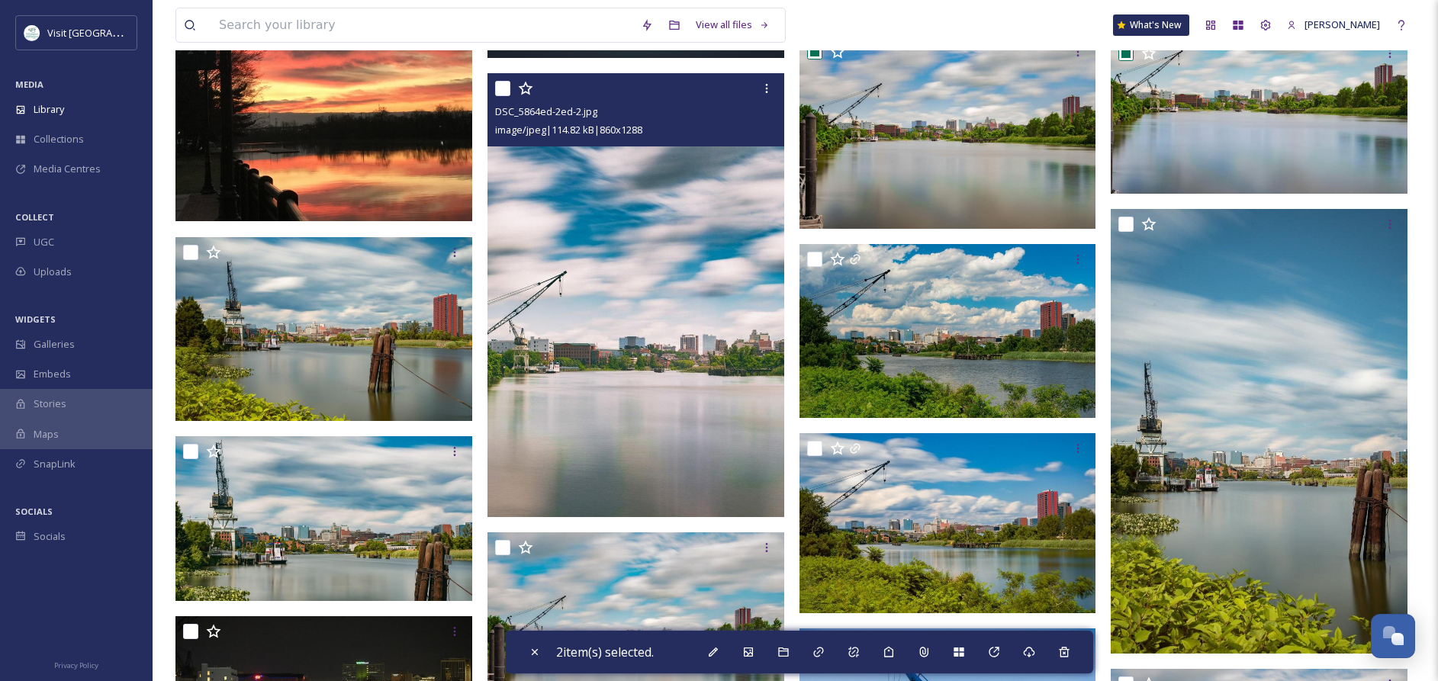
click at [507, 90] on input "checkbox" at bounding box center [502, 88] width 15 height 15
checkbox input "true"
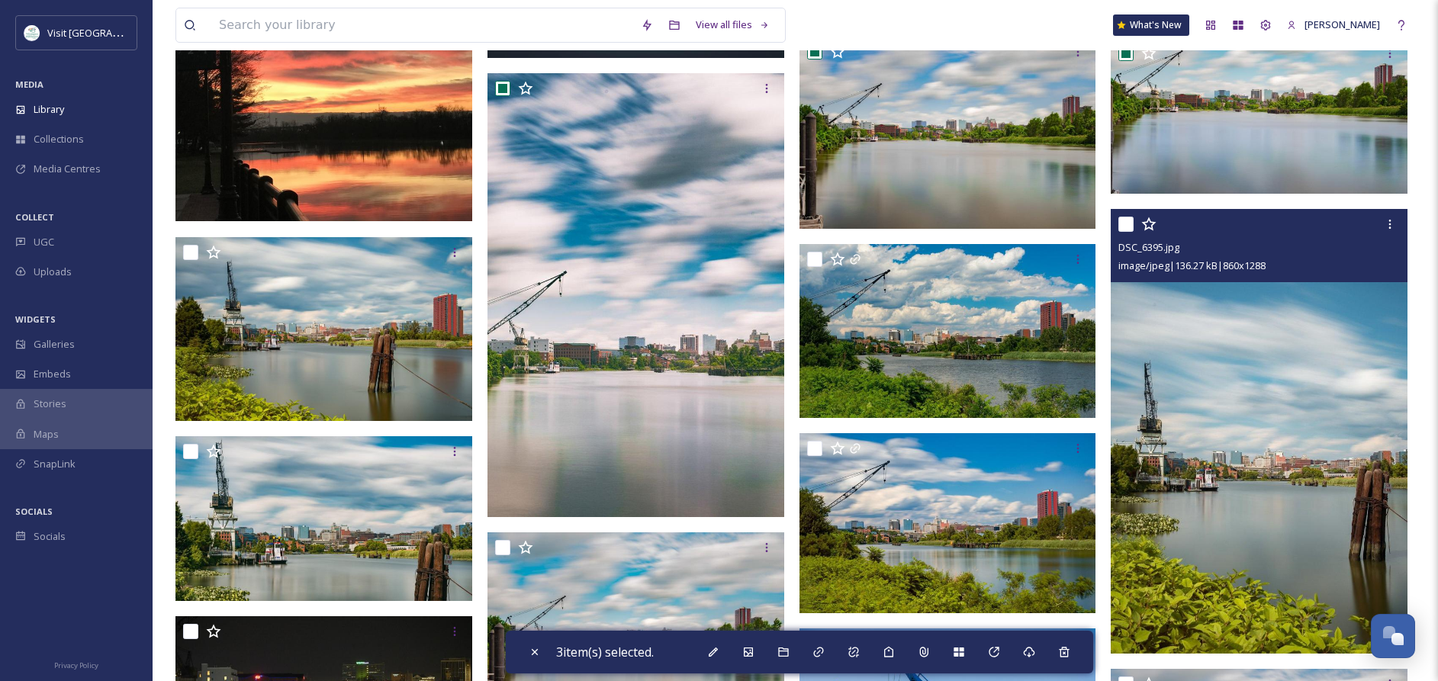
click at [1127, 220] on input "checkbox" at bounding box center [1125, 224] width 15 height 15
checkbox input "true"
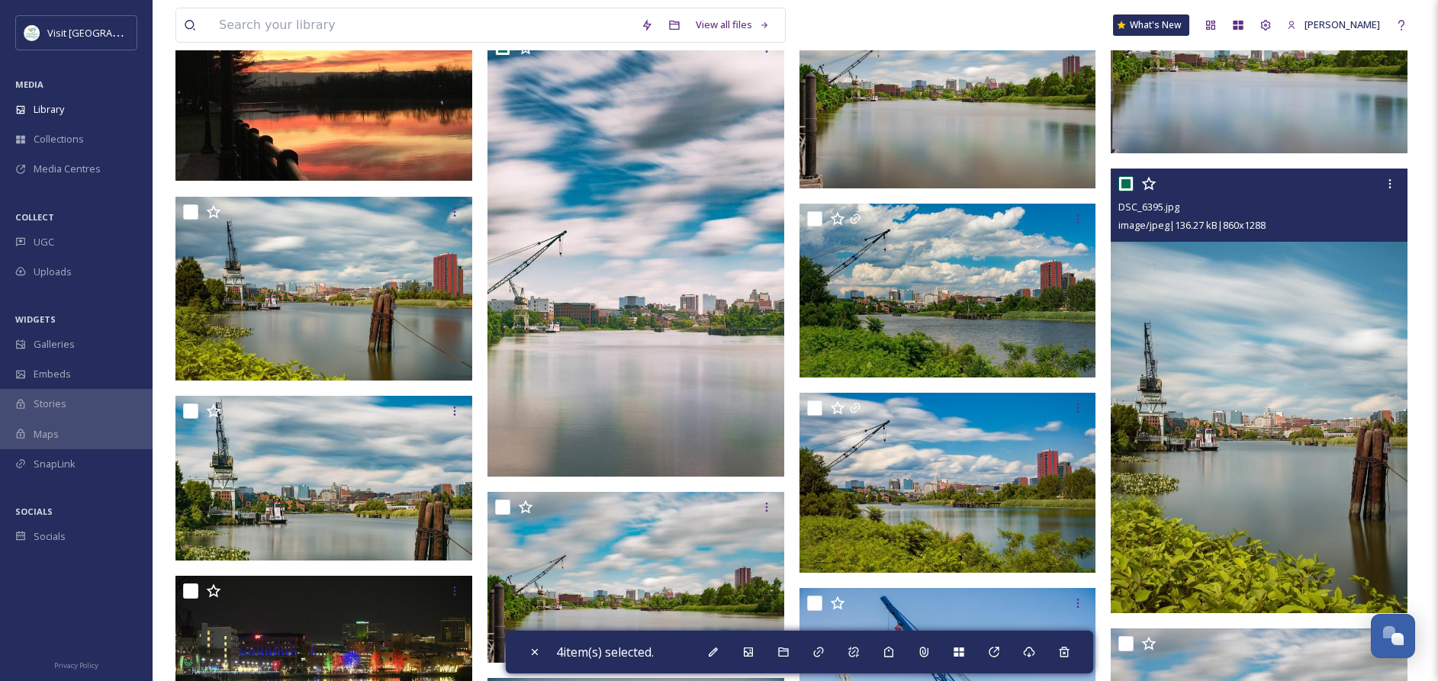
scroll to position [1033, 0]
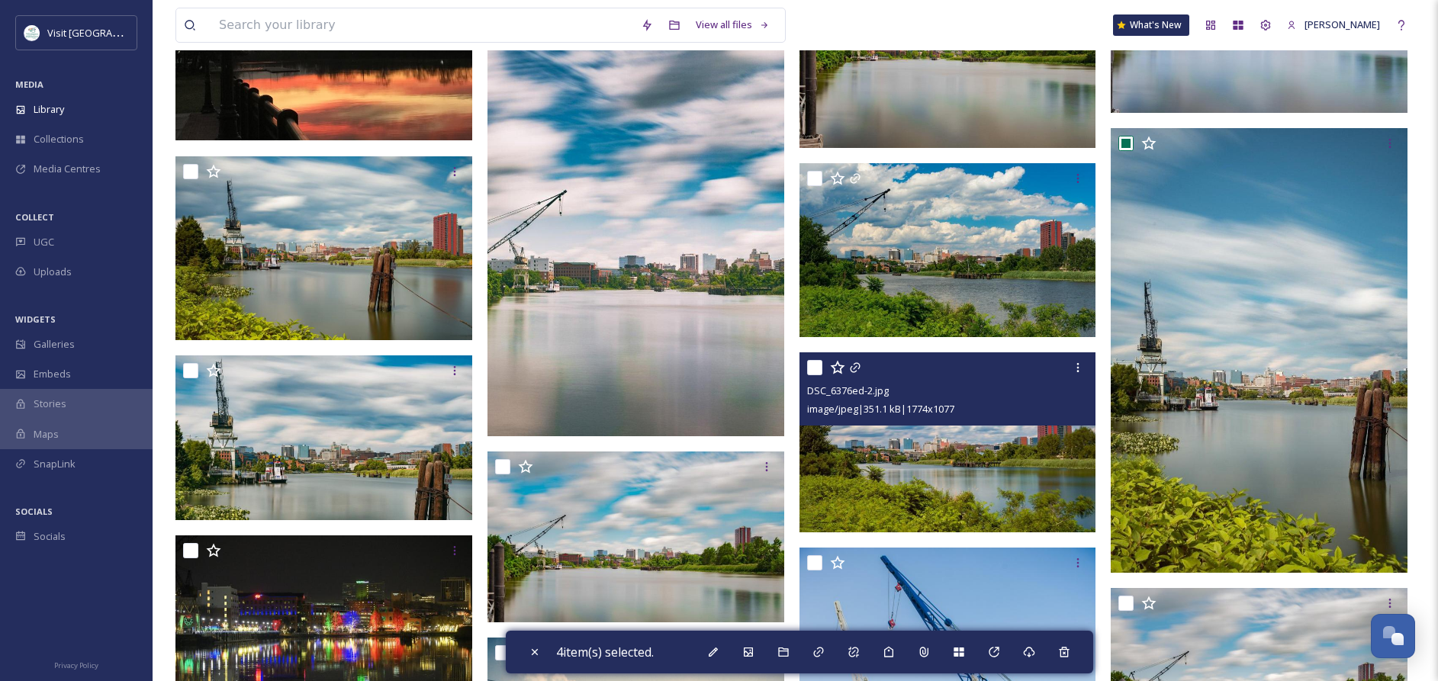
click at [818, 369] on input "checkbox" at bounding box center [814, 367] width 15 height 15
checkbox input "true"
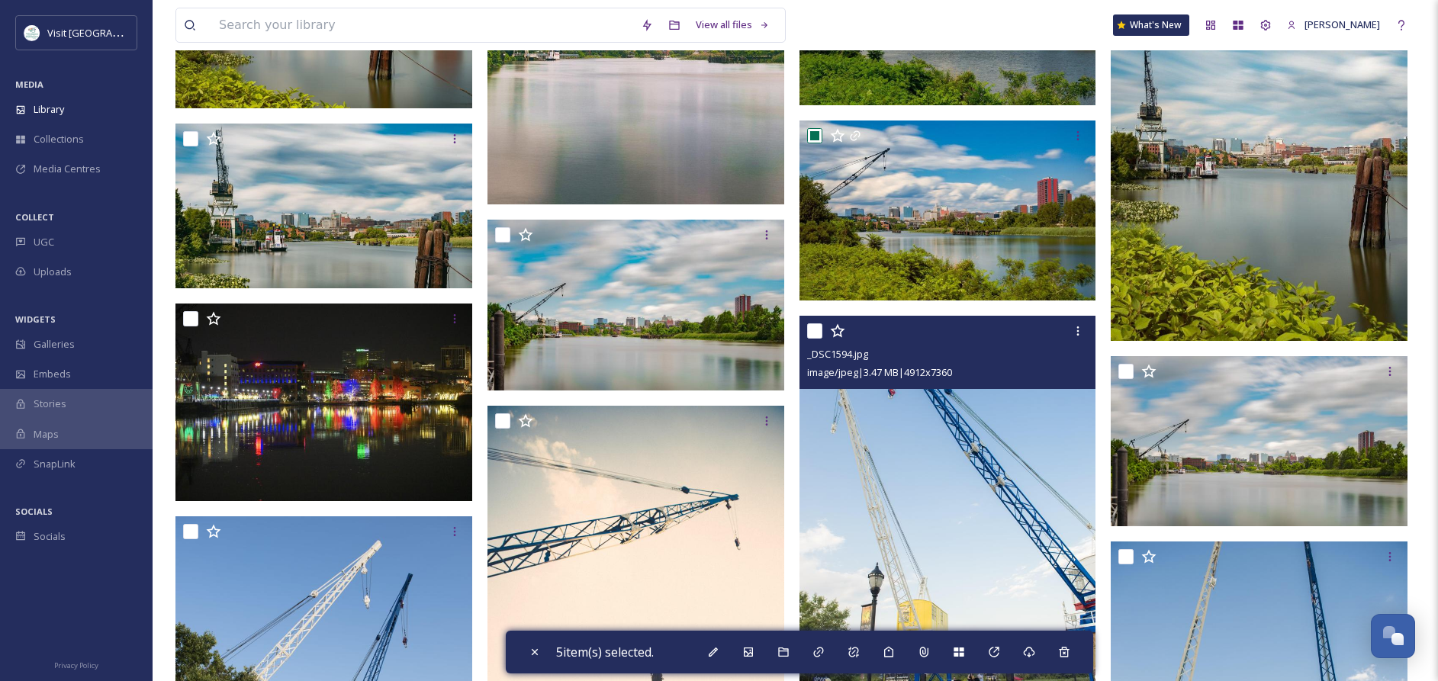
scroll to position [1265, 0]
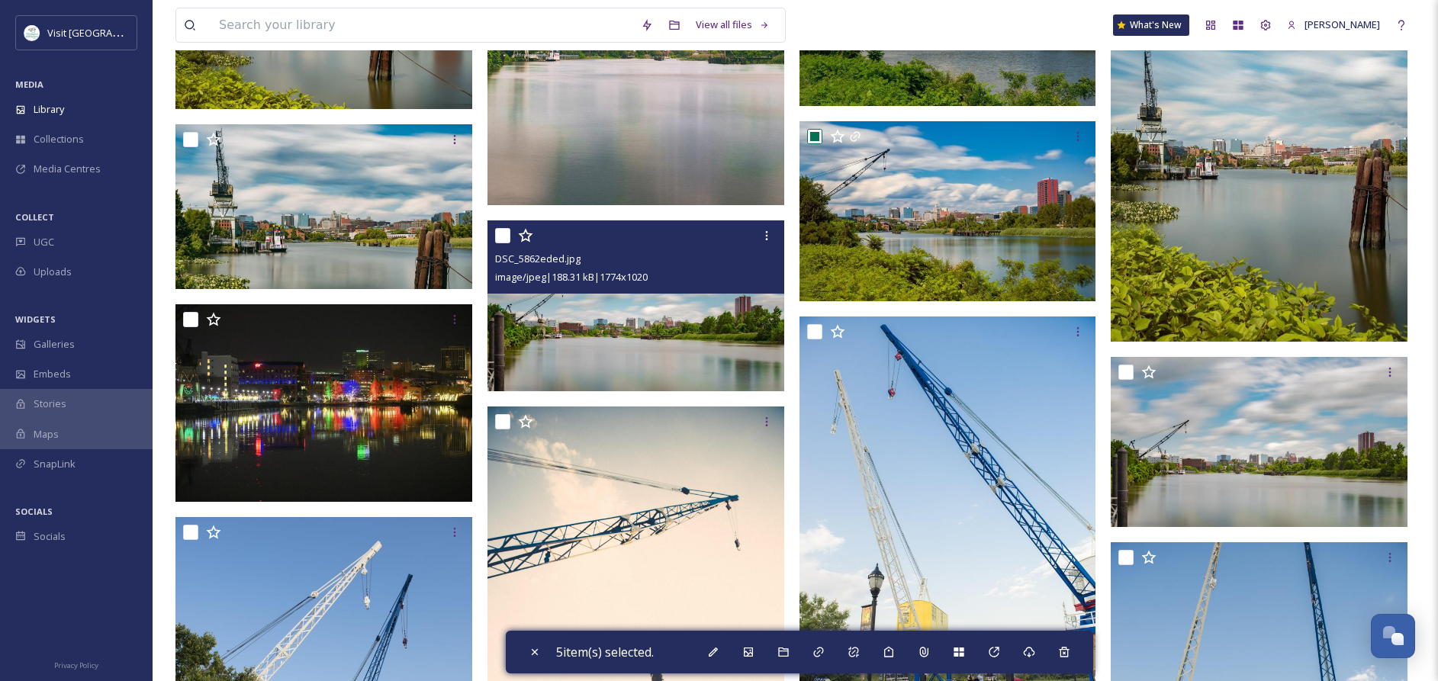
click at [501, 231] on input "checkbox" at bounding box center [502, 235] width 15 height 15
checkbox input "true"
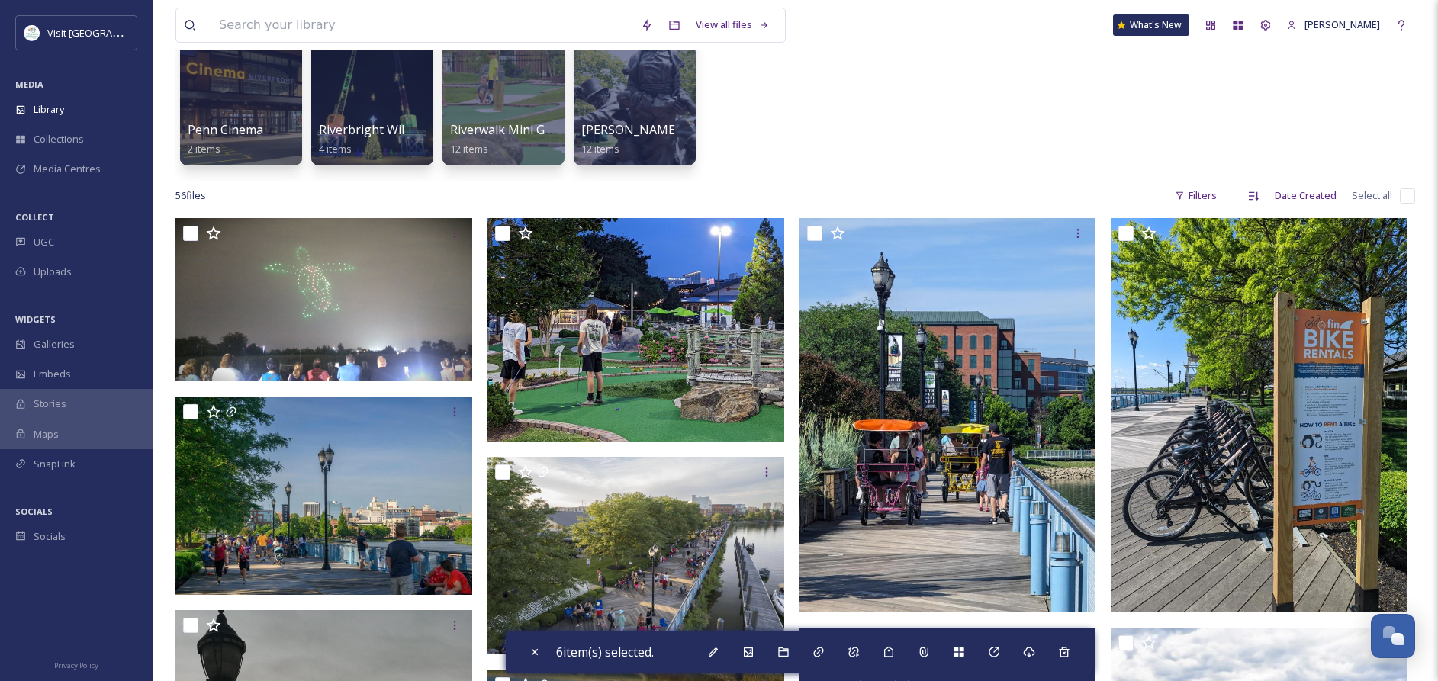
scroll to position [149, 0]
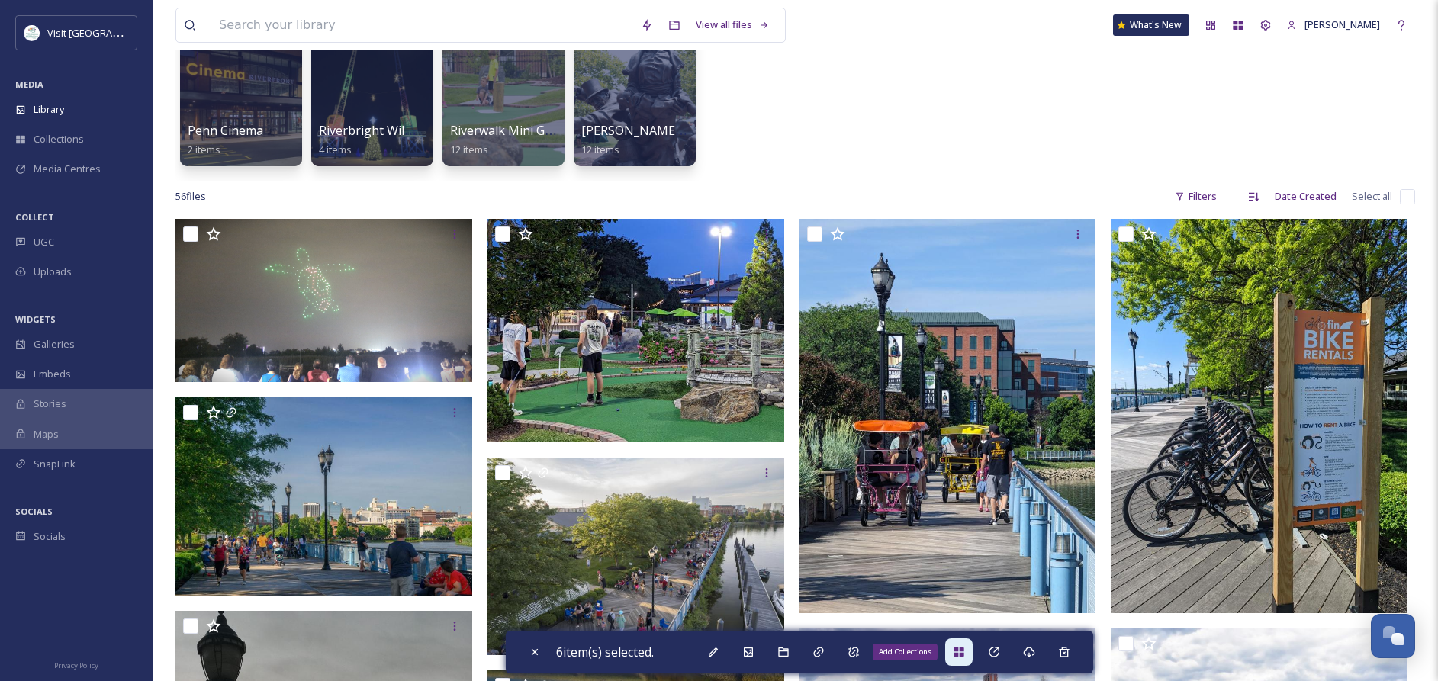
click at [963, 651] on icon at bounding box center [958, 652] width 10 height 9
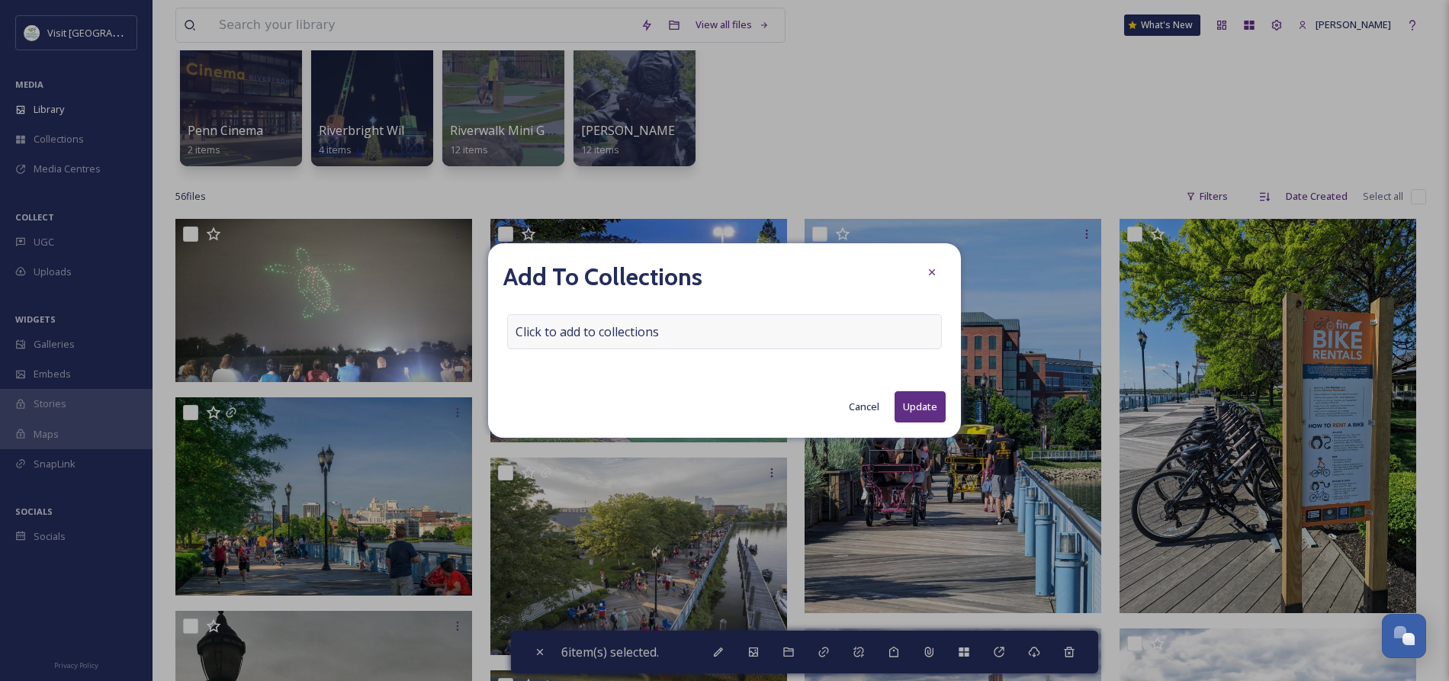
click at [654, 337] on span "Click to add to collections" at bounding box center [587, 332] width 143 height 18
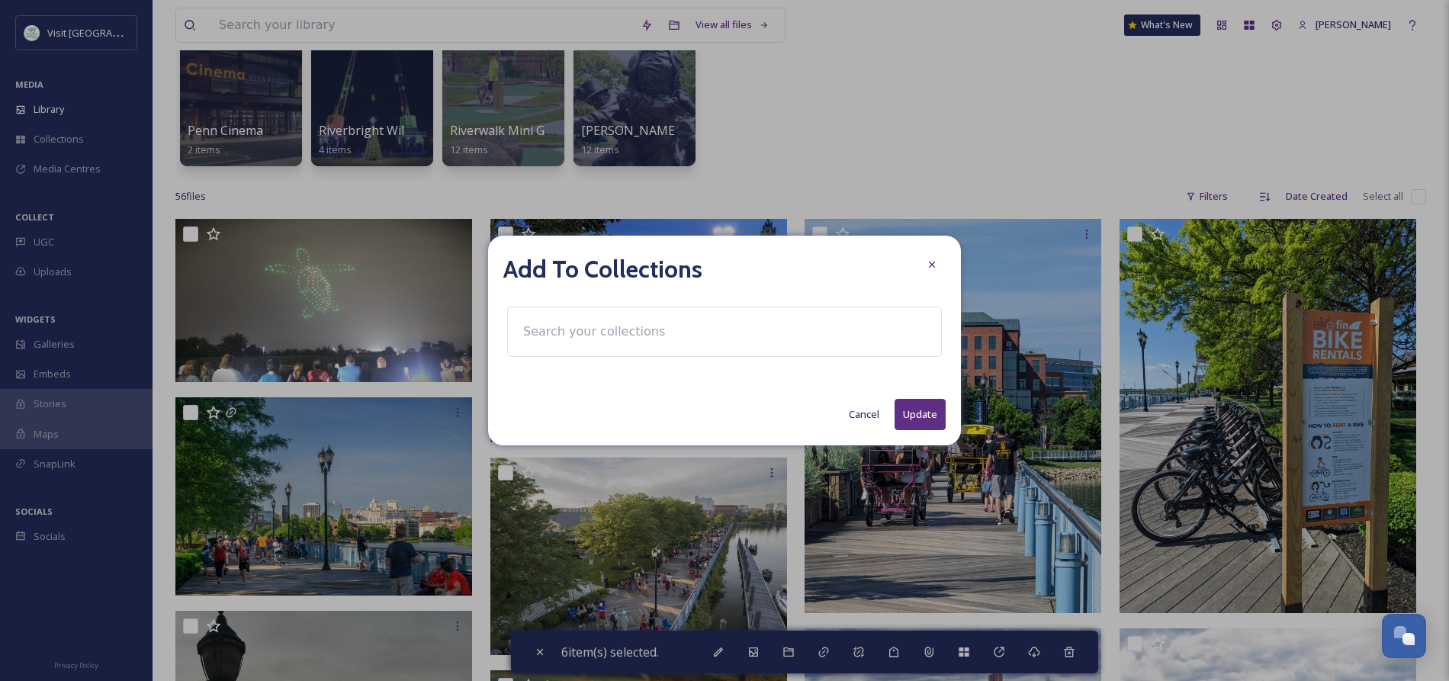
click at [654, 337] on input at bounding box center [600, 332] width 168 height 34
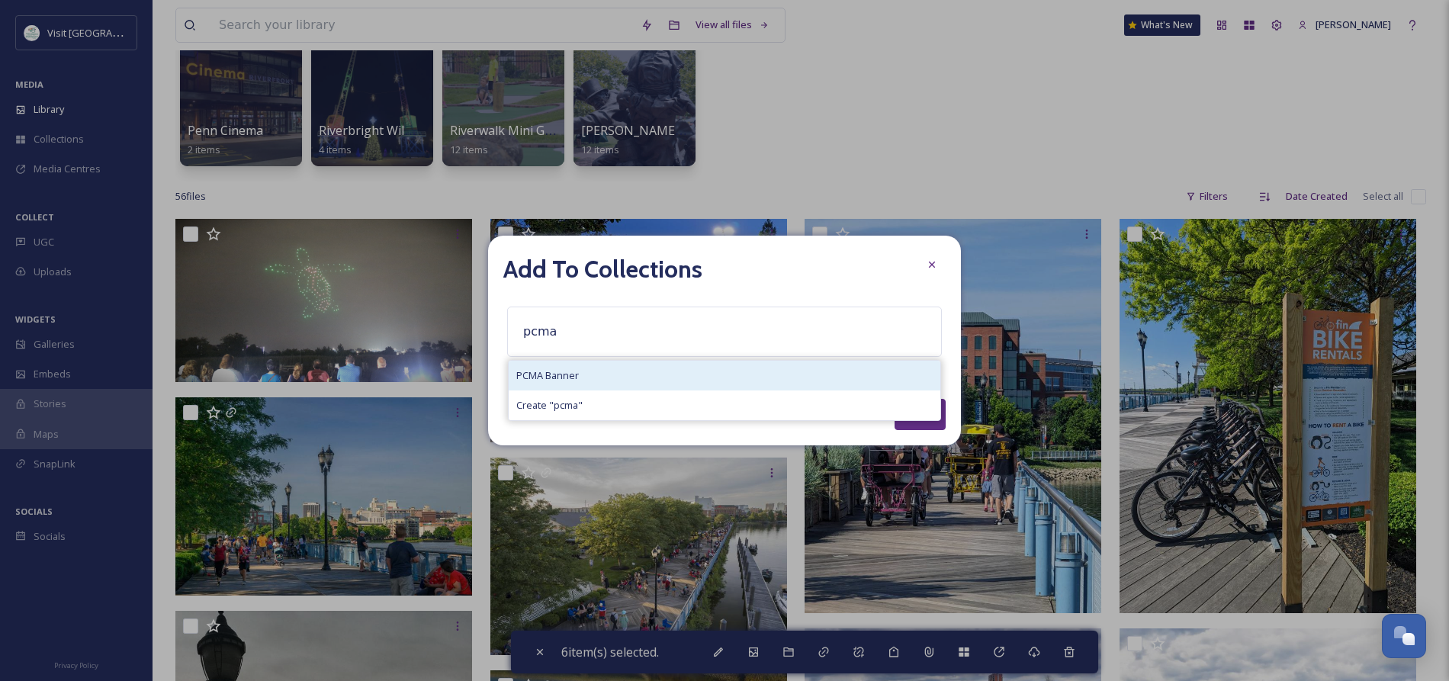
type input "pcma"
click at [672, 374] on div "PCMA Banner" at bounding box center [725, 376] width 432 height 30
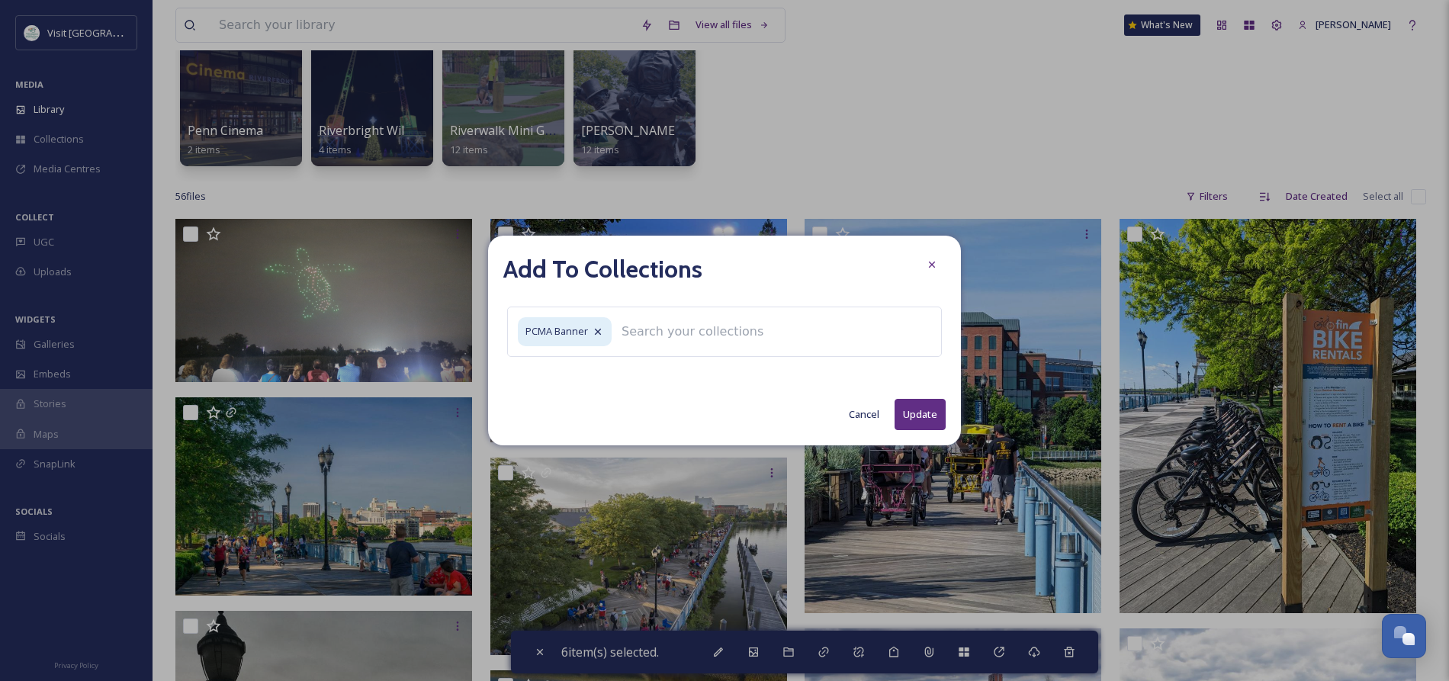
click at [919, 413] on button "Update" at bounding box center [920, 414] width 51 height 31
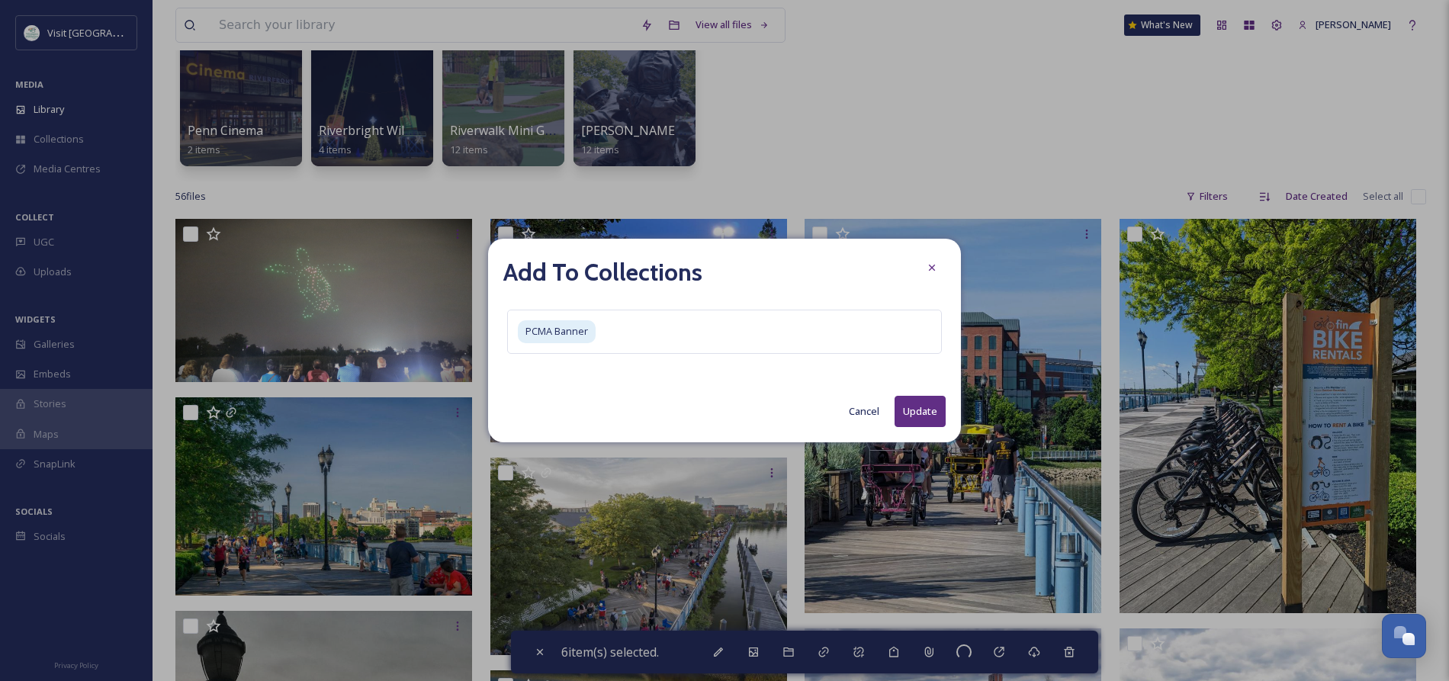
checkbox input "false"
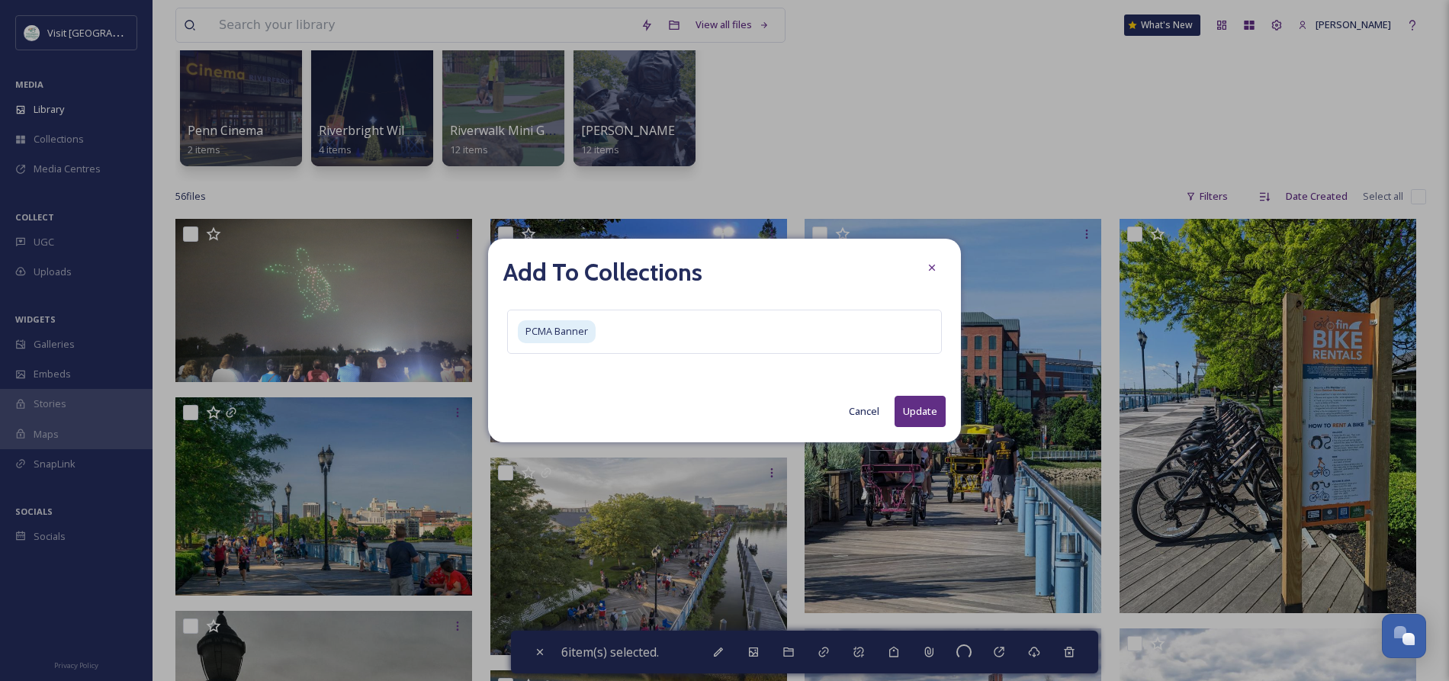
checkbox input "false"
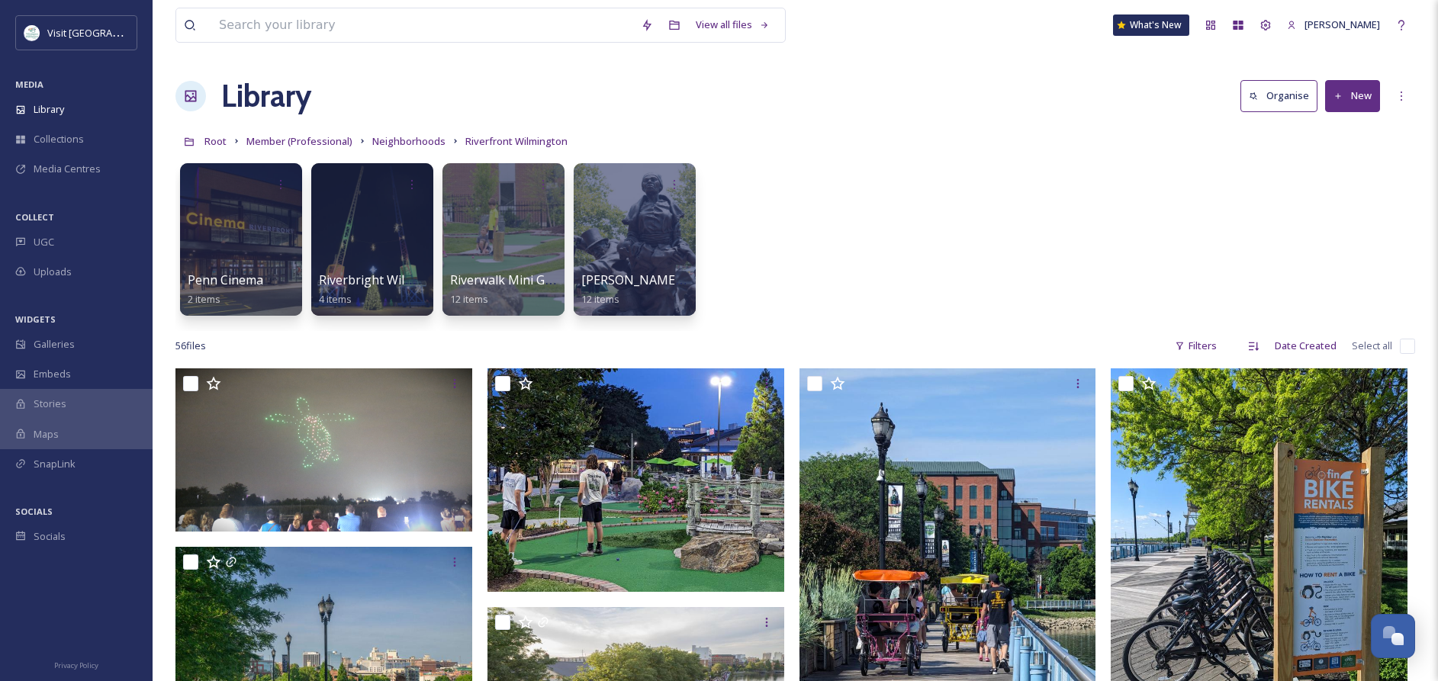
scroll to position [2, 0]
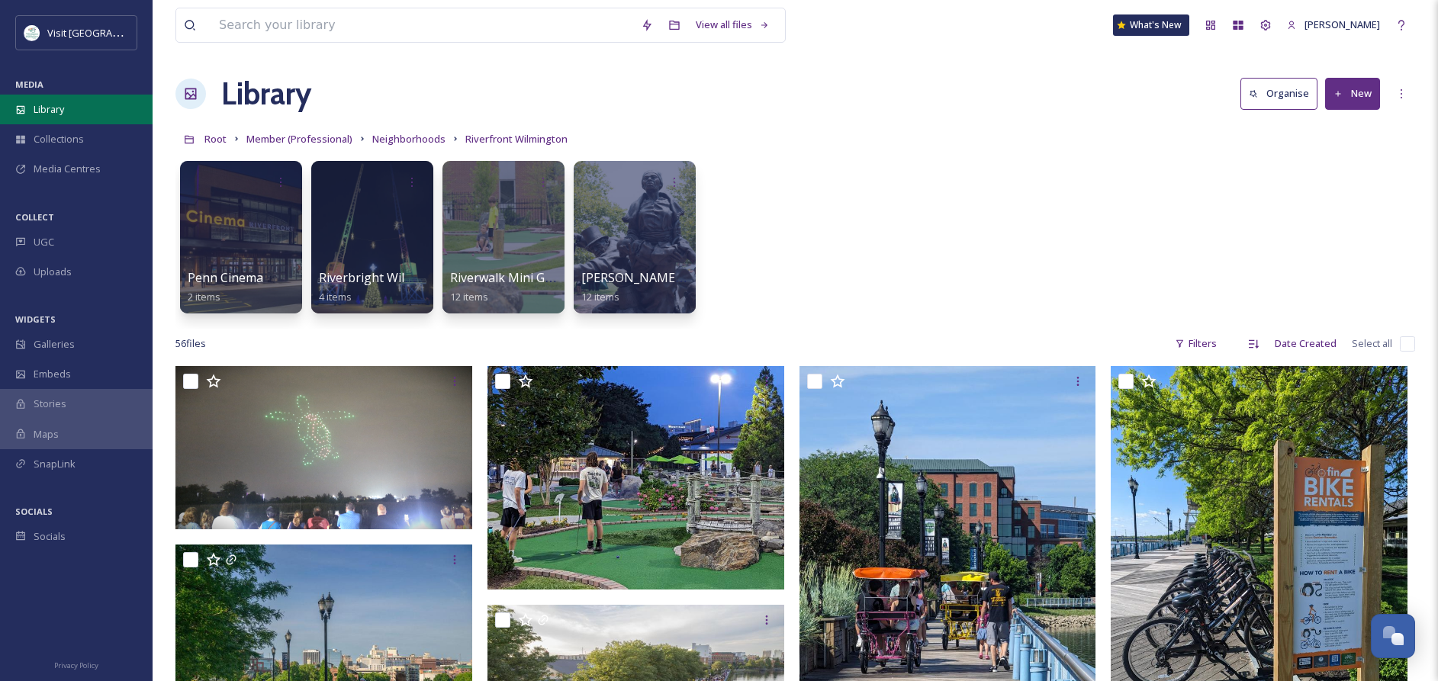
click at [54, 104] on span "Library" at bounding box center [49, 109] width 31 height 14
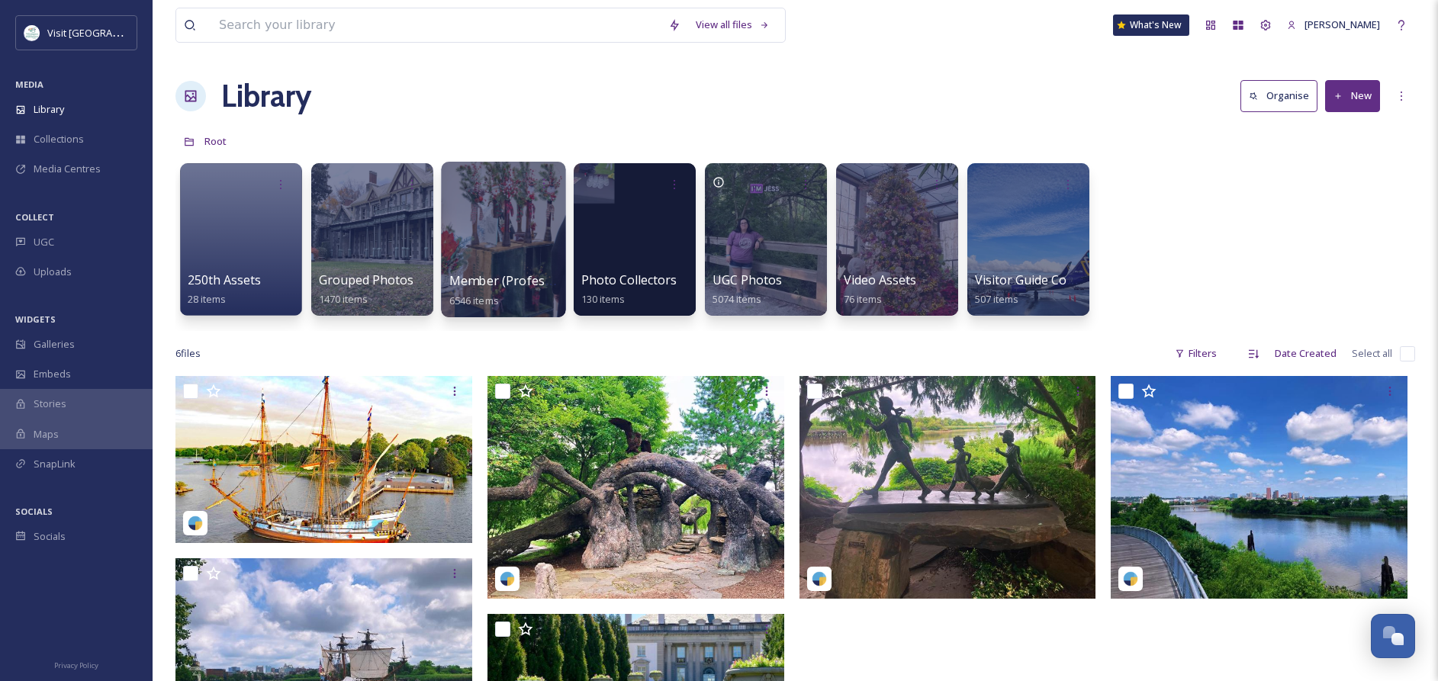
click at [490, 284] on span "Member (Professional)" at bounding box center [516, 280] width 134 height 17
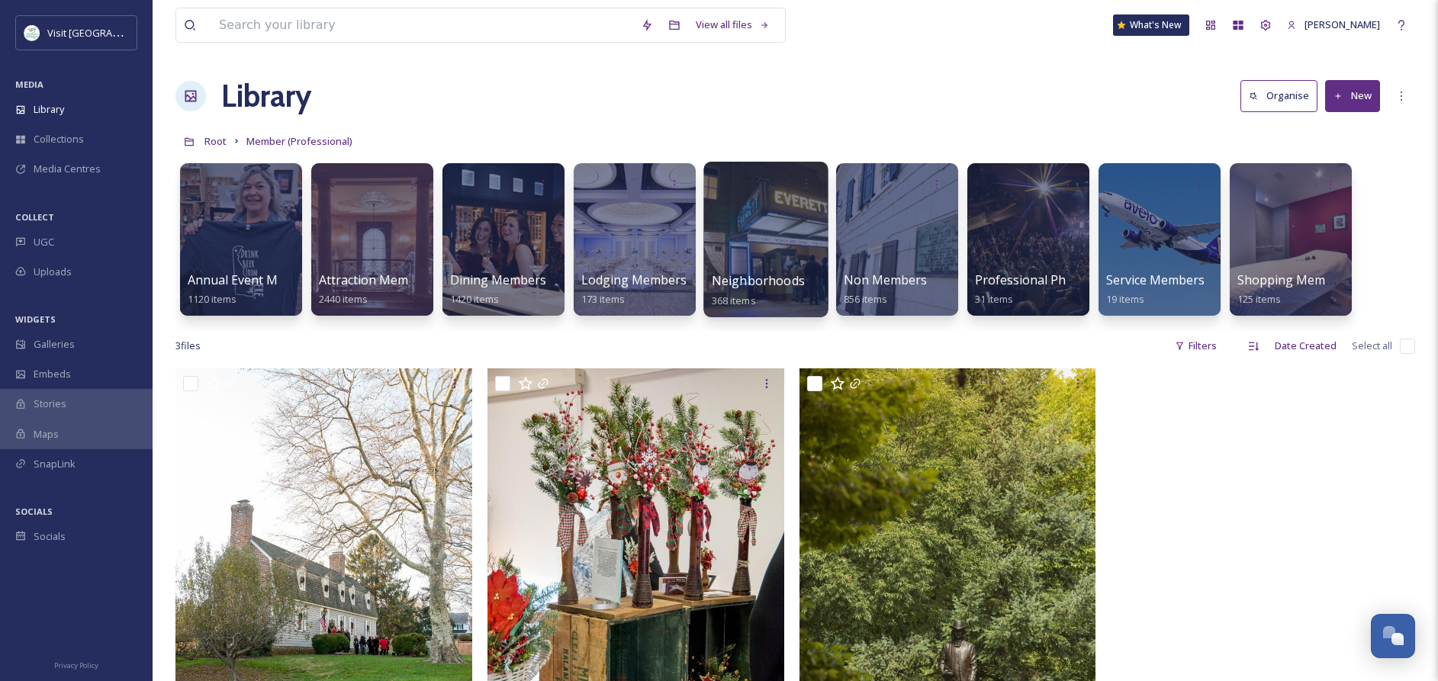
click at [791, 265] on div at bounding box center [765, 240] width 124 height 156
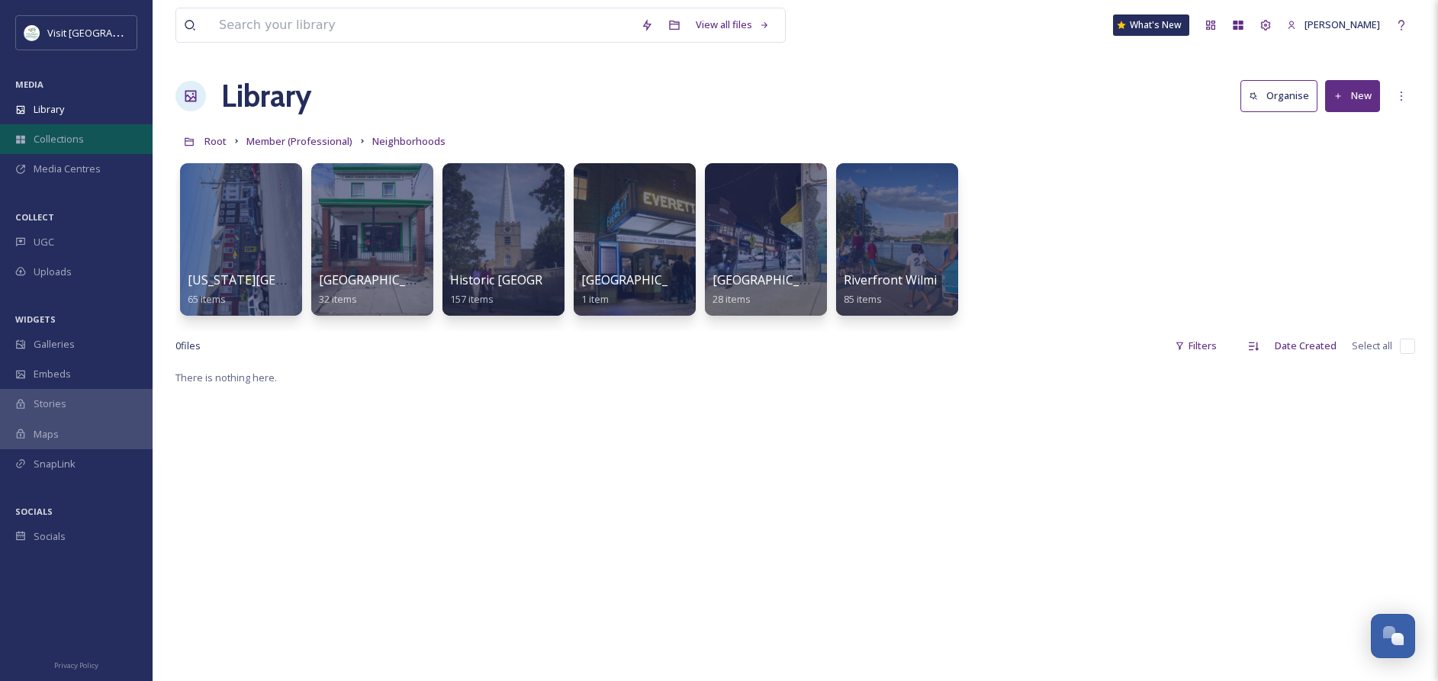
click at [73, 143] on span "Collections" at bounding box center [59, 139] width 50 height 14
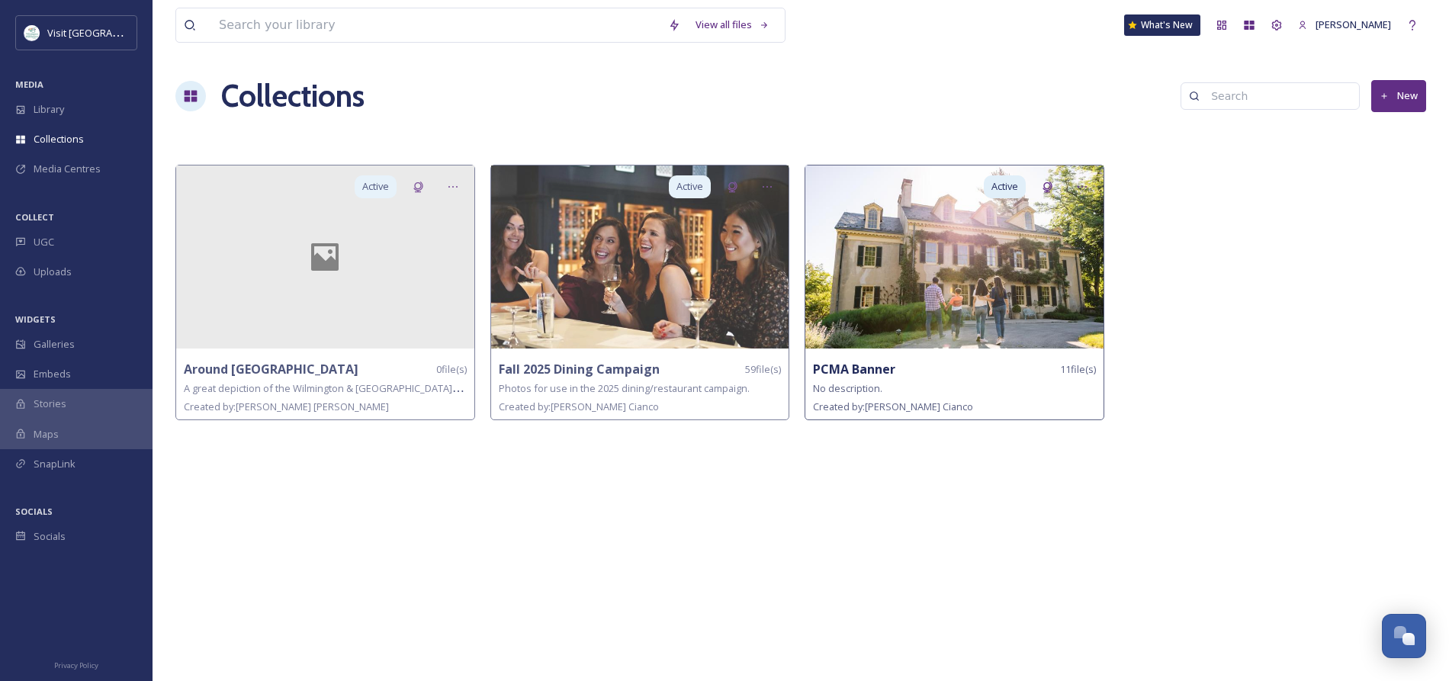
click at [1044, 251] on img at bounding box center [954, 257] width 298 height 183
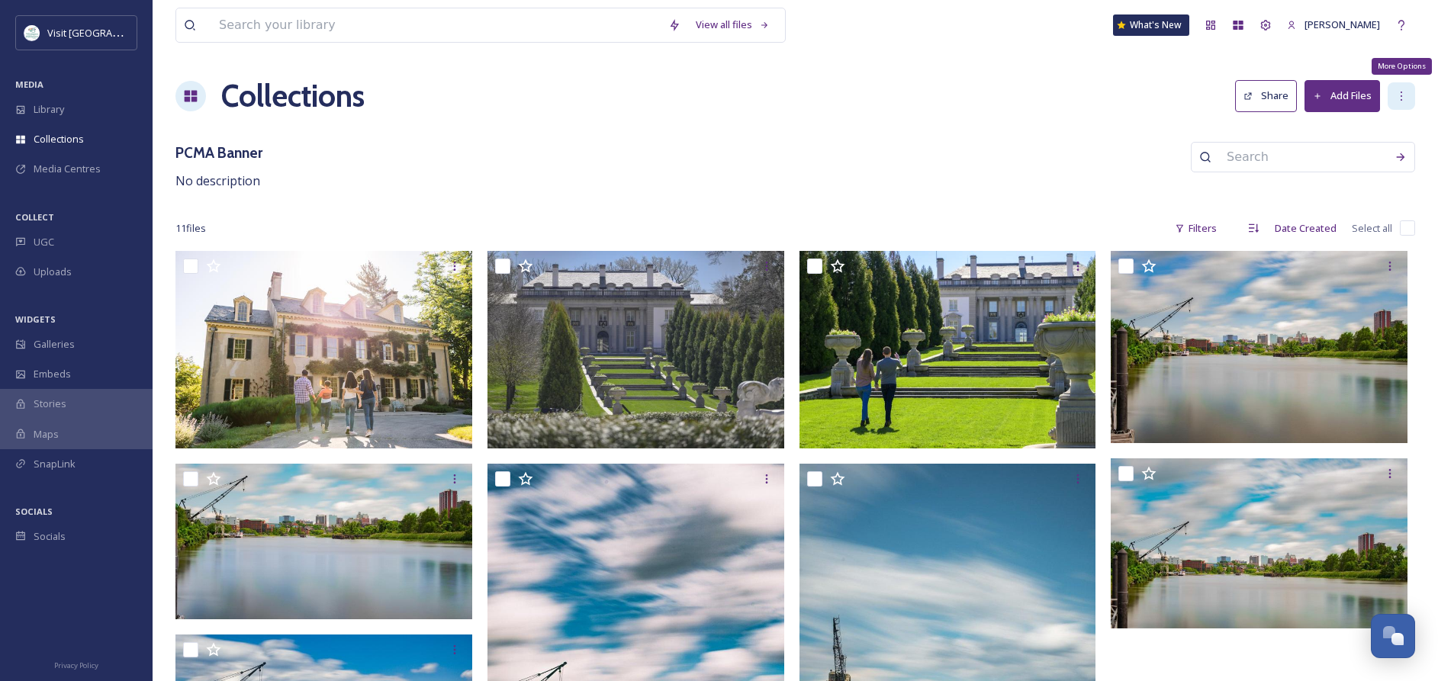
click at [1401, 98] on icon at bounding box center [1401, 96] width 12 height 12
drag, startPoint x: 1142, startPoint y: 101, endPoint x: 1223, endPoint y: 98, distance: 81.7
click at [1143, 101] on div "Collections Share Add Files" at bounding box center [794, 96] width 1239 height 46
click at [1258, 96] on button "Share" at bounding box center [1266, 95] width 62 height 31
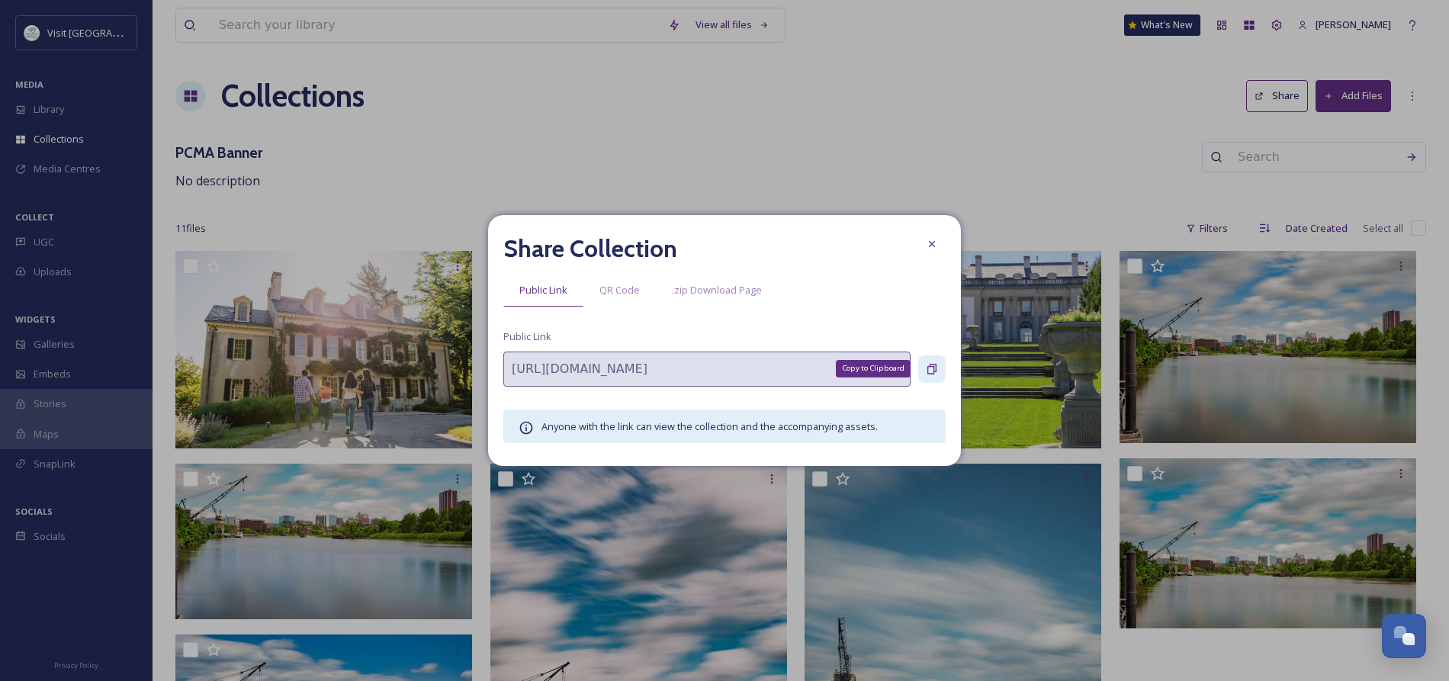
click at [931, 371] on icon at bounding box center [932, 369] width 12 height 12
click at [931, 241] on icon at bounding box center [932, 244] width 12 height 12
